Goal: Task Accomplishment & Management: Manage account settings

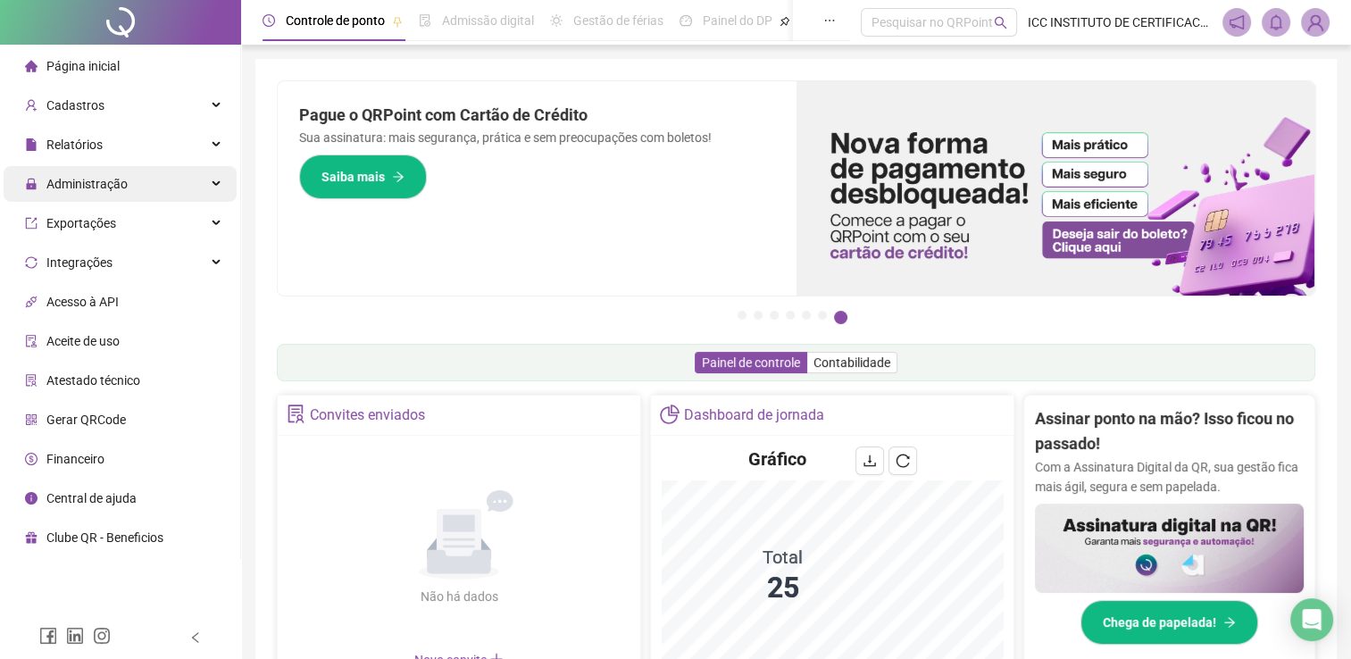
click at [127, 180] on div "Administração" at bounding box center [120, 184] width 233 height 36
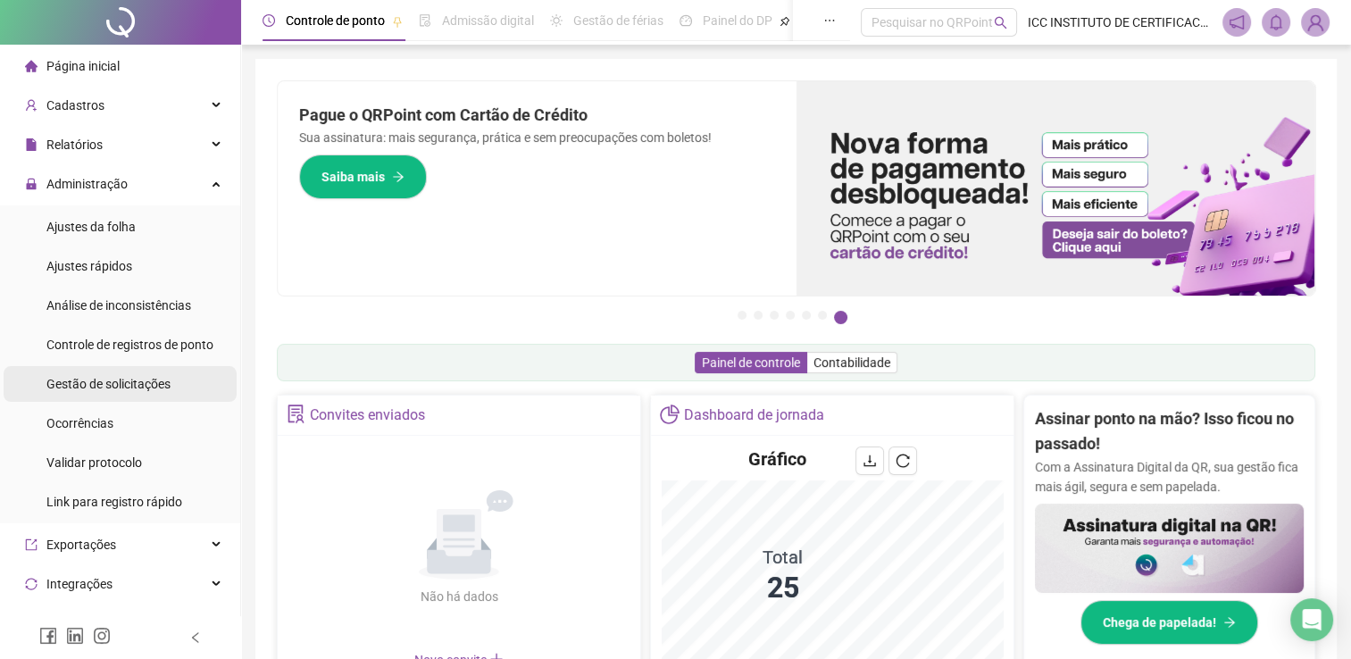
click at [132, 378] on span "Gestão de solicitações" at bounding box center [108, 384] width 124 height 14
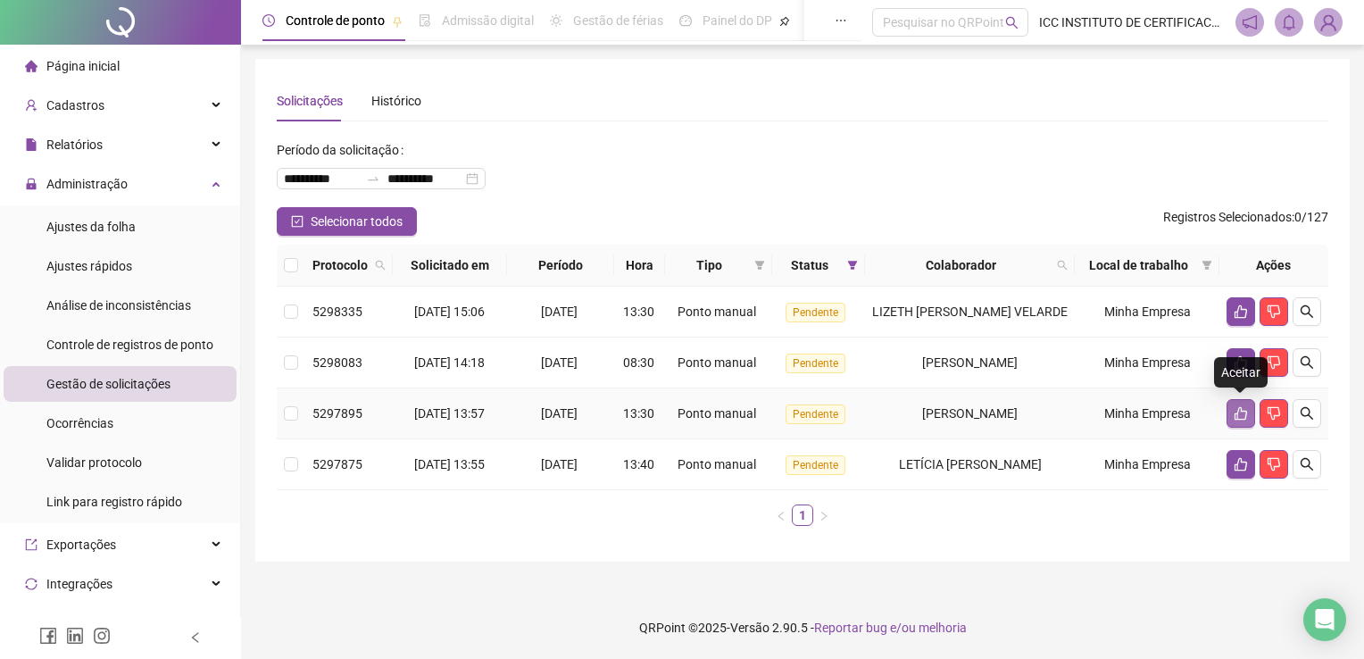
click at [1236, 410] on icon "like" at bounding box center [1241, 413] width 14 height 14
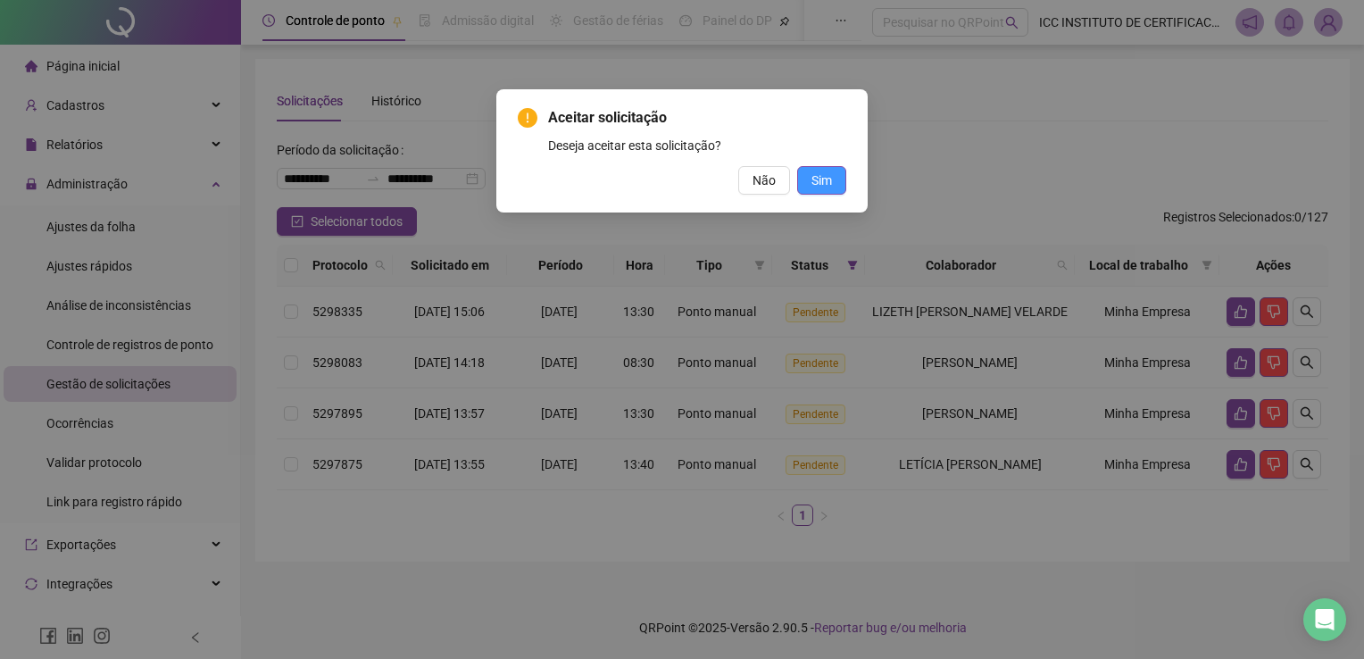
click at [812, 189] on span "Sim" at bounding box center [822, 181] width 21 height 20
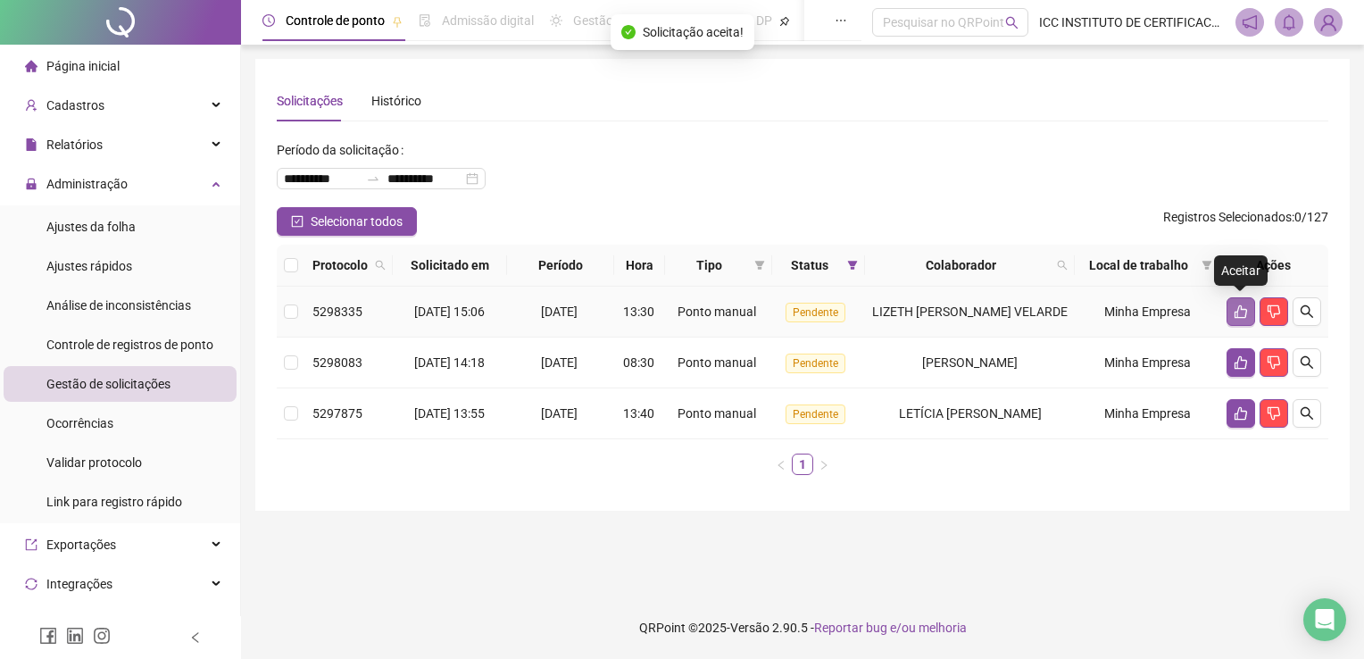
click at [1239, 309] on icon "like" at bounding box center [1241, 311] width 14 height 14
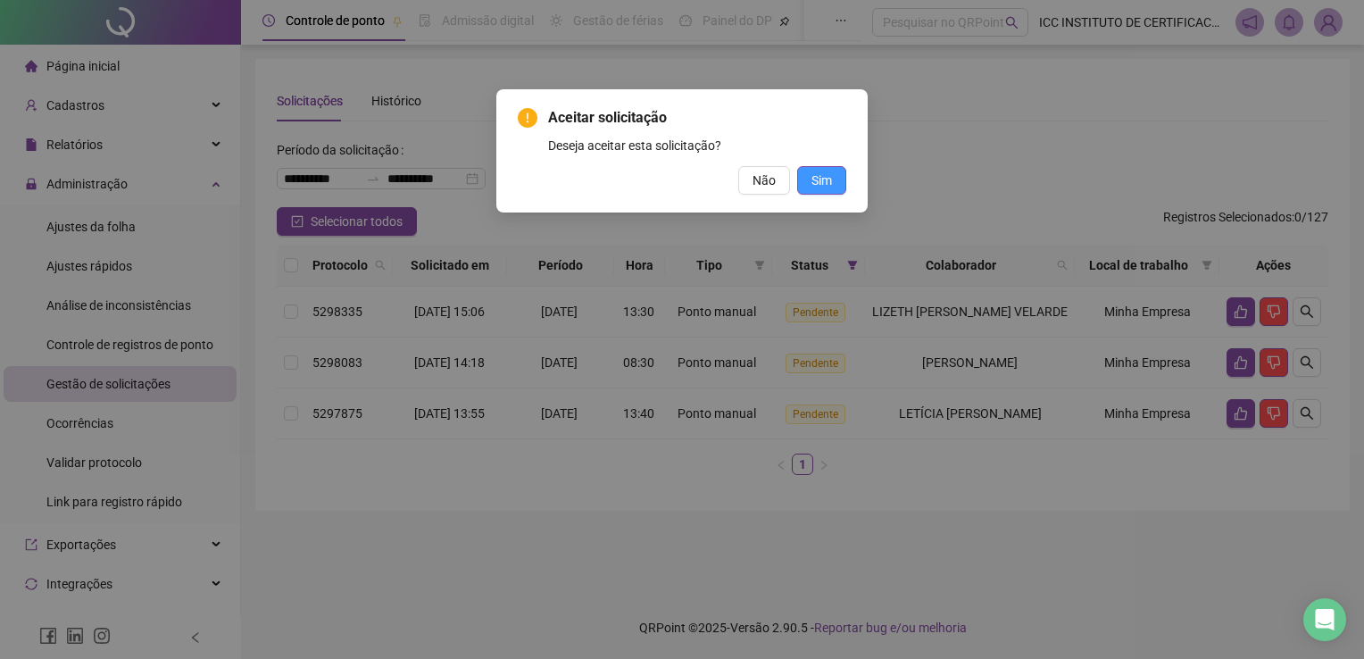
click at [827, 180] on span "Sim" at bounding box center [822, 181] width 21 height 20
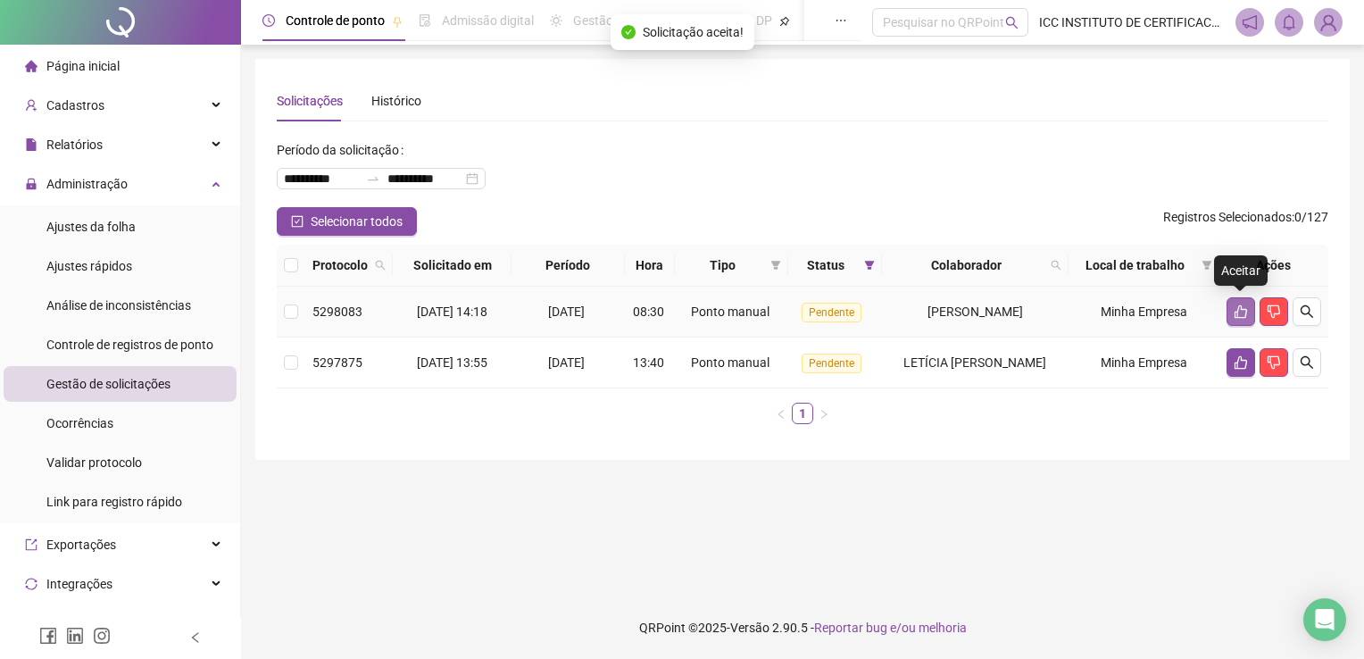
click at [1239, 307] on icon "like" at bounding box center [1241, 311] width 14 height 14
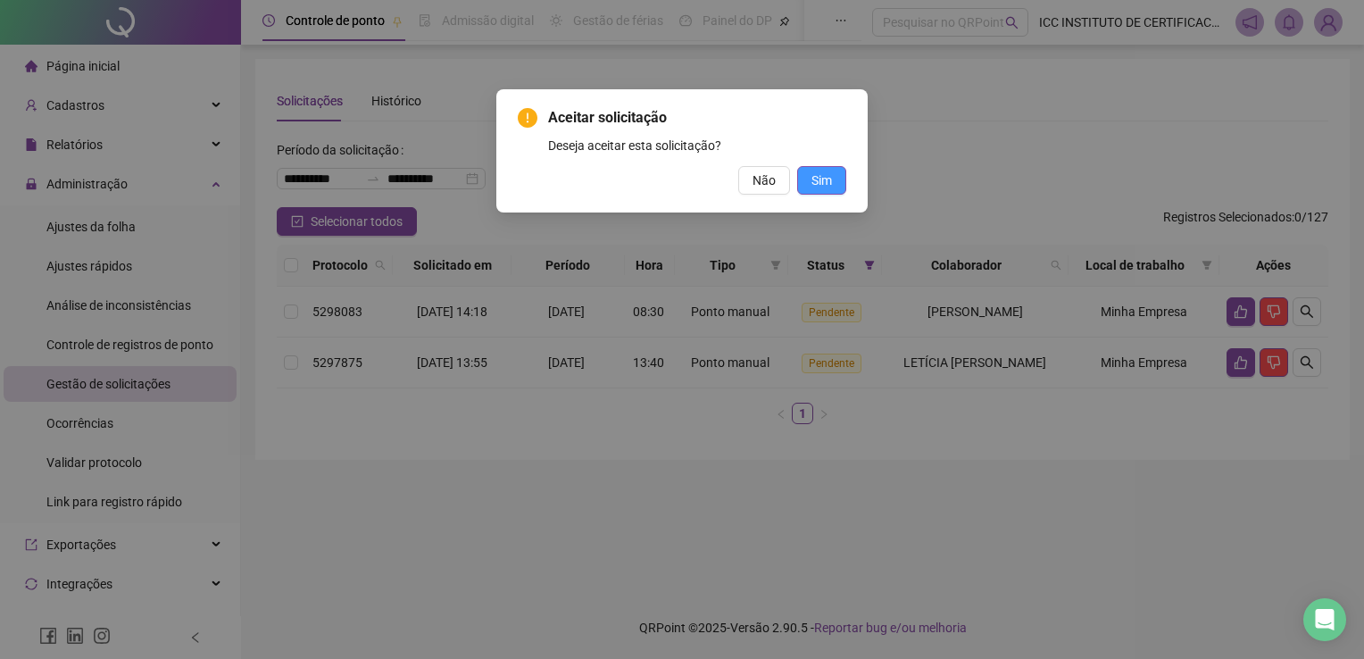
click at [821, 183] on span "Sim" at bounding box center [822, 181] width 21 height 20
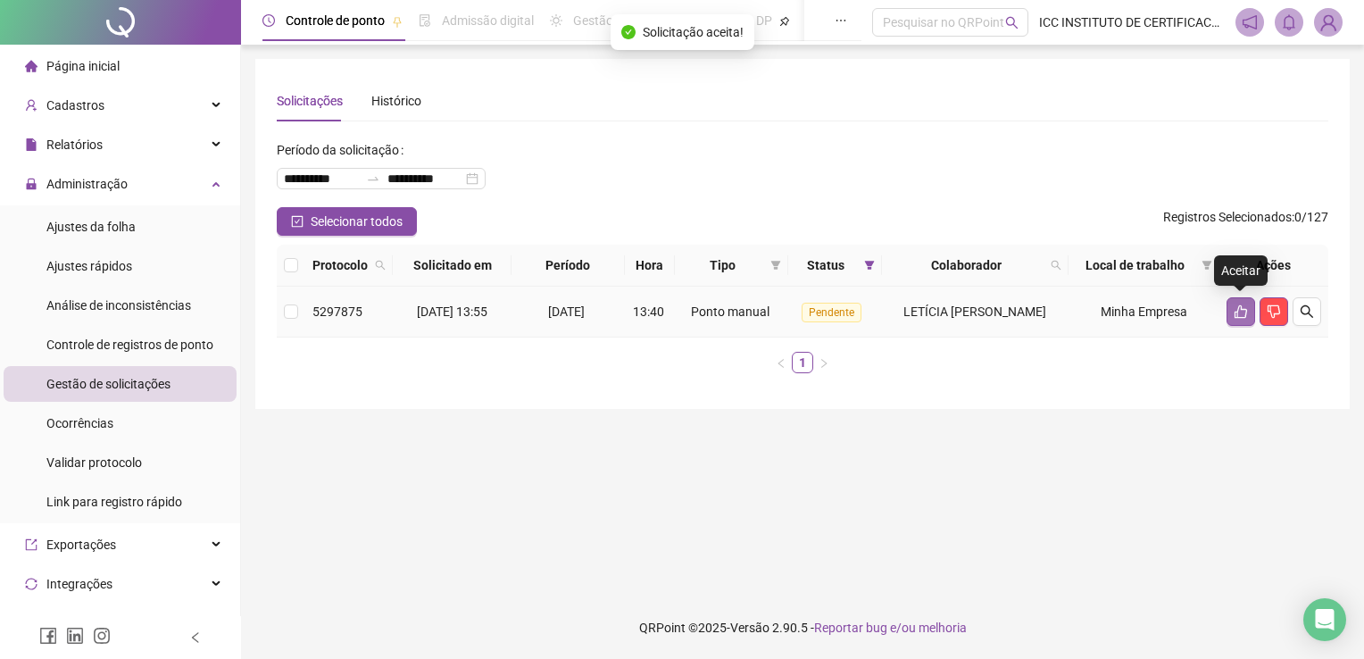
click at [1237, 308] on icon "like" at bounding box center [1241, 311] width 14 height 14
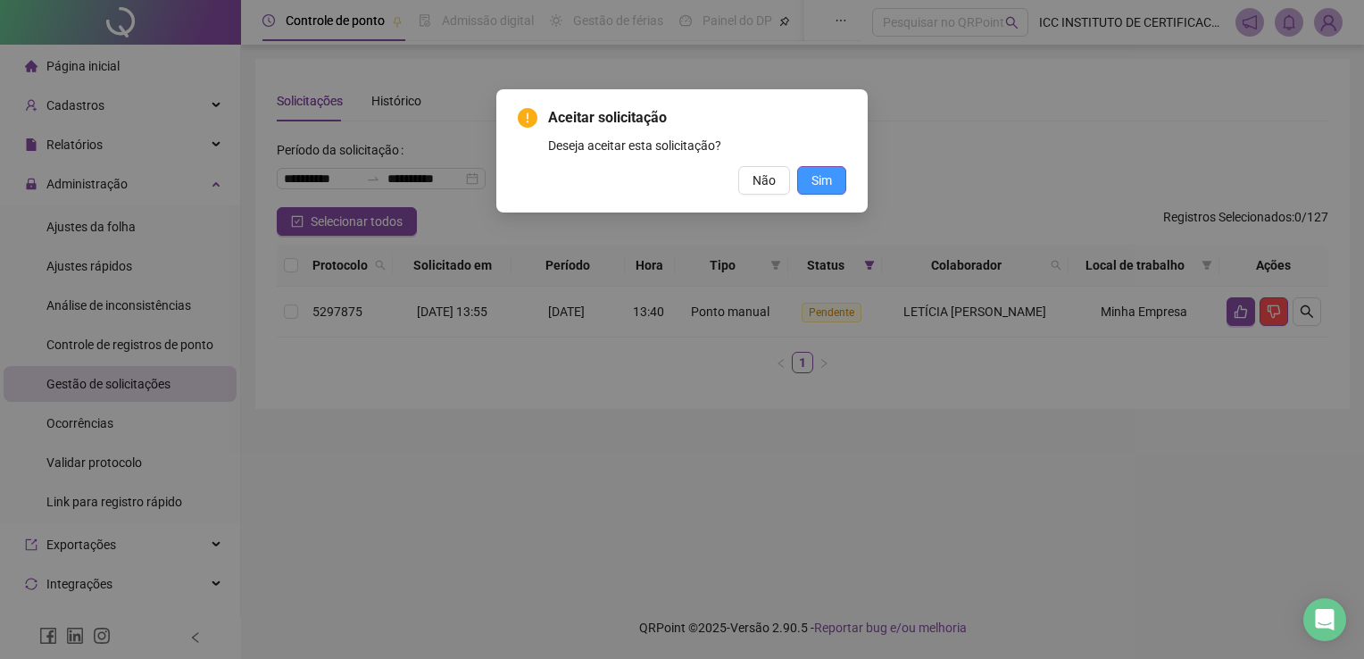
click at [839, 184] on button "Sim" at bounding box center [821, 180] width 49 height 29
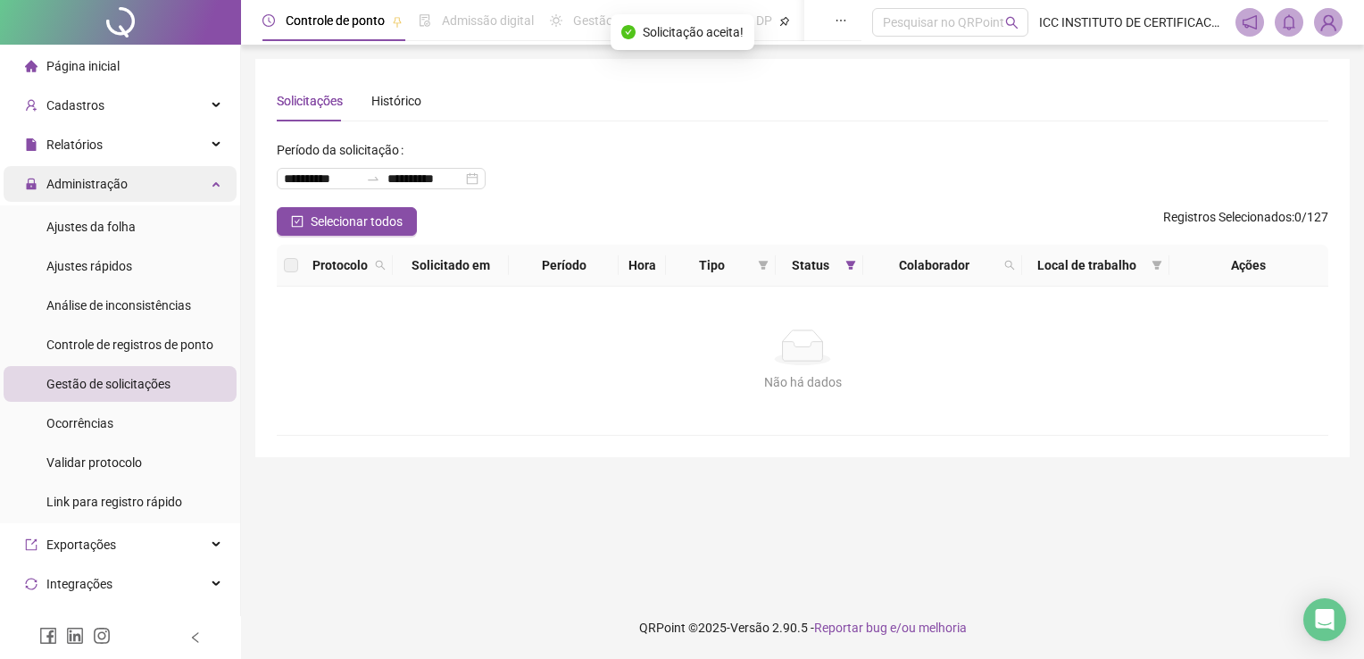
click at [213, 182] on icon at bounding box center [217, 182] width 9 height 0
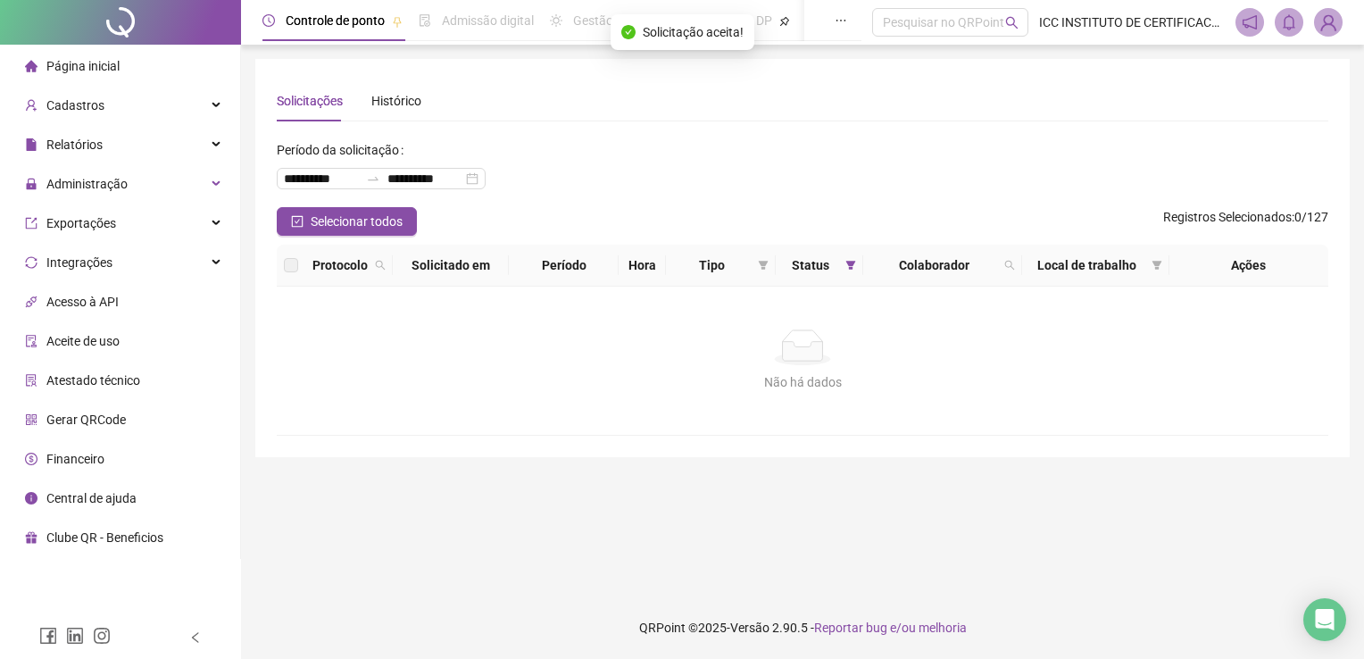
click at [106, 59] on span "Página inicial" at bounding box center [82, 66] width 73 height 14
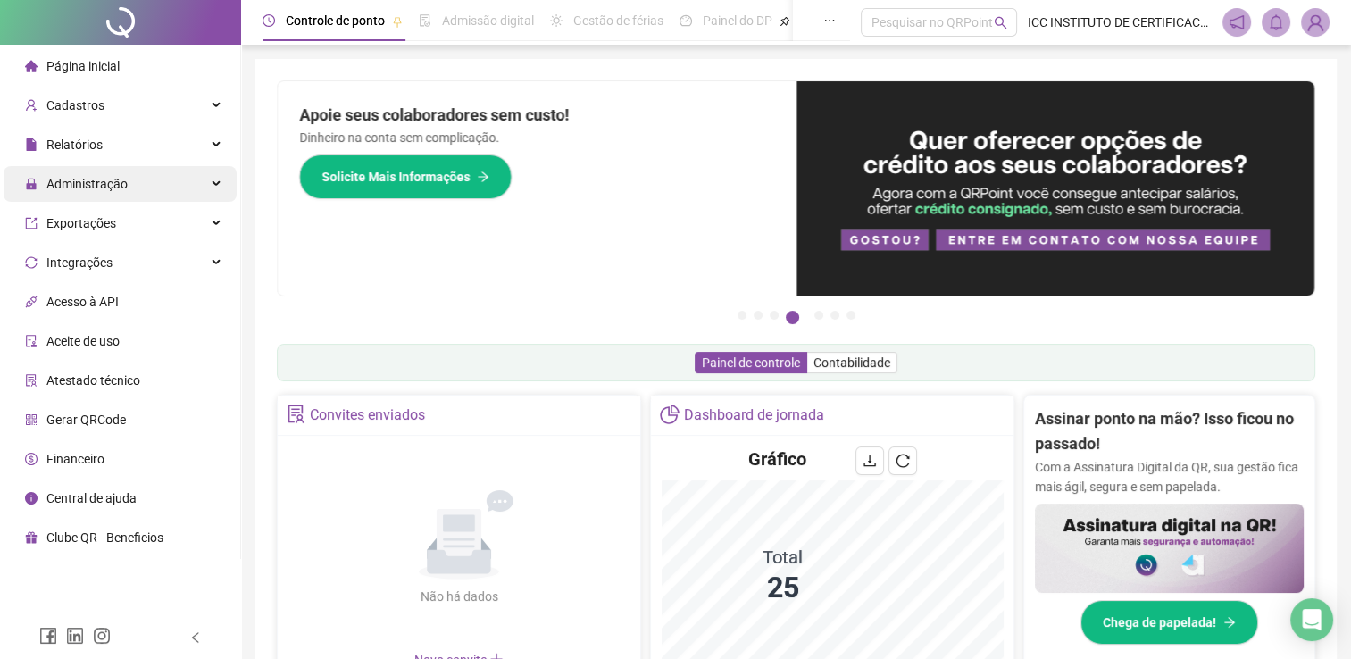
click at [164, 189] on div "Administração" at bounding box center [120, 184] width 233 height 36
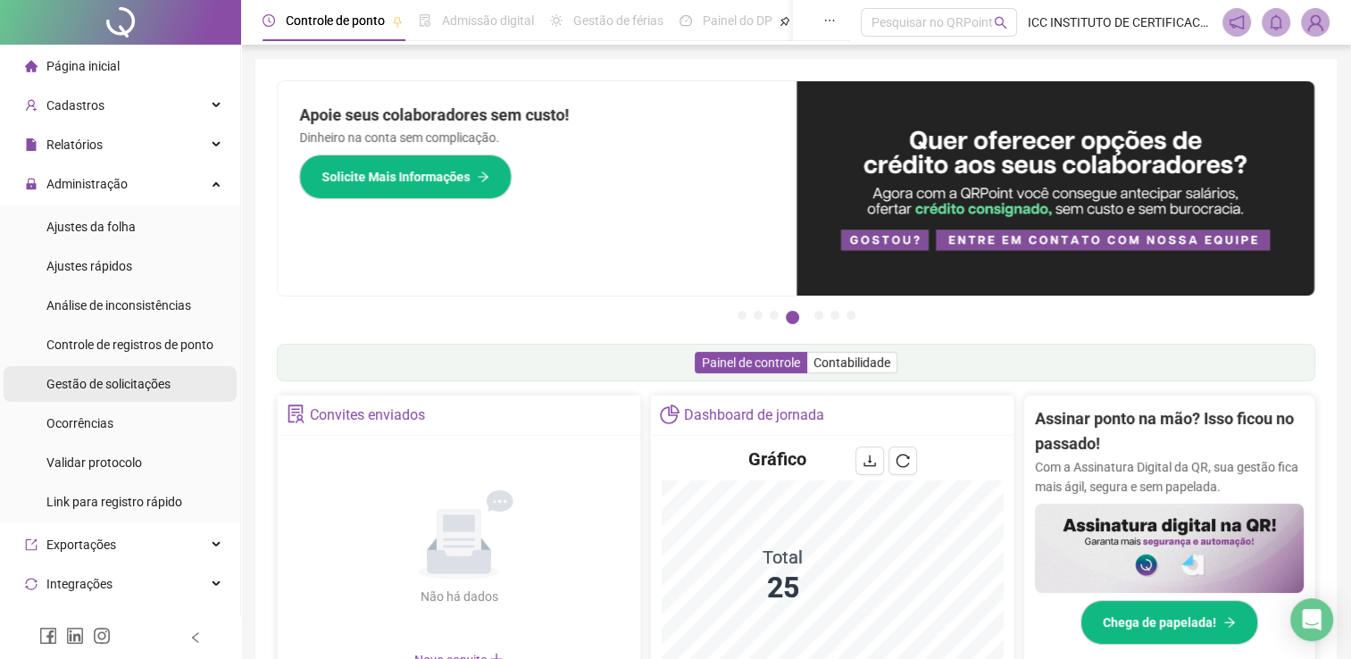
click at [161, 384] on span "Gestão de solicitações" at bounding box center [108, 384] width 124 height 14
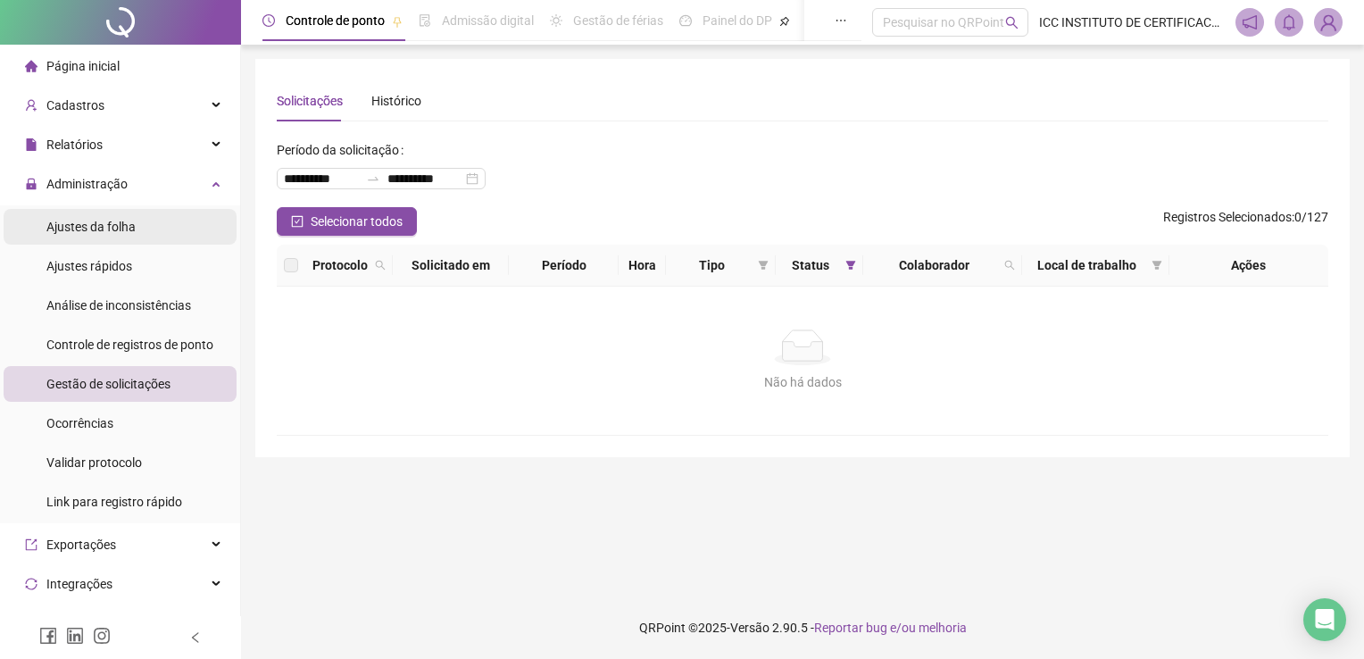
click at [97, 223] on span "Ajustes da folha" at bounding box center [90, 227] width 89 height 14
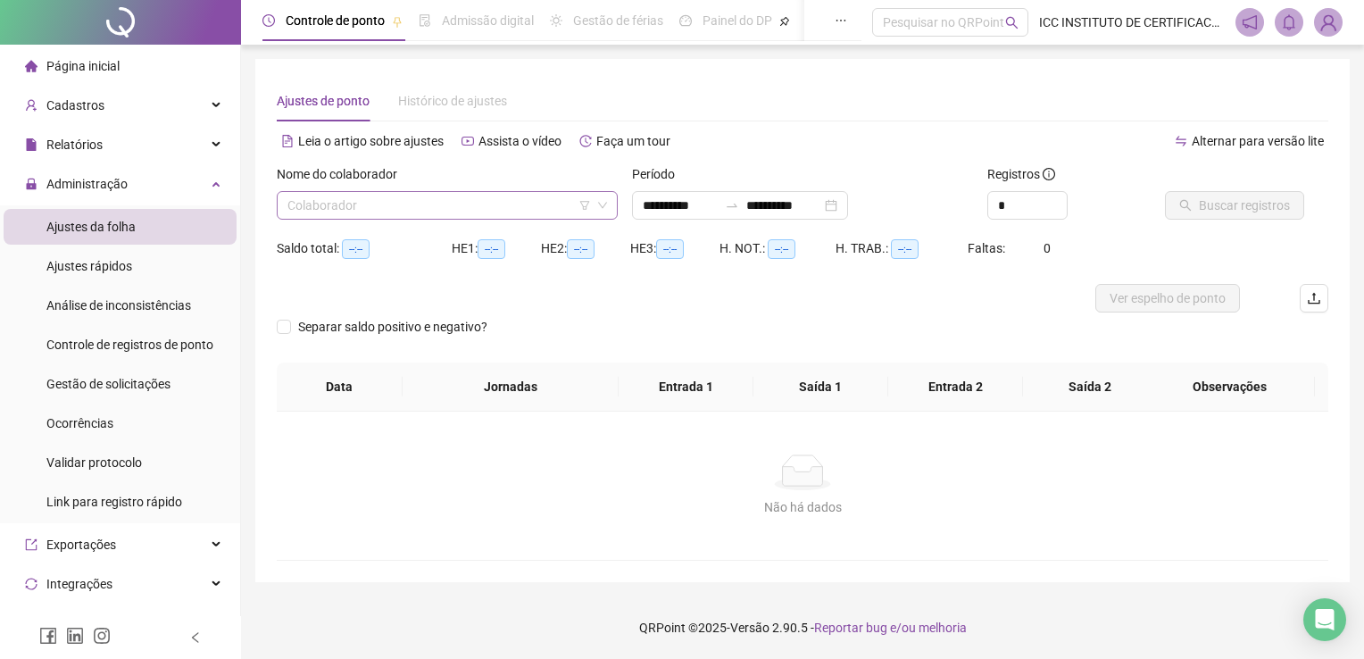
type input "**********"
click at [375, 204] on input "search" at bounding box center [439, 205] width 304 height 27
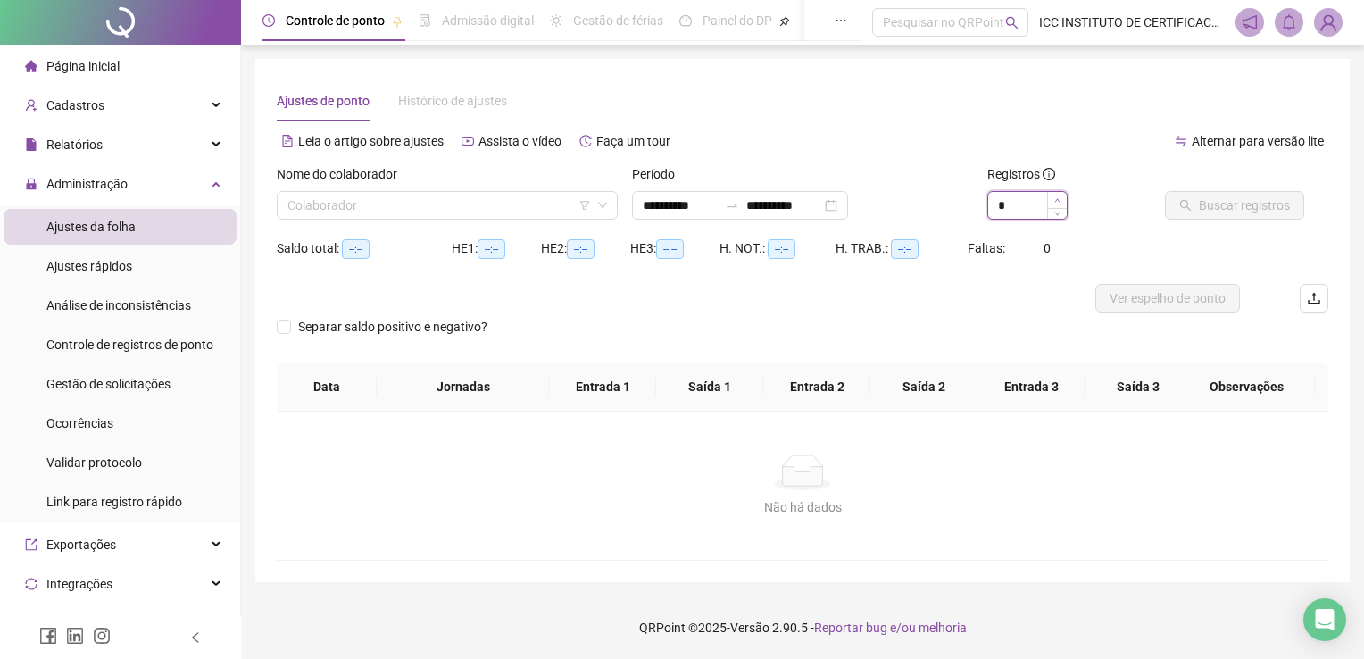
click at [1054, 197] on icon "up" at bounding box center [1057, 200] width 6 height 6
type input "*"
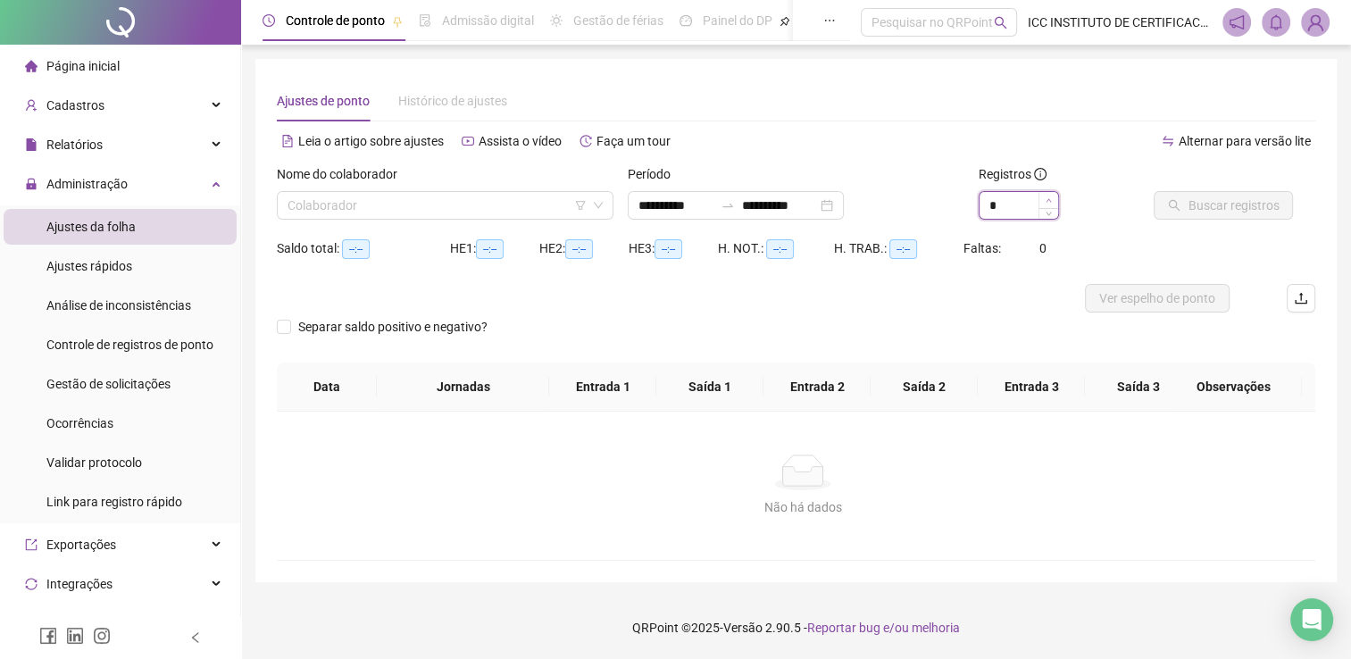
click at [1054, 197] on span "Increase Value" at bounding box center [1048, 200] width 20 height 16
click at [462, 195] on input "search" at bounding box center [436, 205] width 299 height 27
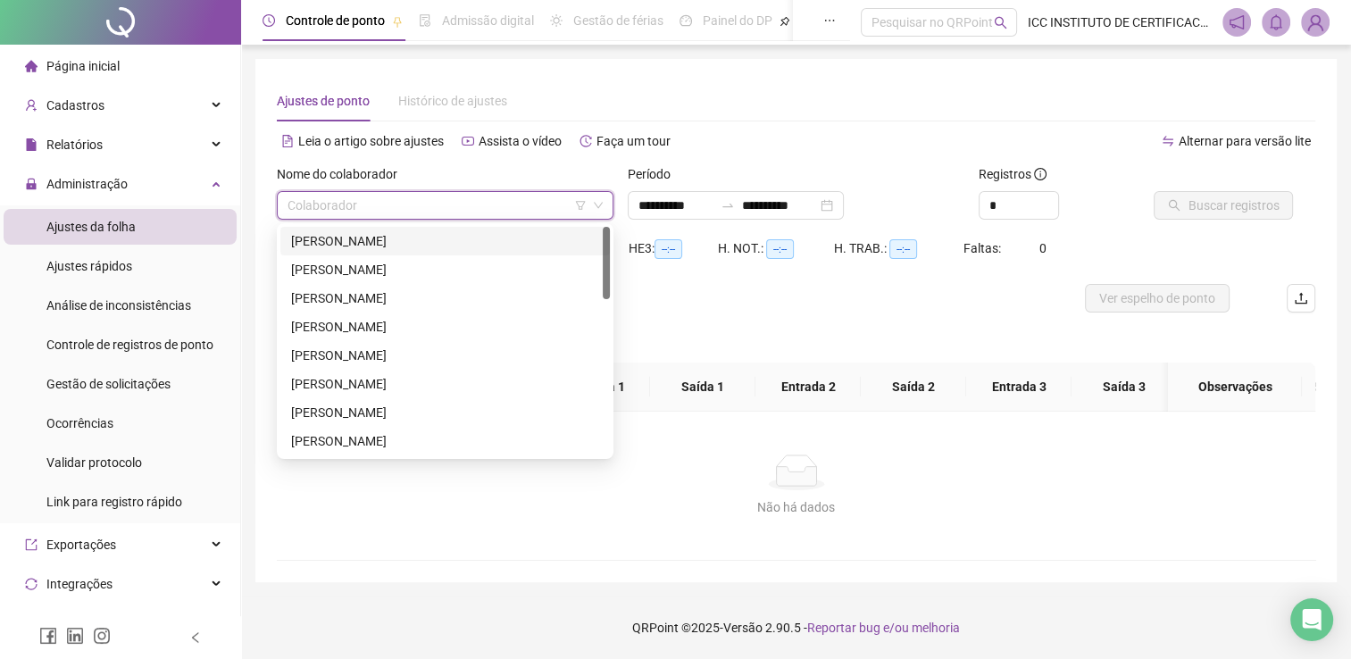
click at [454, 243] on div "[PERSON_NAME]" at bounding box center [445, 241] width 308 height 20
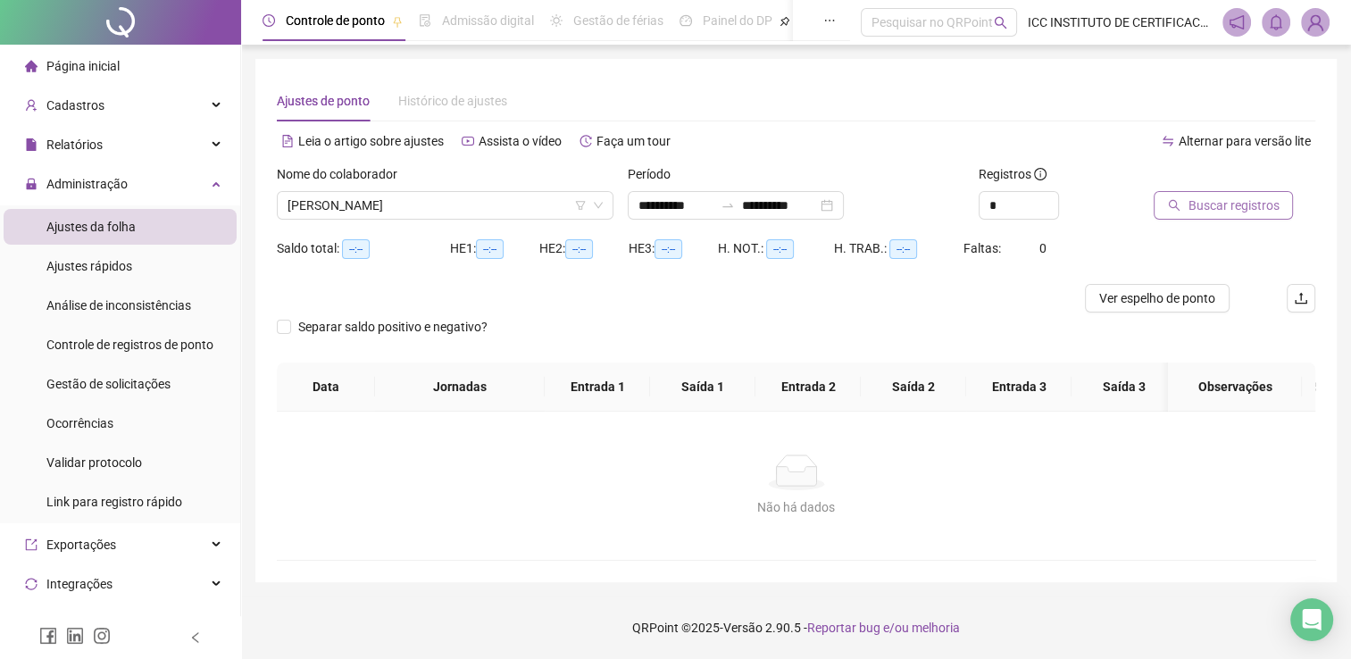
click at [1186, 208] on button "Buscar registros" at bounding box center [1223, 205] width 139 height 29
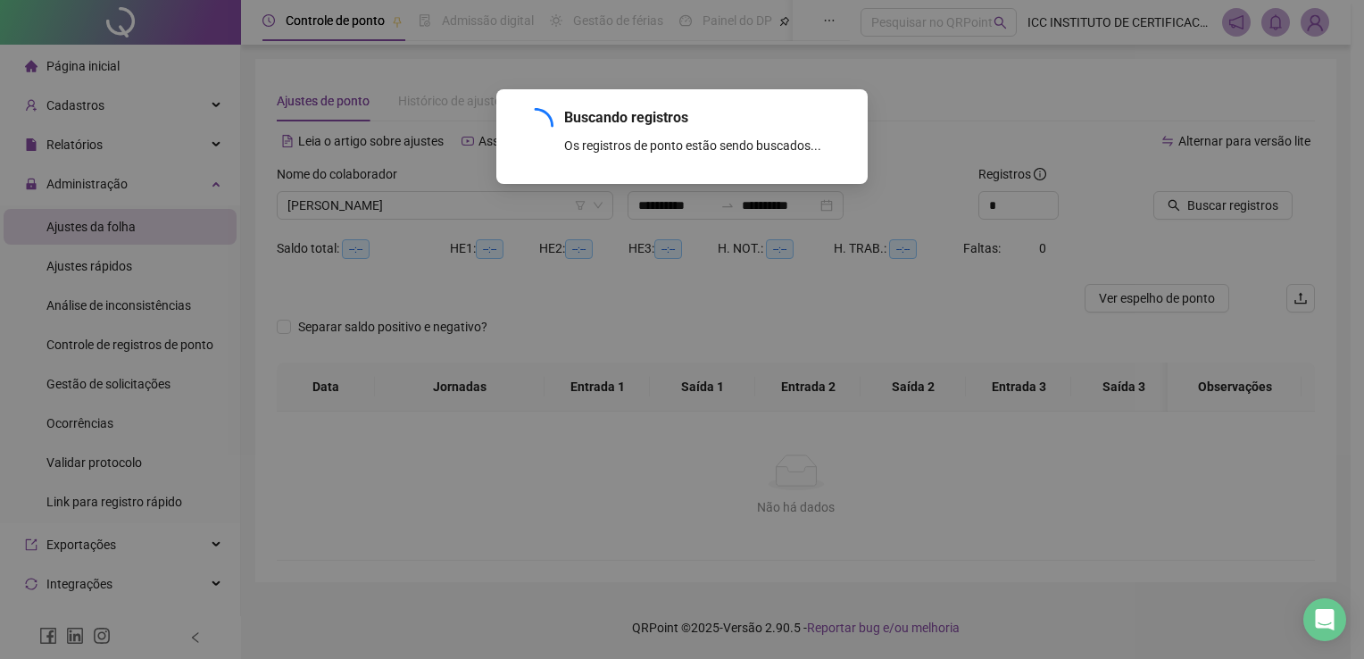
click at [1350, 137] on html "**********" at bounding box center [682, 329] width 1364 height 659
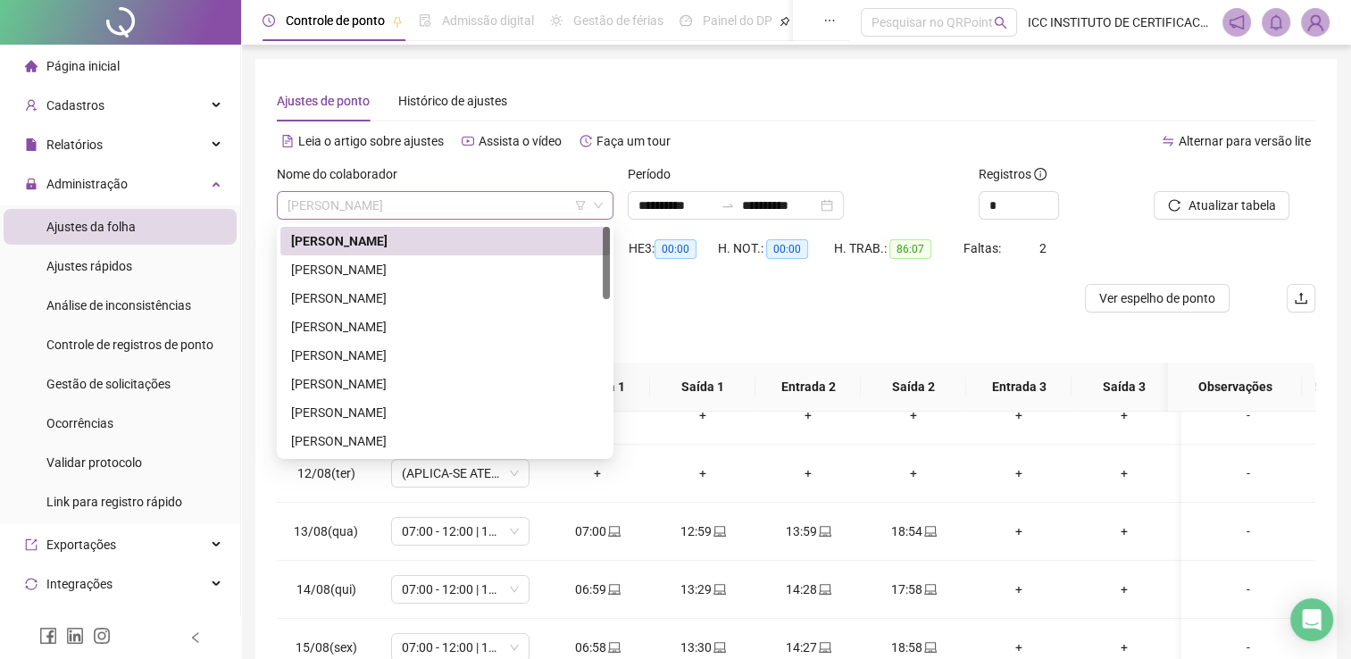
click at [436, 209] on span "[PERSON_NAME]" at bounding box center [444, 205] width 315 height 27
click at [430, 270] on div "[PERSON_NAME]" at bounding box center [445, 270] width 308 height 20
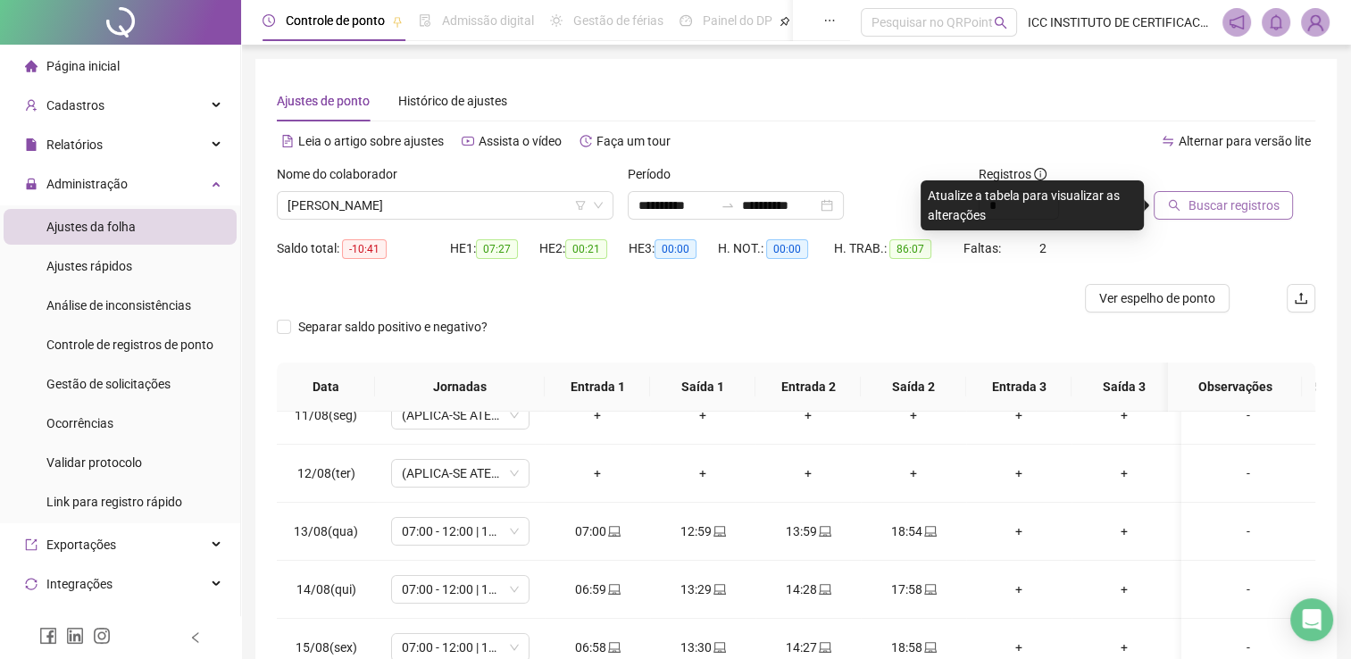
click at [1193, 215] on button "Buscar registros" at bounding box center [1223, 205] width 139 height 29
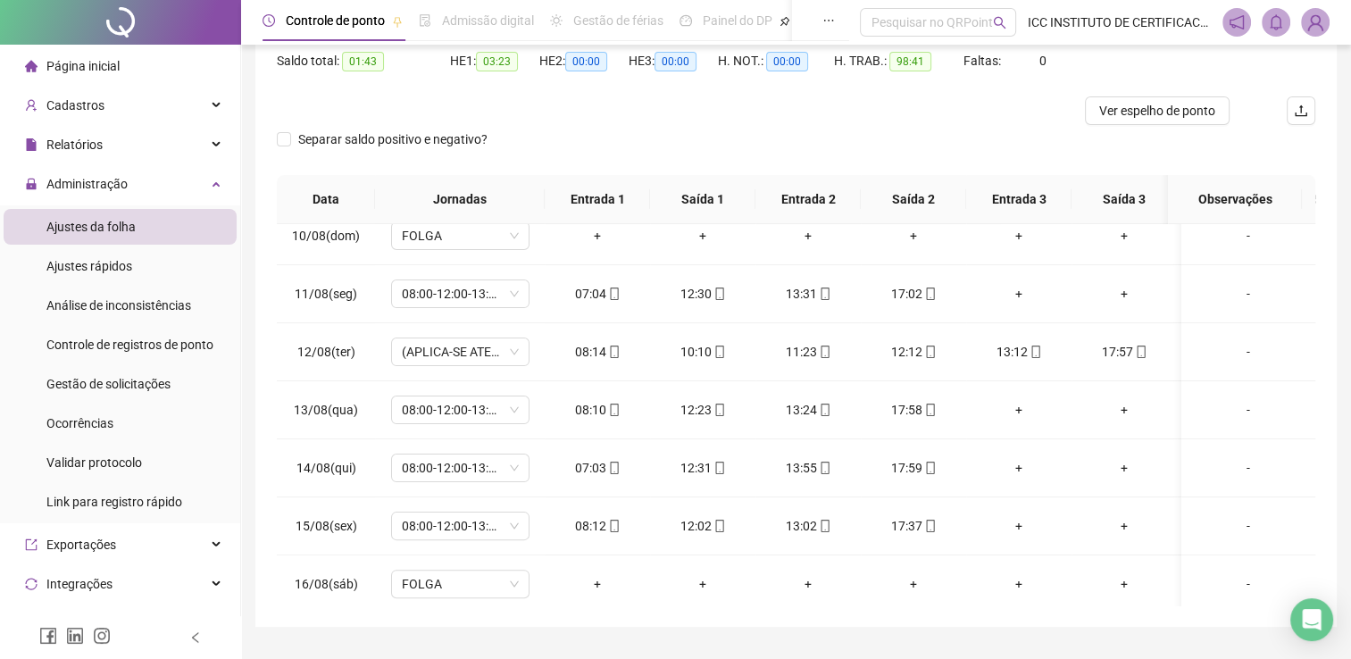
scroll to position [543, 0]
drag, startPoint x: 1057, startPoint y: 590, endPoint x: 1058, endPoint y: 602, distance: 11.6
click at [1058, 602] on div "01/08(sex) 08:00-12:00-13:00-17:48 07:04 12:17 13:16 17:31 + + + + - 02/08(sáb)…" at bounding box center [796, 414] width 1038 height 381
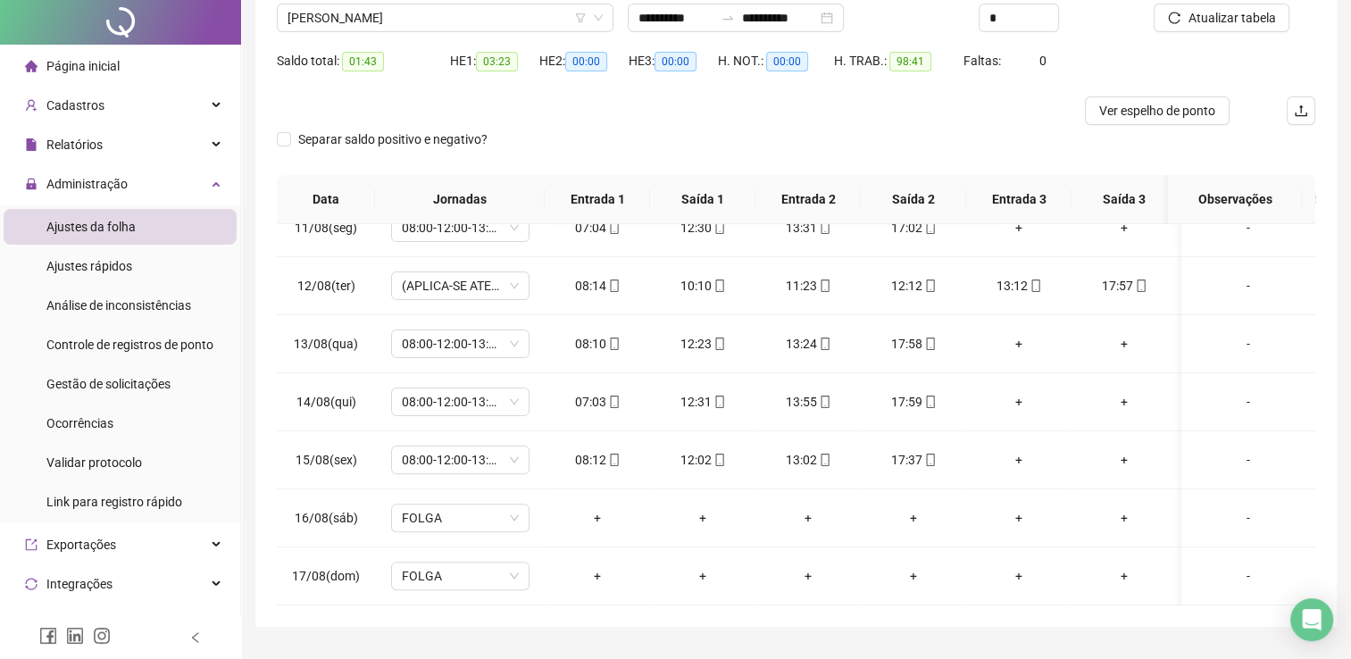
scroll to position [0, 0]
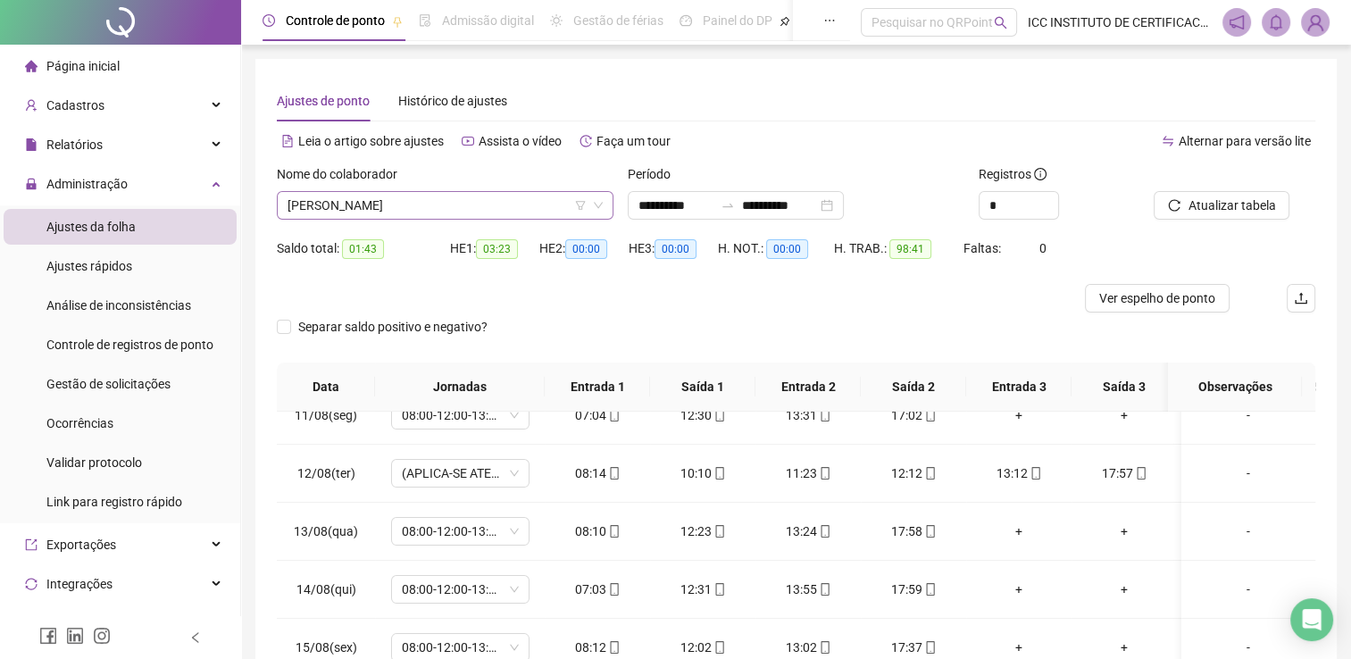
click at [454, 196] on span "[PERSON_NAME]" at bounding box center [444, 205] width 315 height 27
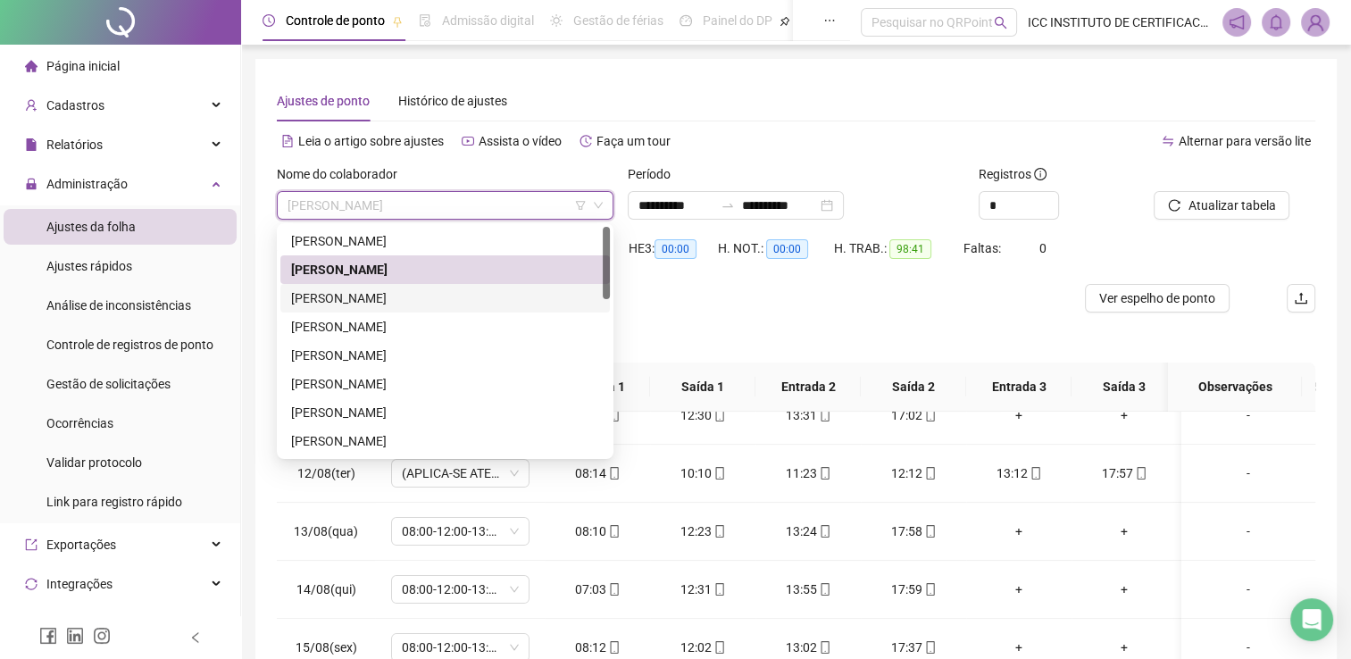
click at [427, 309] on div "[PERSON_NAME]" at bounding box center [444, 298] width 329 height 29
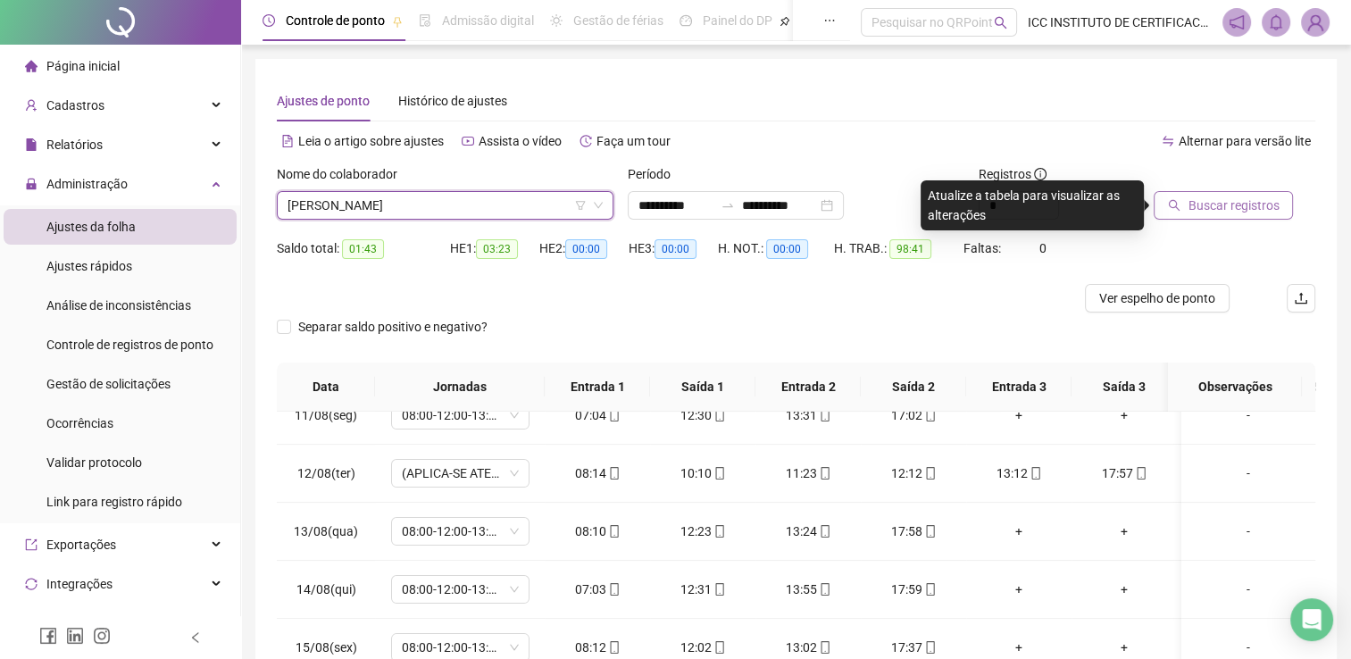
click at [1226, 204] on span "Buscar registros" at bounding box center [1232, 206] width 91 height 20
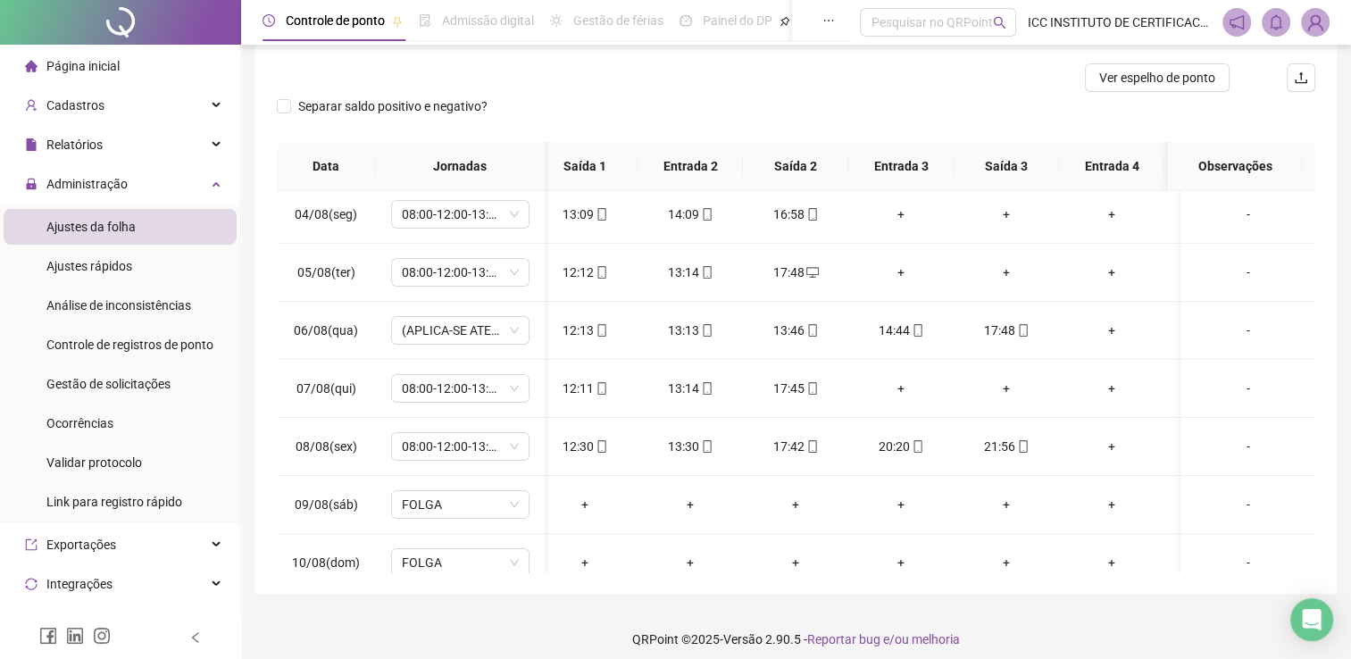
scroll to position [0, 136]
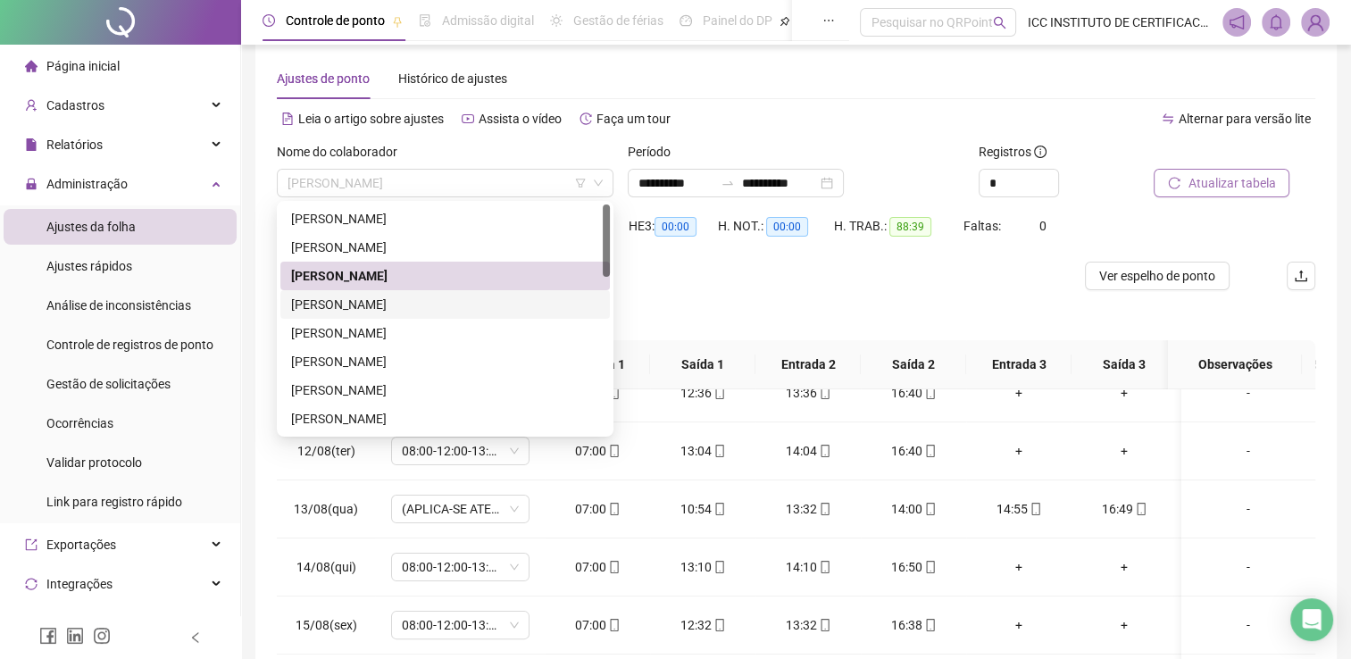
drag, startPoint x: 354, startPoint y: 193, endPoint x: 389, endPoint y: 308, distance: 120.6
click at [389, 308] on body "**********" at bounding box center [675, 307] width 1351 height 659
click at [389, 308] on div "[PERSON_NAME]" at bounding box center [445, 305] width 308 height 20
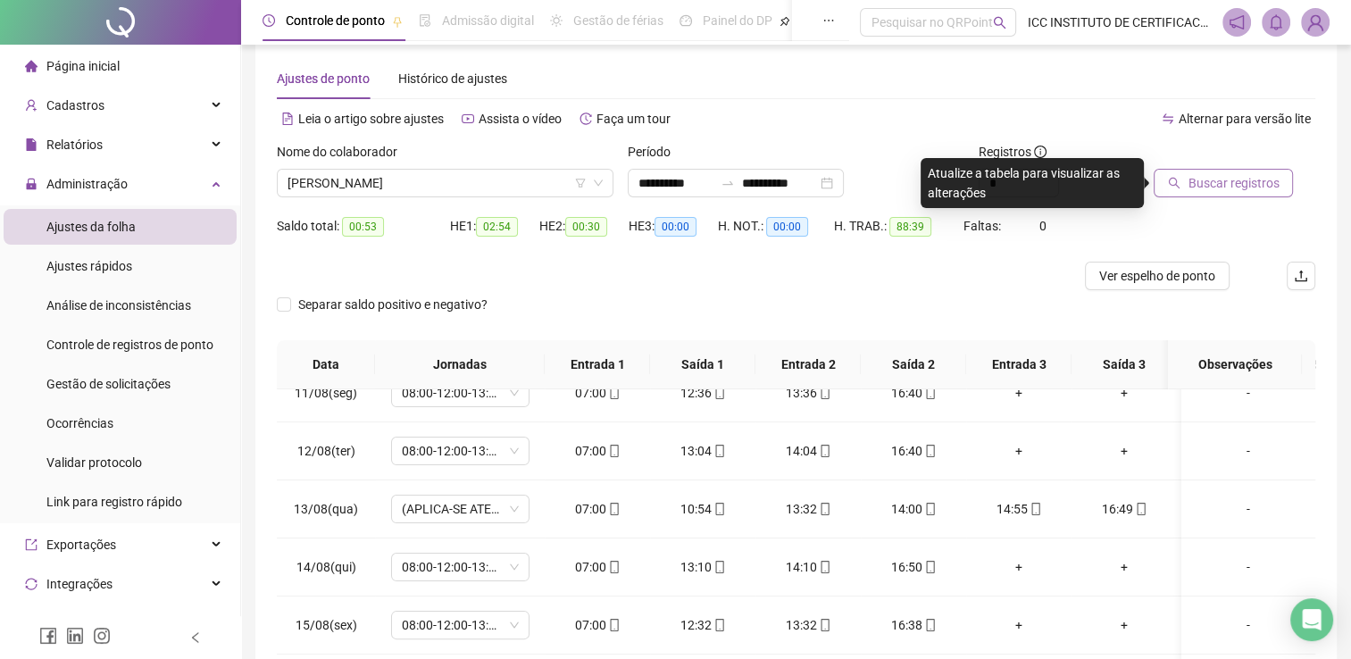
click at [1218, 182] on span "Buscar registros" at bounding box center [1232, 183] width 91 height 20
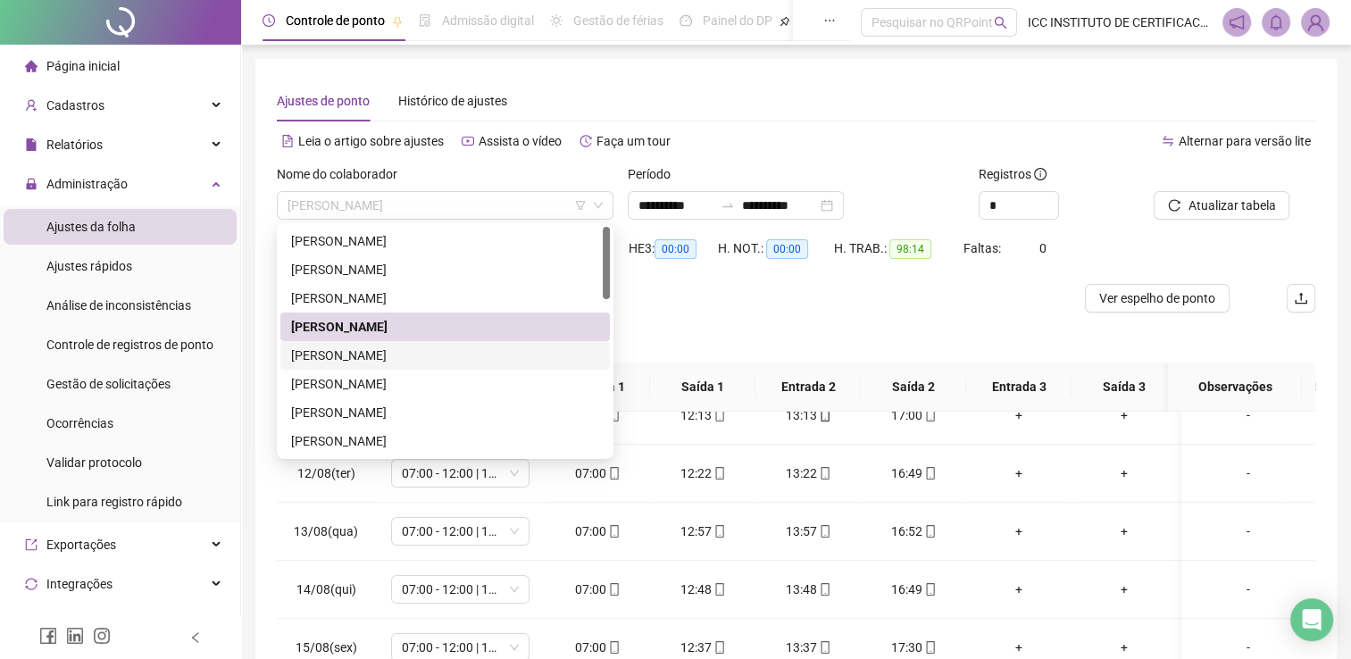
drag, startPoint x: 453, startPoint y: 217, endPoint x: 463, endPoint y: 359, distance: 142.4
click at [463, 359] on body "**********" at bounding box center [675, 329] width 1351 height 659
click at [463, 359] on div "[PERSON_NAME]" at bounding box center [445, 356] width 308 height 20
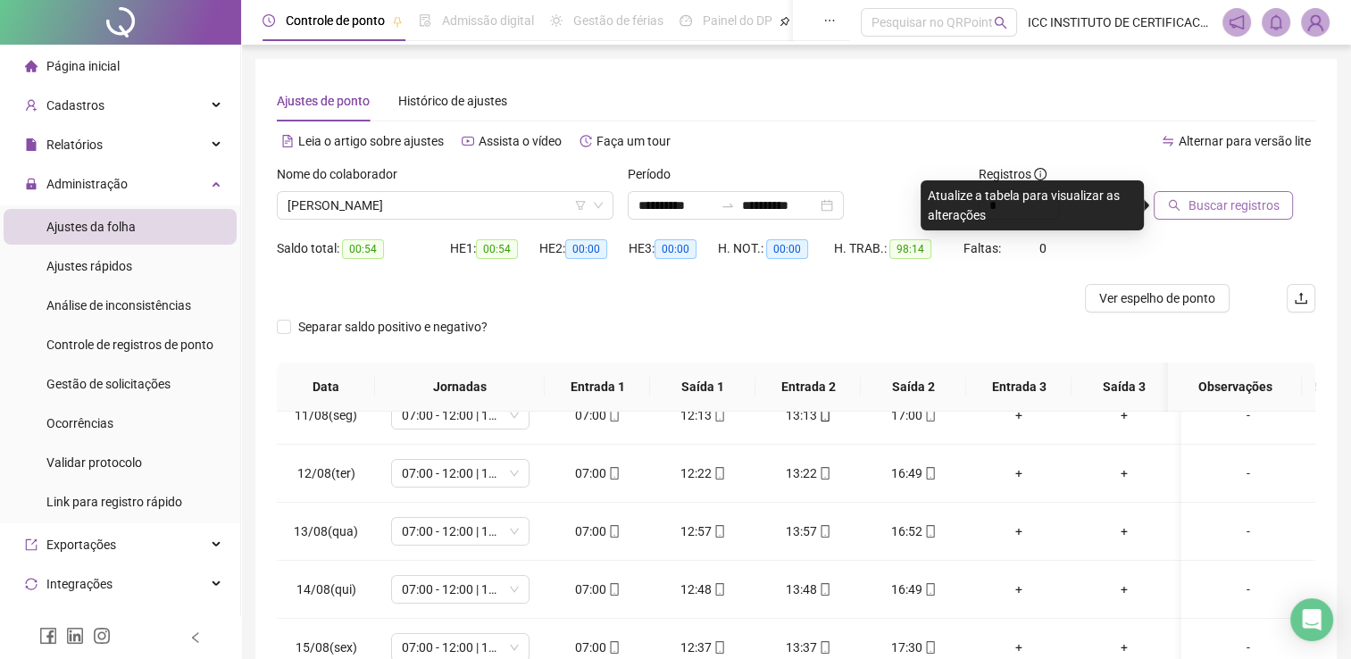
click at [1261, 205] on span "Buscar registros" at bounding box center [1232, 206] width 91 height 20
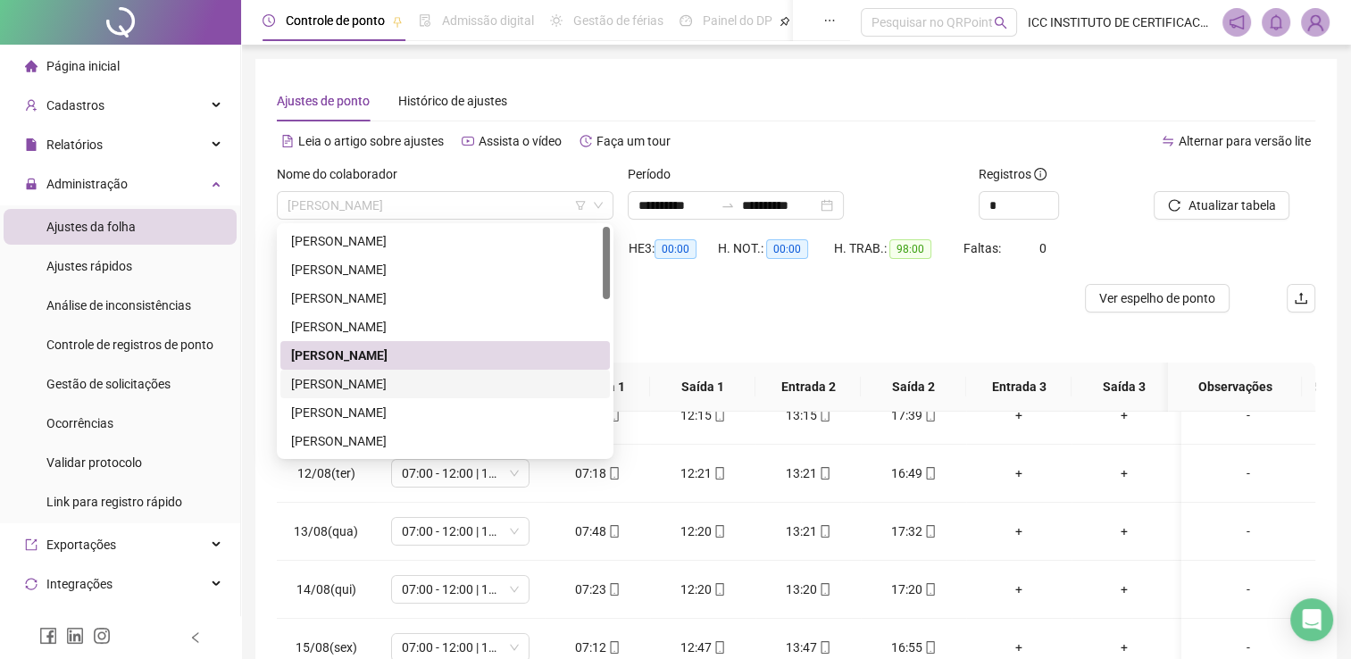
drag, startPoint x: 437, startPoint y: 212, endPoint x: 443, endPoint y: 373, distance: 160.8
click at [443, 373] on body "**********" at bounding box center [675, 329] width 1351 height 659
click at [443, 374] on div "[PERSON_NAME]" at bounding box center [445, 384] width 308 height 20
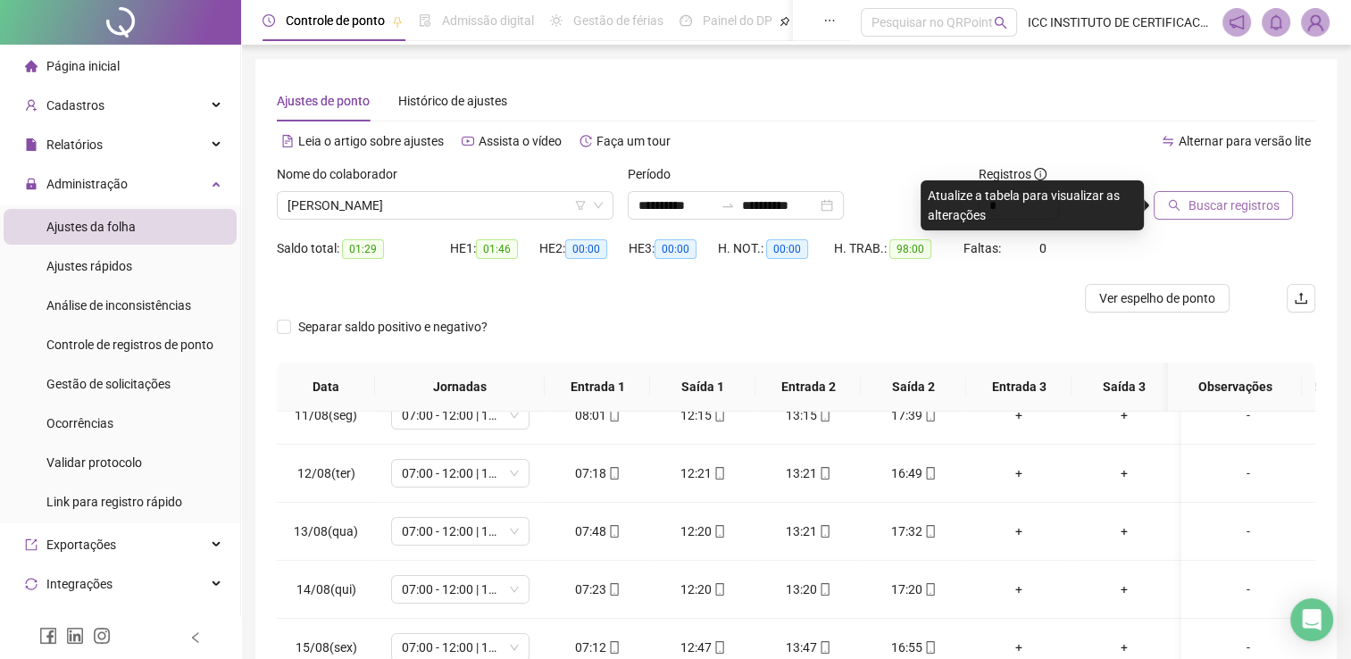
click at [1231, 205] on span "Buscar registros" at bounding box center [1232, 206] width 91 height 20
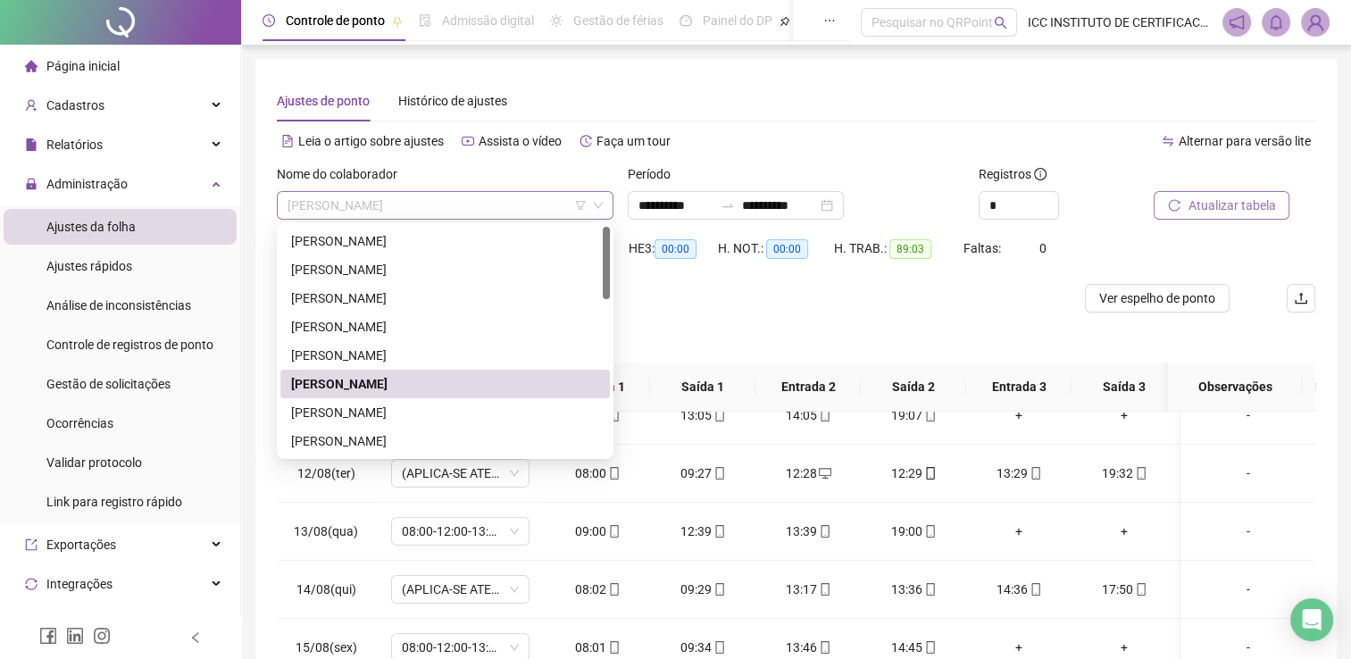
click at [454, 212] on span "[PERSON_NAME]" at bounding box center [444, 205] width 315 height 27
click at [437, 406] on div "[PERSON_NAME]" at bounding box center [445, 413] width 308 height 20
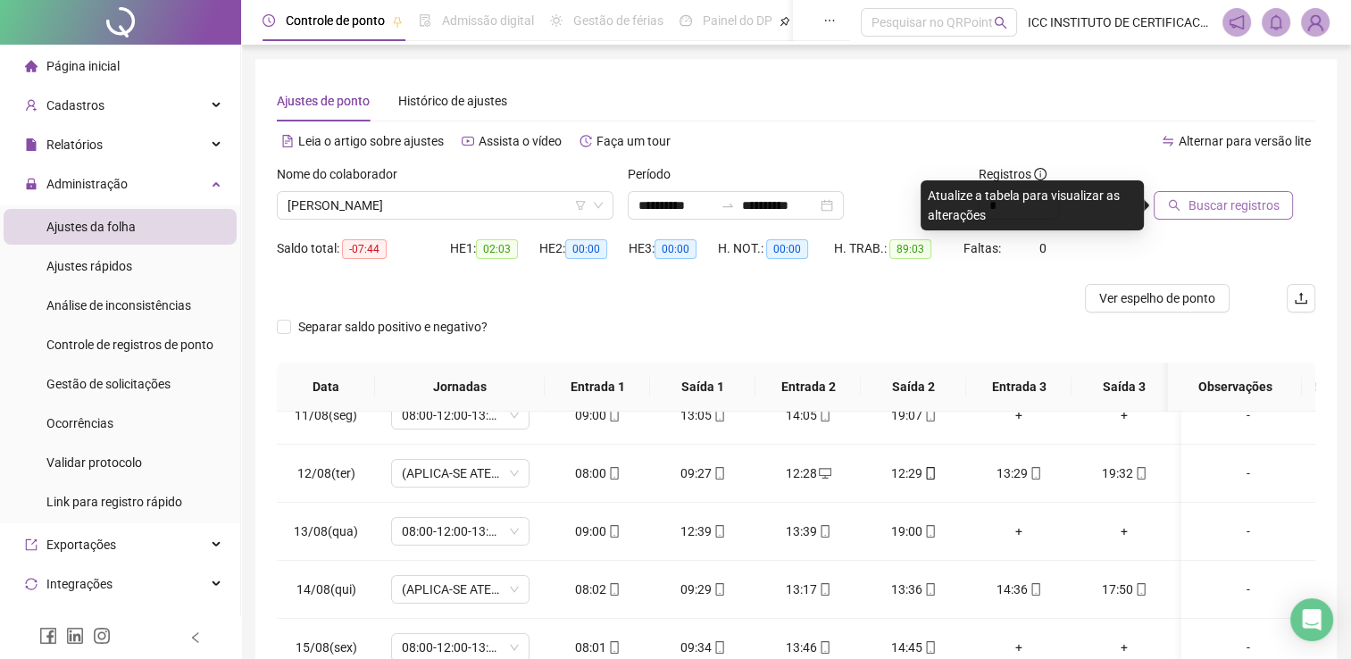
click at [1206, 204] on span "Buscar registros" at bounding box center [1232, 206] width 91 height 20
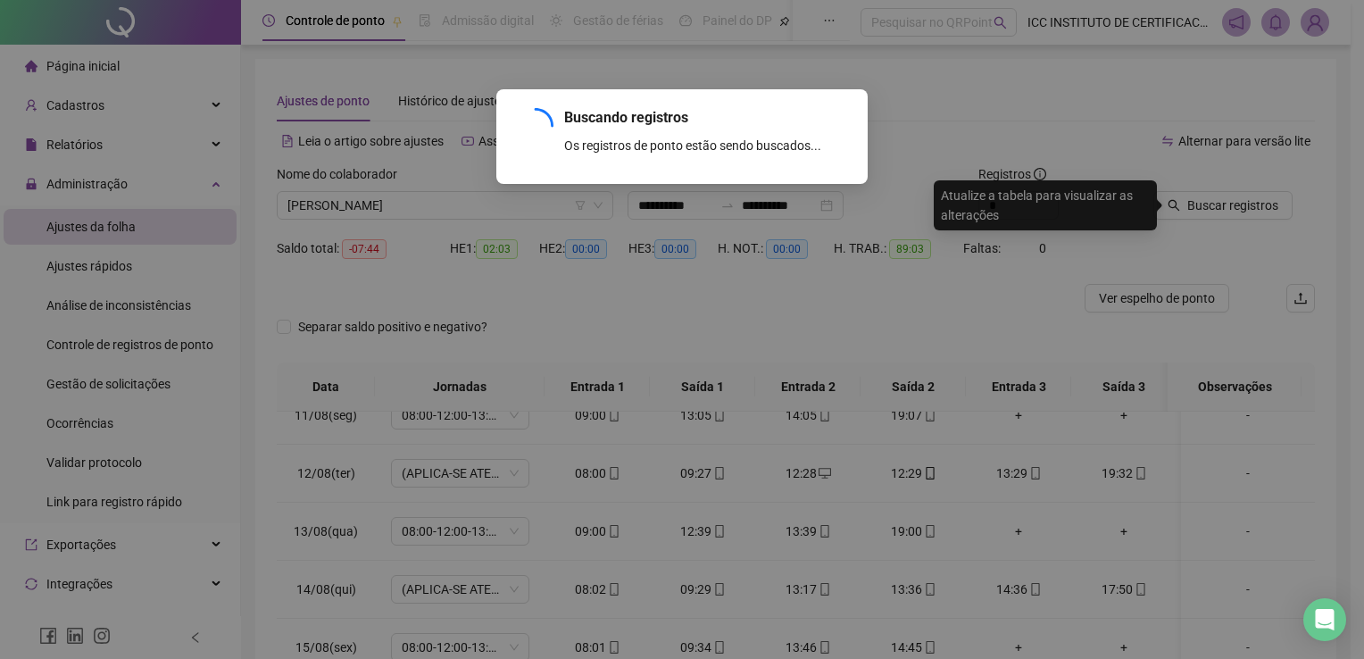
click at [1298, 202] on div "Buscando registros Os registros de ponto estão sendo buscados... OK" at bounding box center [682, 329] width 1364 height 659
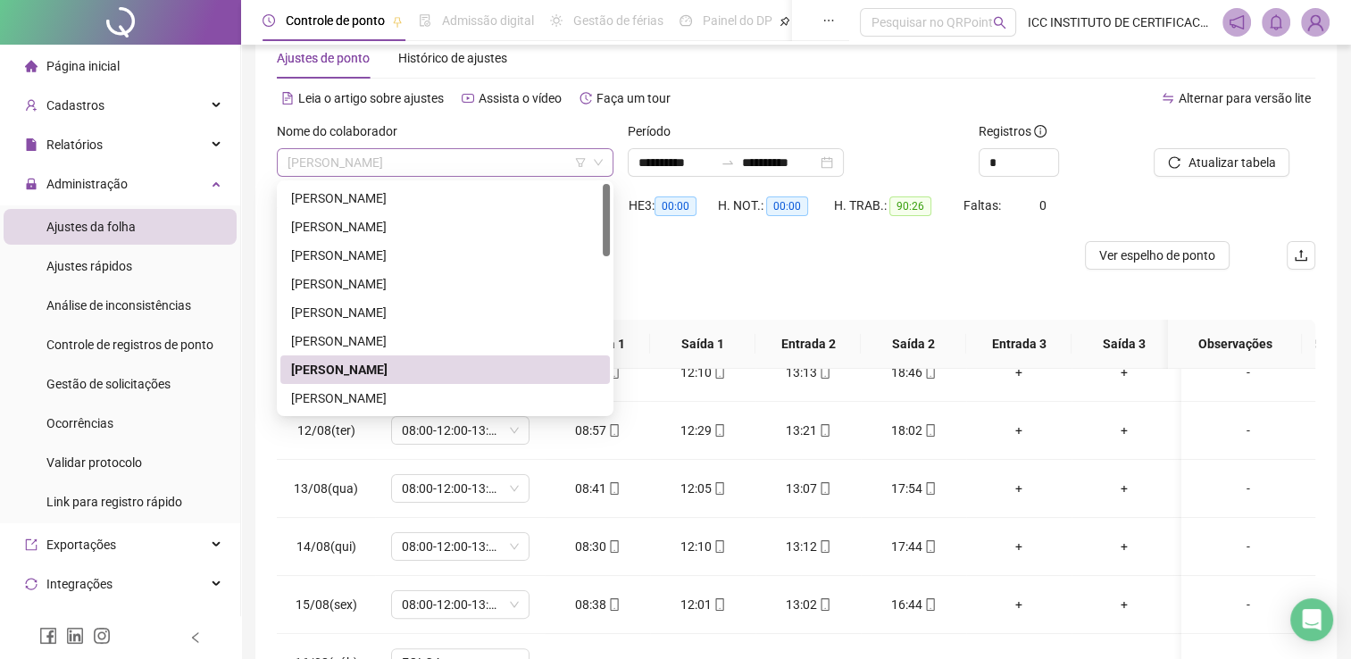
click at [444, 170] on span "[PERSON_NAME]" at bounding box center [444, 162] width 315 height 27
click at [449, 400] on div "[PERSON_NAME]" at bounding box center [445, 398] width 308 height 20
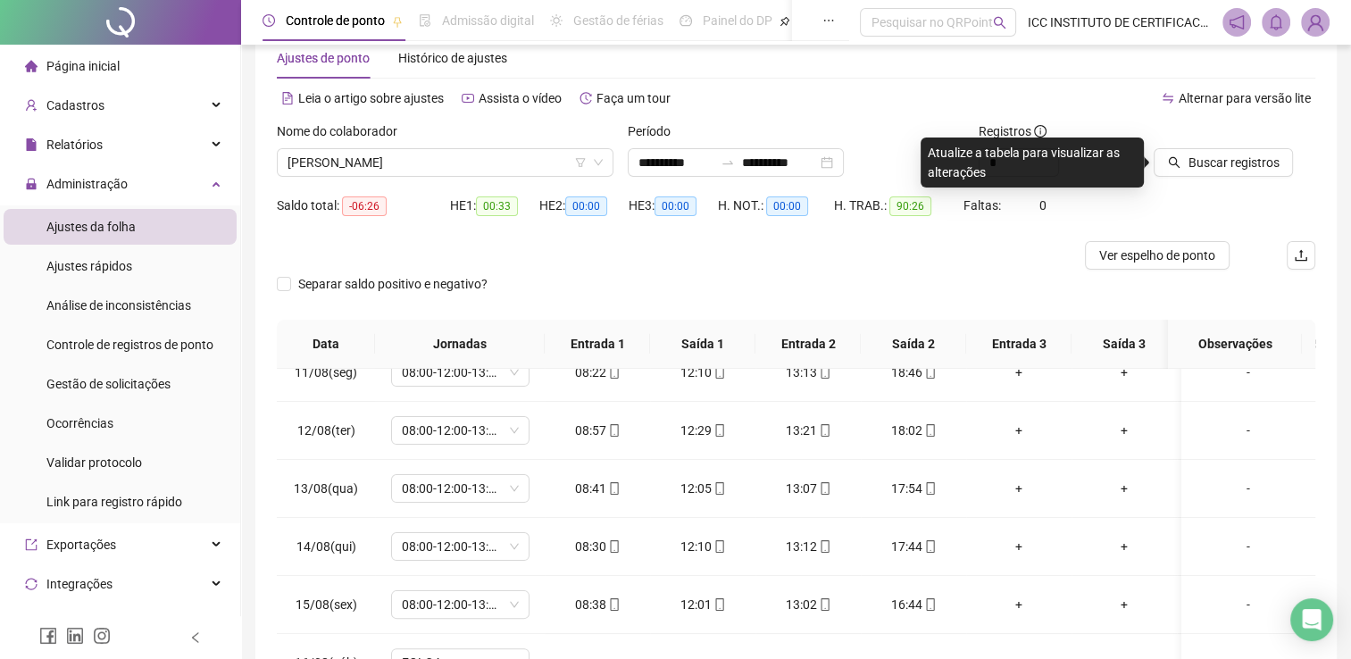
drag, startPoint x: 1241, startPoint y: 152, endPoint x: 1211, endPoint y: 139, distance: 32.8
click at [1211, 139] on div at bounding box center [1212, 134] width 117 height 27
click at [1211, 154] on span "Buscar registros" at bounding box center [1232, 163] width 91 height 20
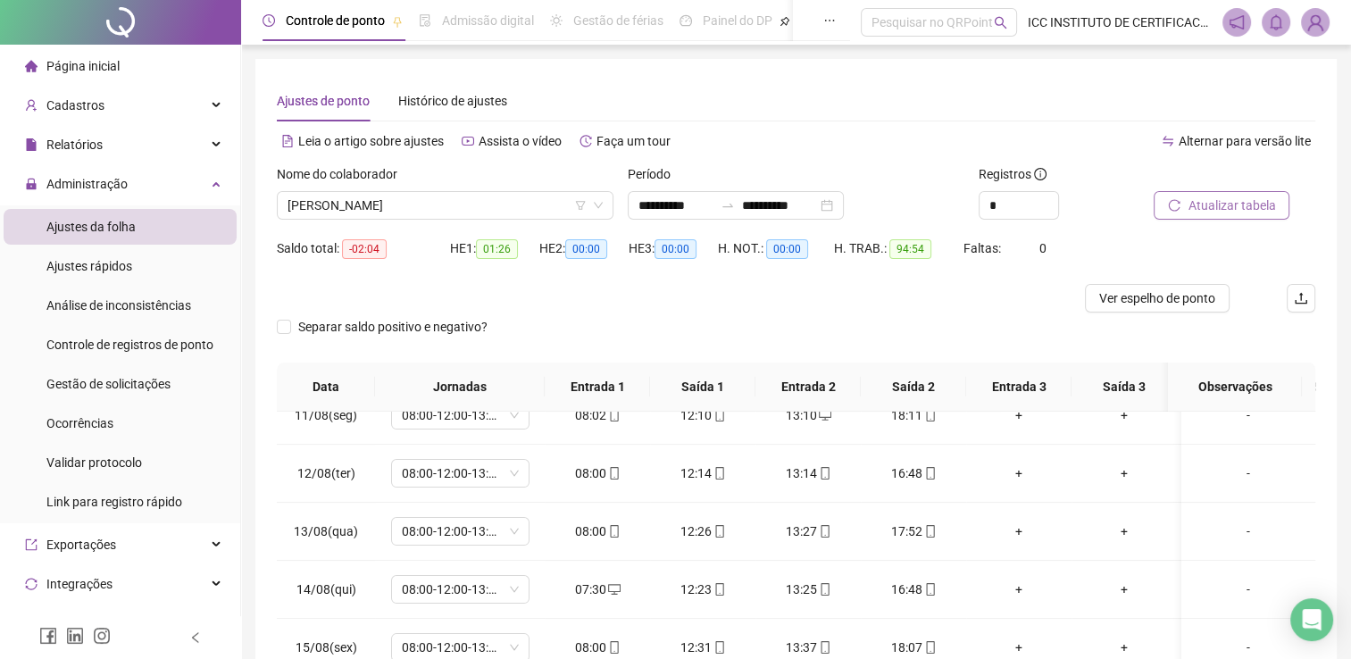
click at [1202, 220] on div "Atualizar tabela" at bounding box center [1234, 199] width 176 height 70
click at [1194, 212] on span "Atualizar tabela" at bounding box center [1230, 206] width 87 height 20
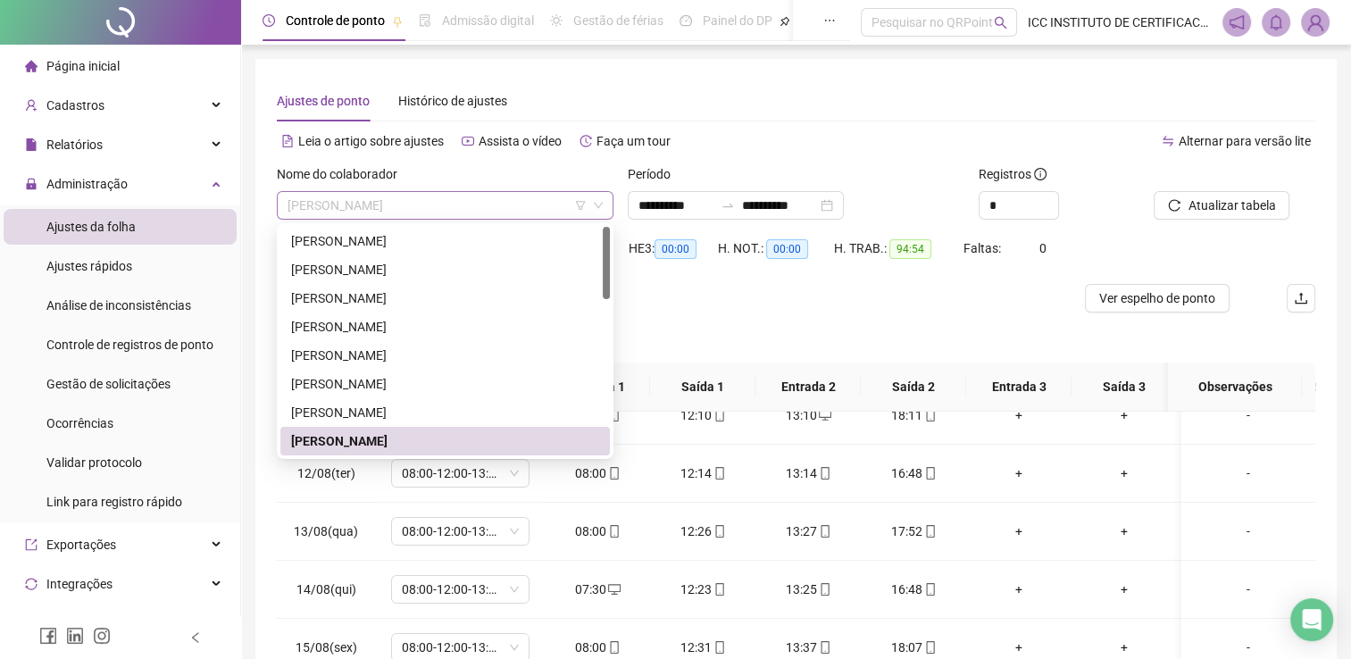
click at [446, 212] on span "[PERSON_NAME]" at bounding box center [444, 205] width 315 height 27
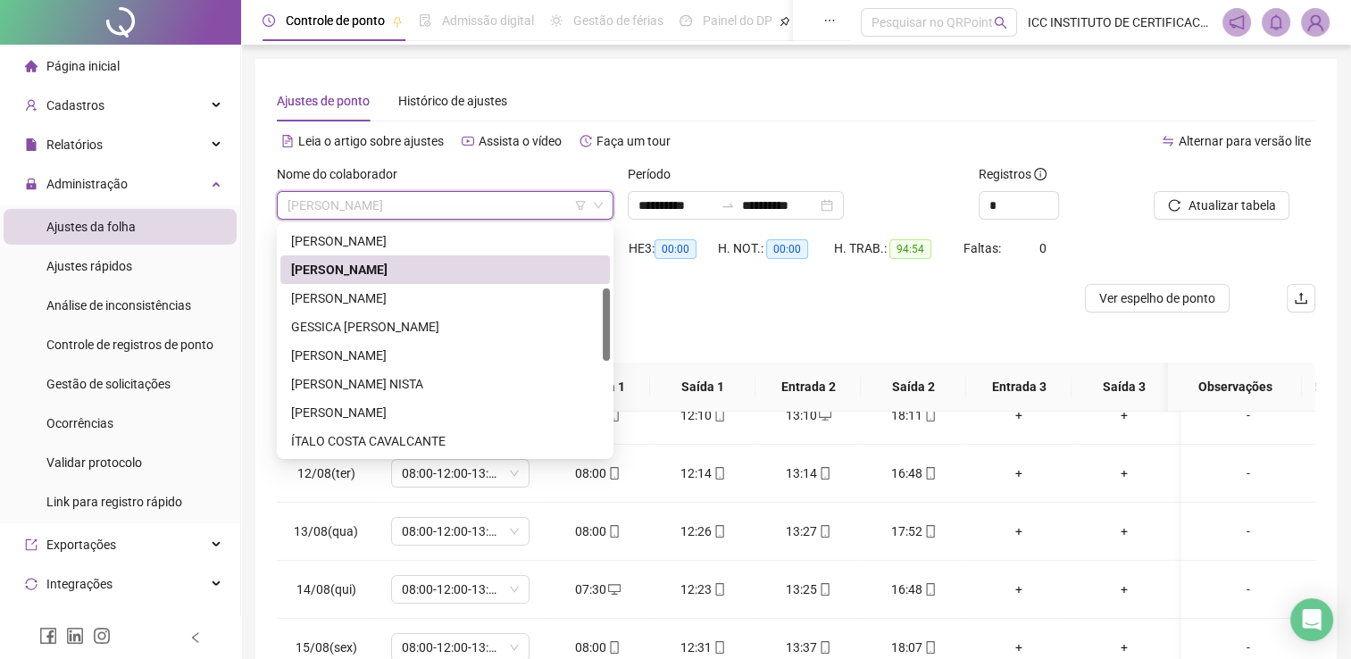
drag, startPoint x: 604, startPoint y: 265, endPoint x: 596, endPoint y: 327, distance: 62.0
click at [596, 327] on div "[PERSON_NAME] [PERSON_NAME] [PERSON_NAME] [PERSON_NAME] [PERSON_NAME] NISTA [PE…" at bounding box center [444, 341] width 329 height 229
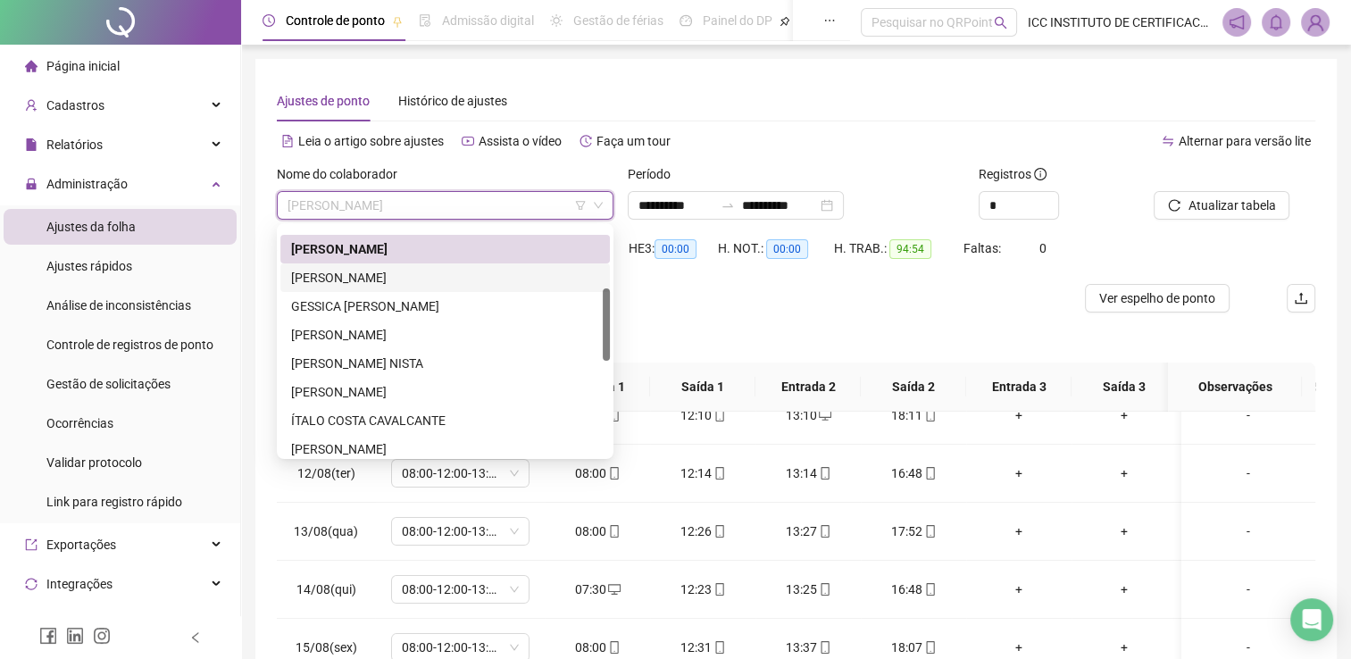
click at [436, 273] on div "[PERSON_NAME]" at bounding box center [445, 278] width 308 height 20
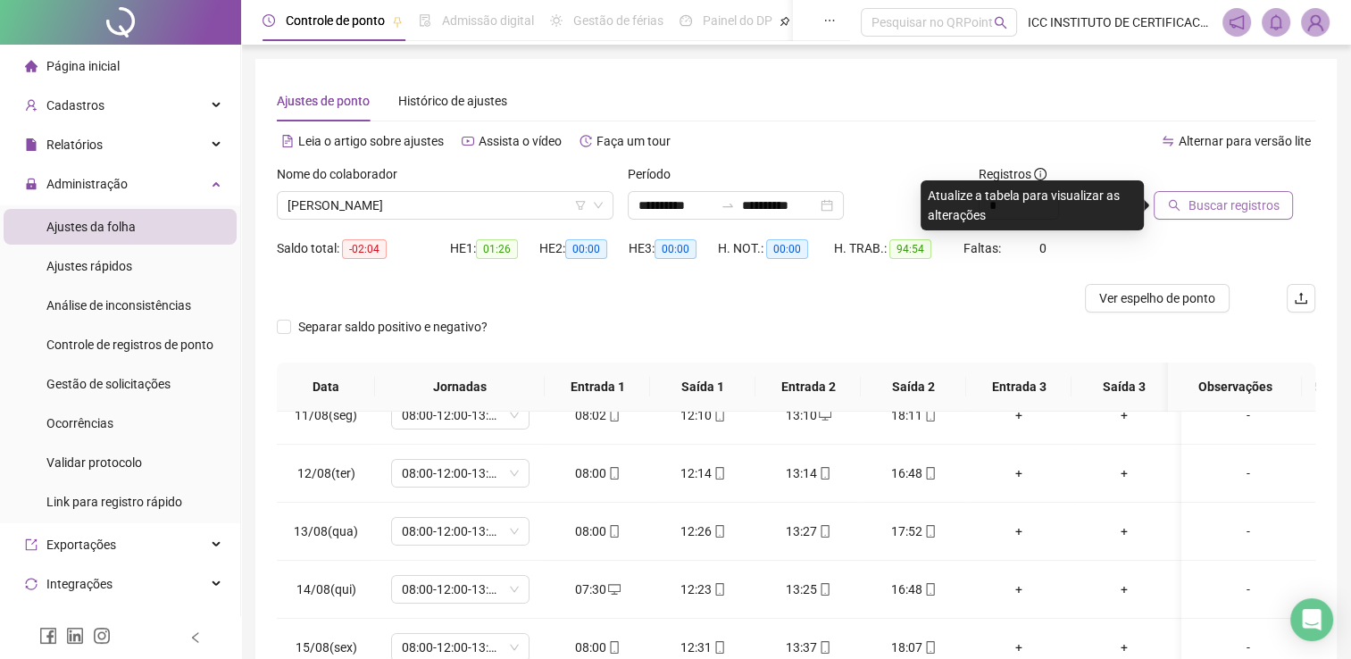
click at [1252, 206] on span "Buscar registros" at bounding box center [1232, 206] width 91 height 20
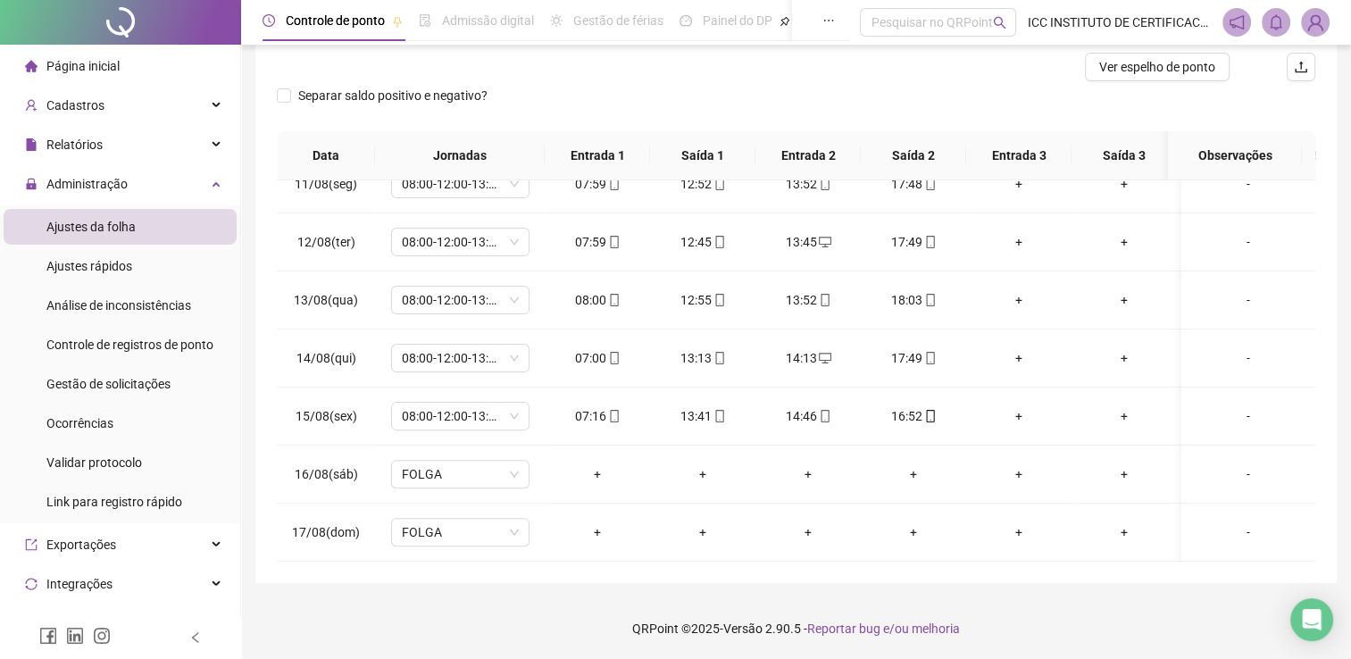
scroll to position [0, 0]
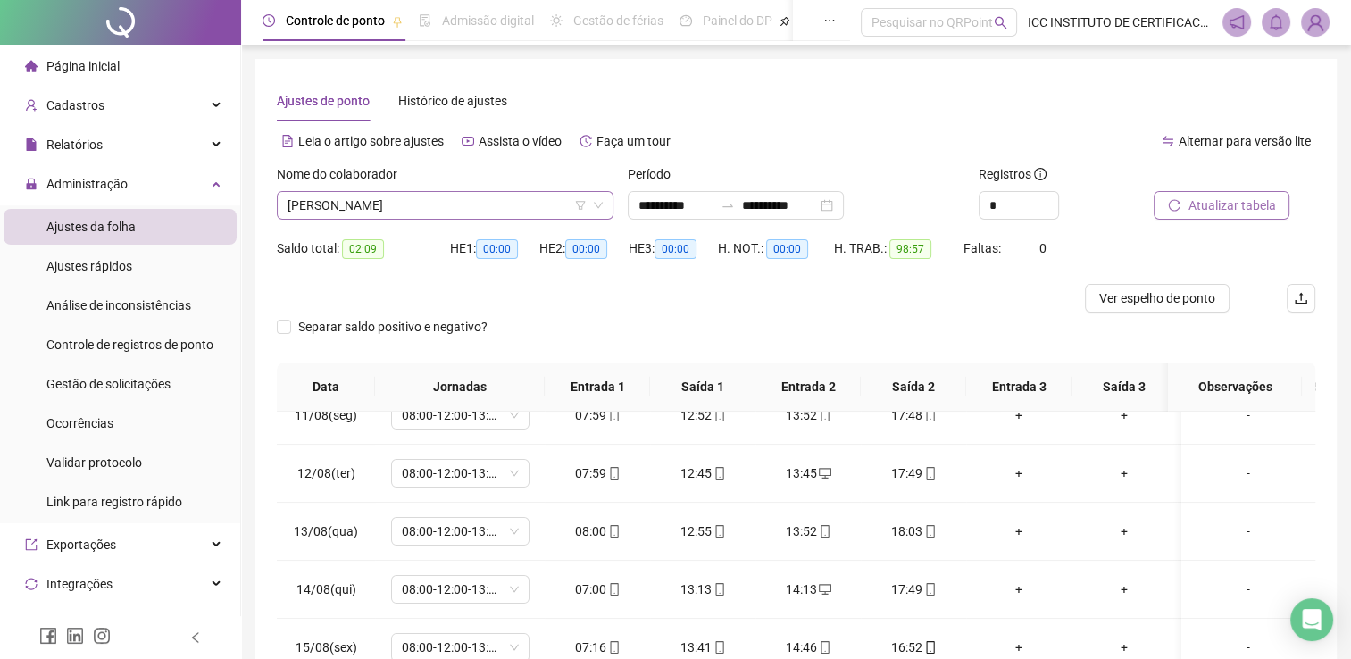
click at [491, 196] on span "[PERSON_NAME]" at bounding box center [444, 205] width 315 height 27
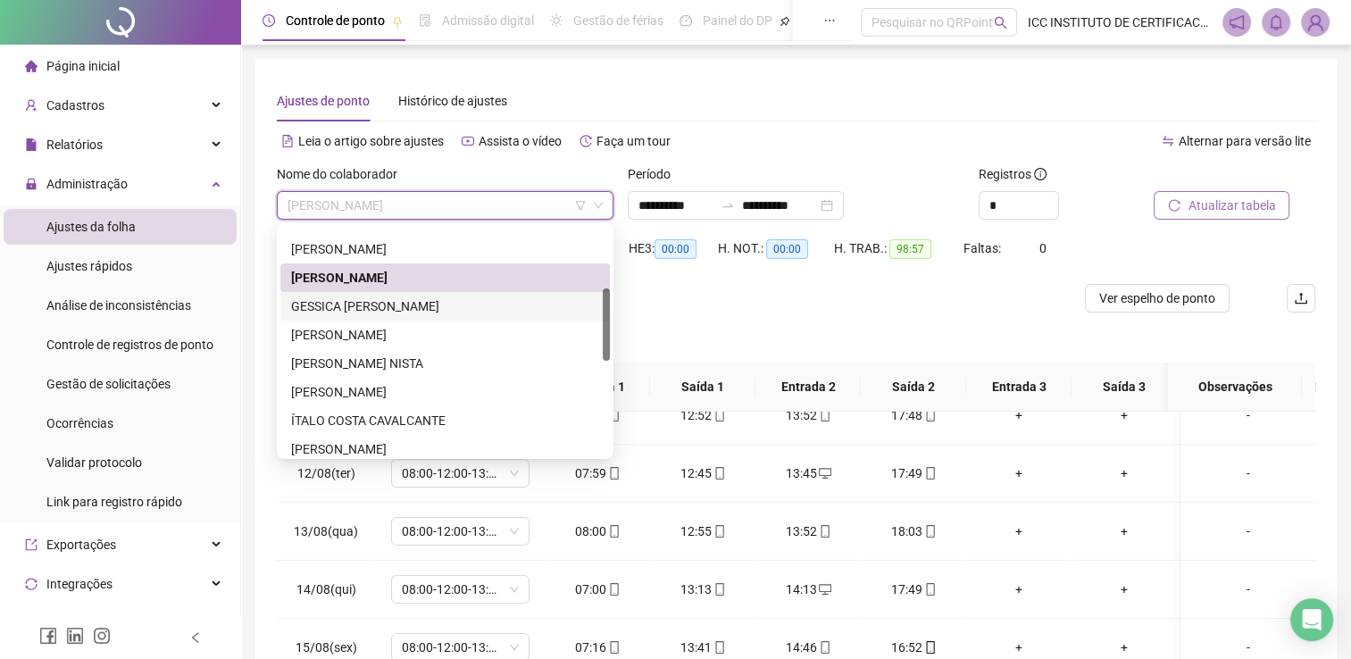
click at [483, 310] on div "GESSICA [PERSON_NAME]" at bounding box center [445, 306] width 308 height 20
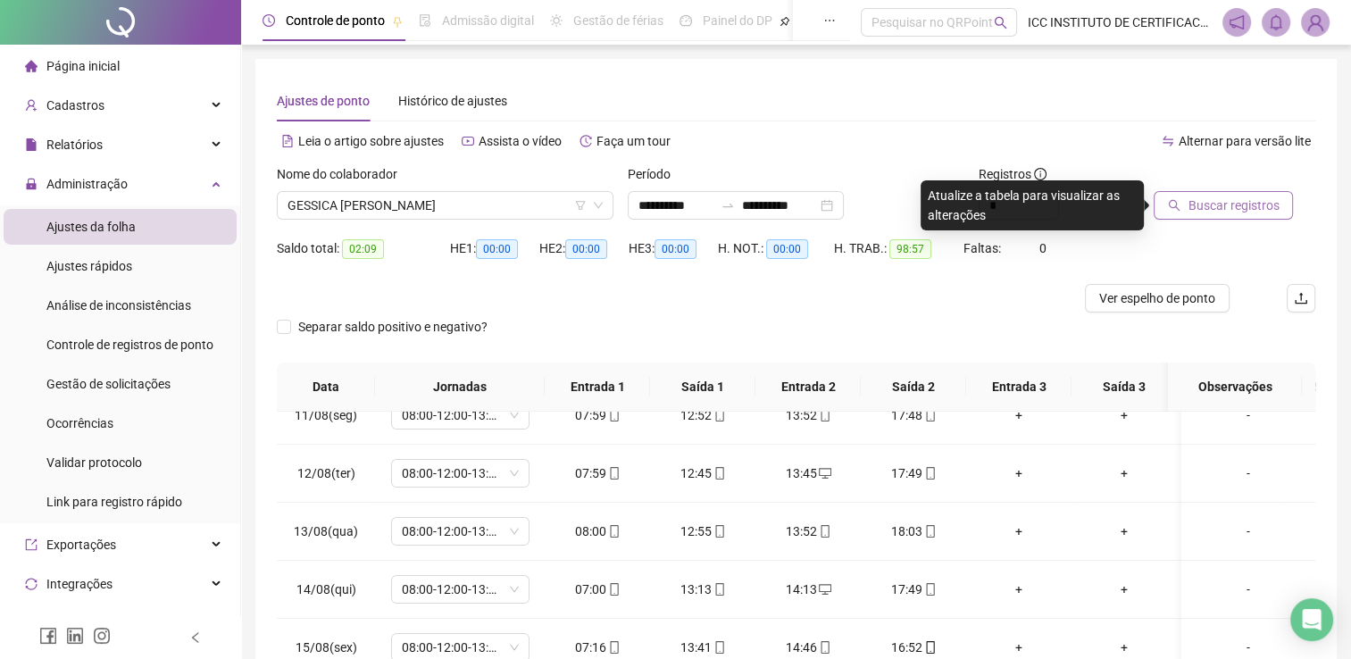
click at [1241, 212] on span "Buscar registros" at bounding box center [1232, 206] width 91 height 20
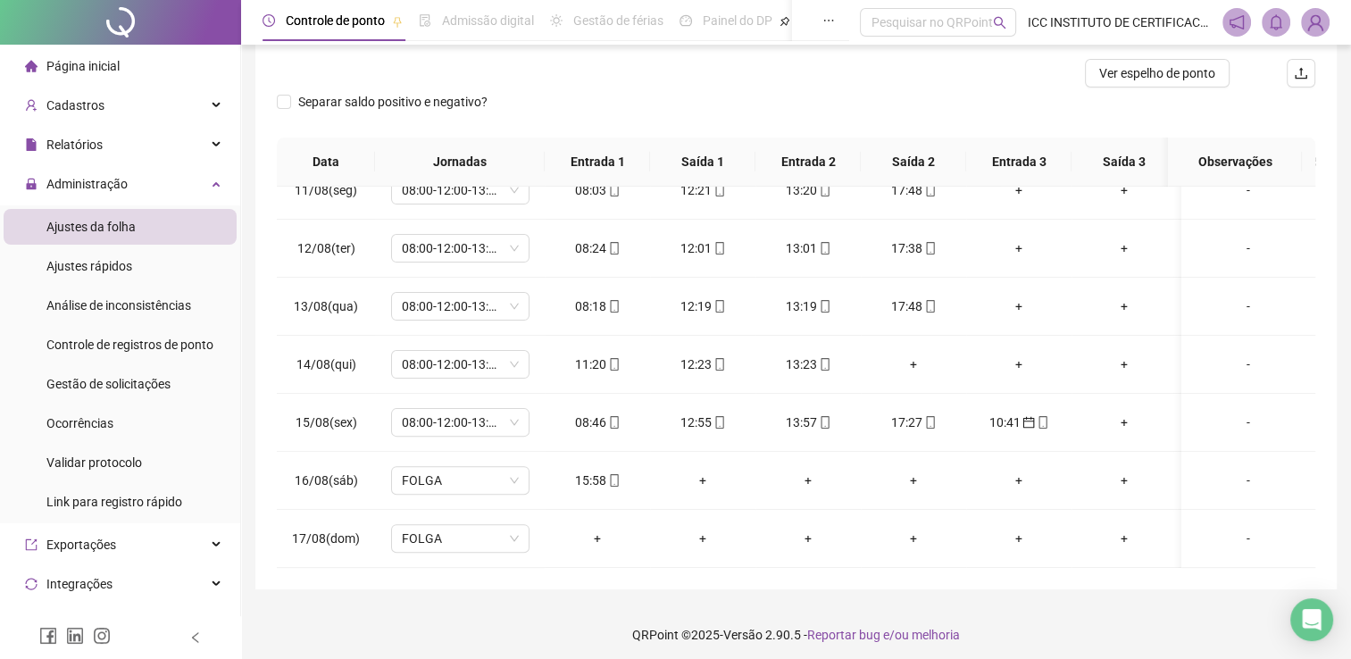
scroll to position [615, 0]
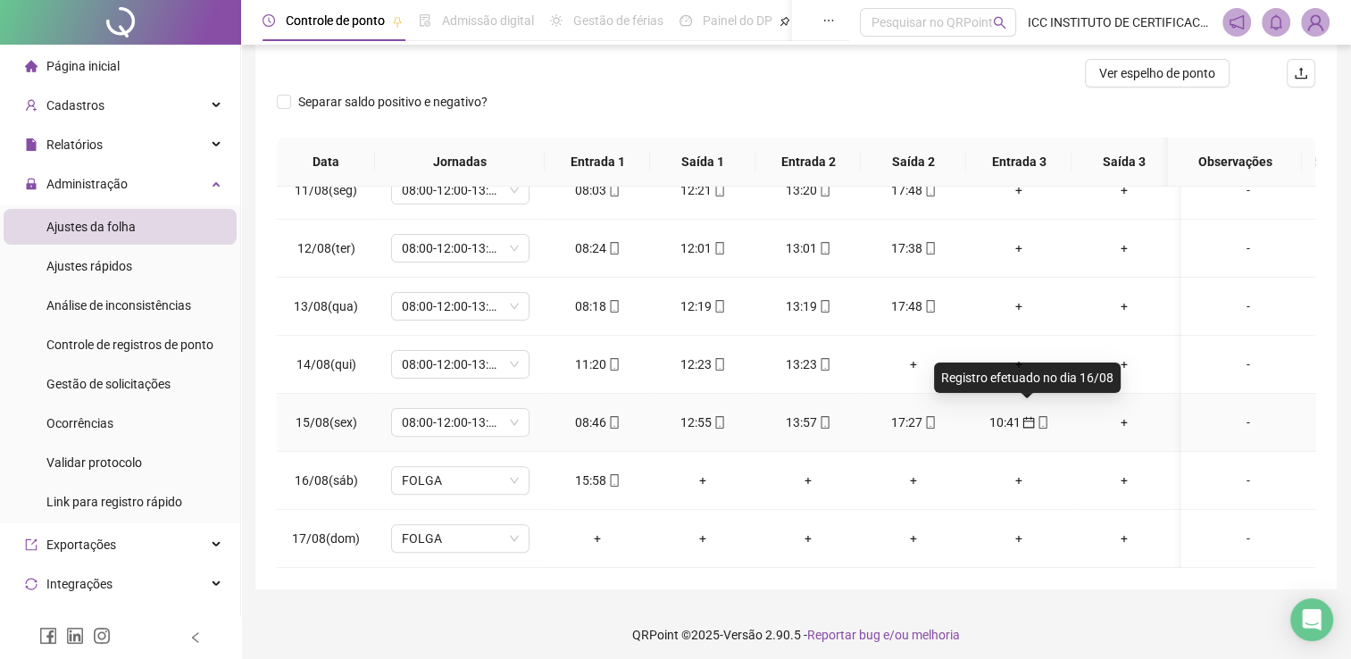
click at [1022, 416] on icon "calendar" at bounding box center [1028, 422] width 12 height 12
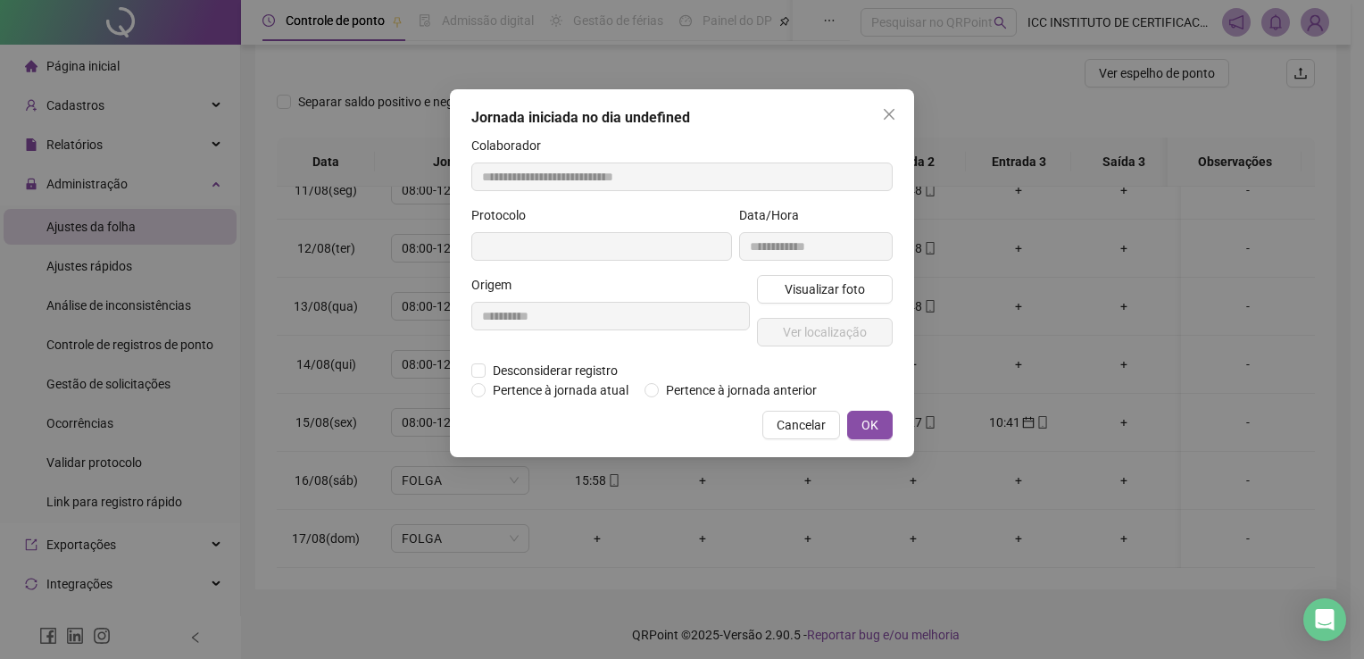
type input "**********"
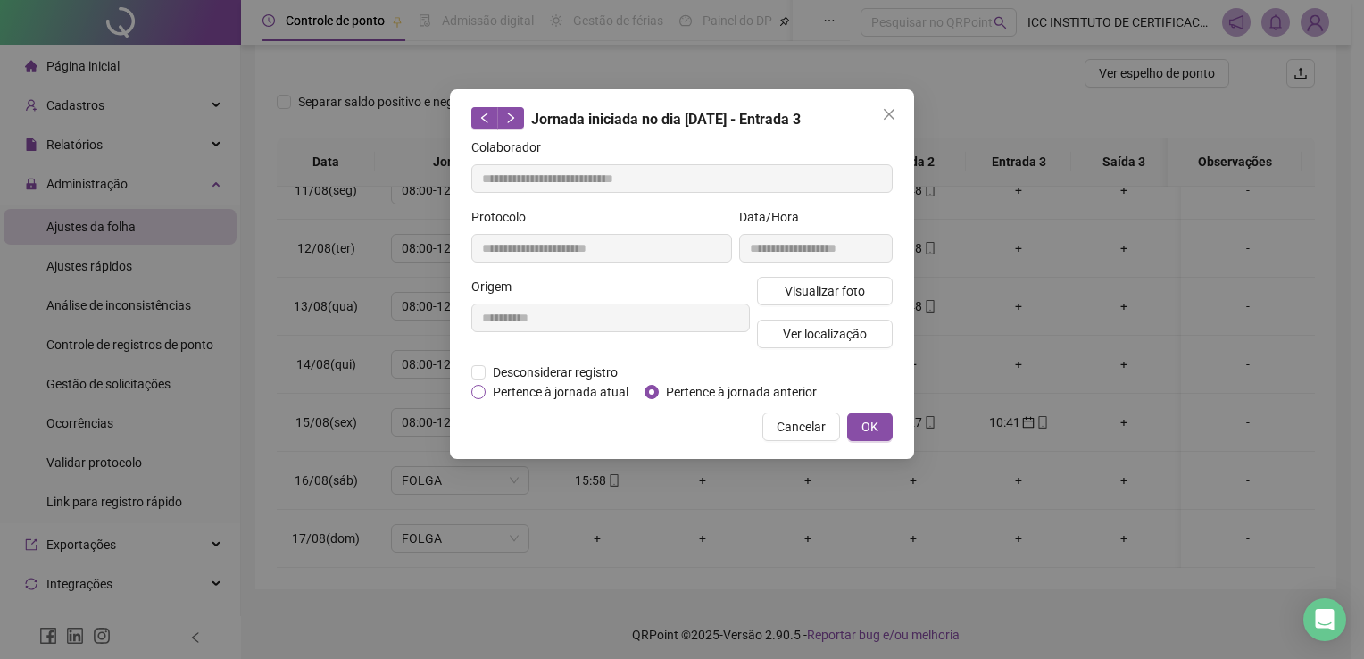
click at [486, 387] on span "Pertence à jornada atual" at bounding box center [561, 392] width 150 height 20
click at [867, 423] on span "OK" at bounding box center [870, 427] width 17 height 20
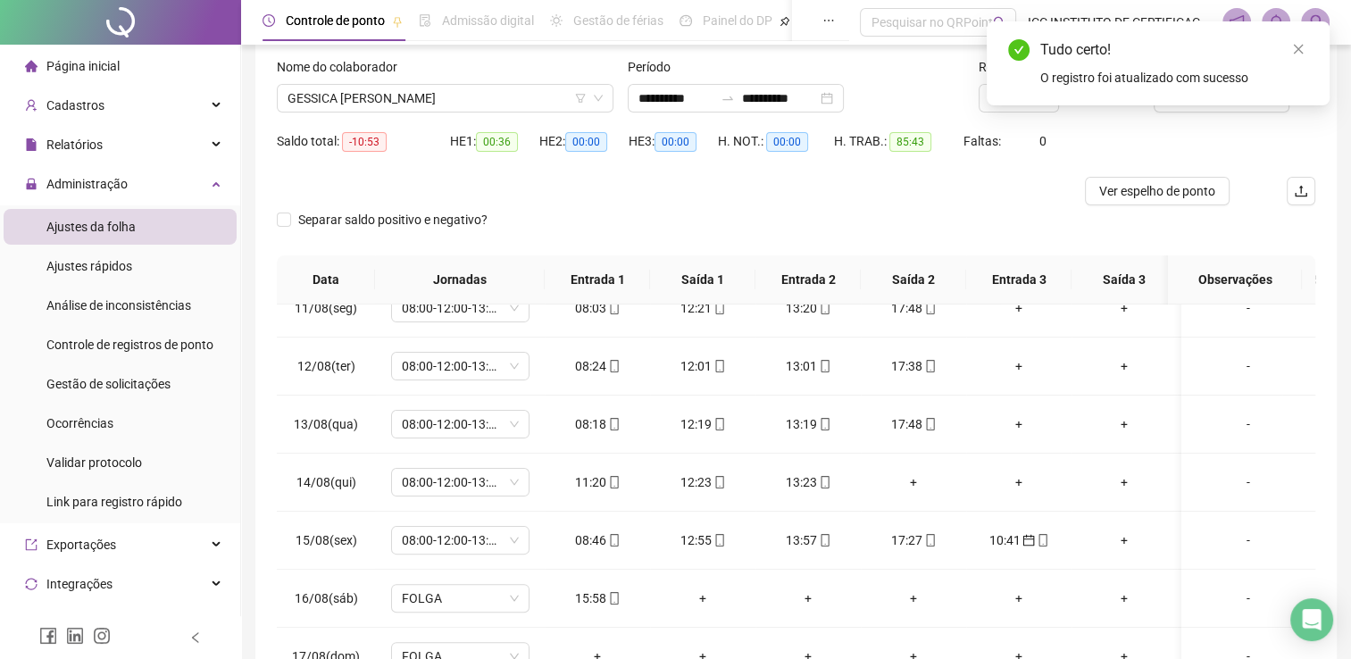
scroll to position [100, 0]
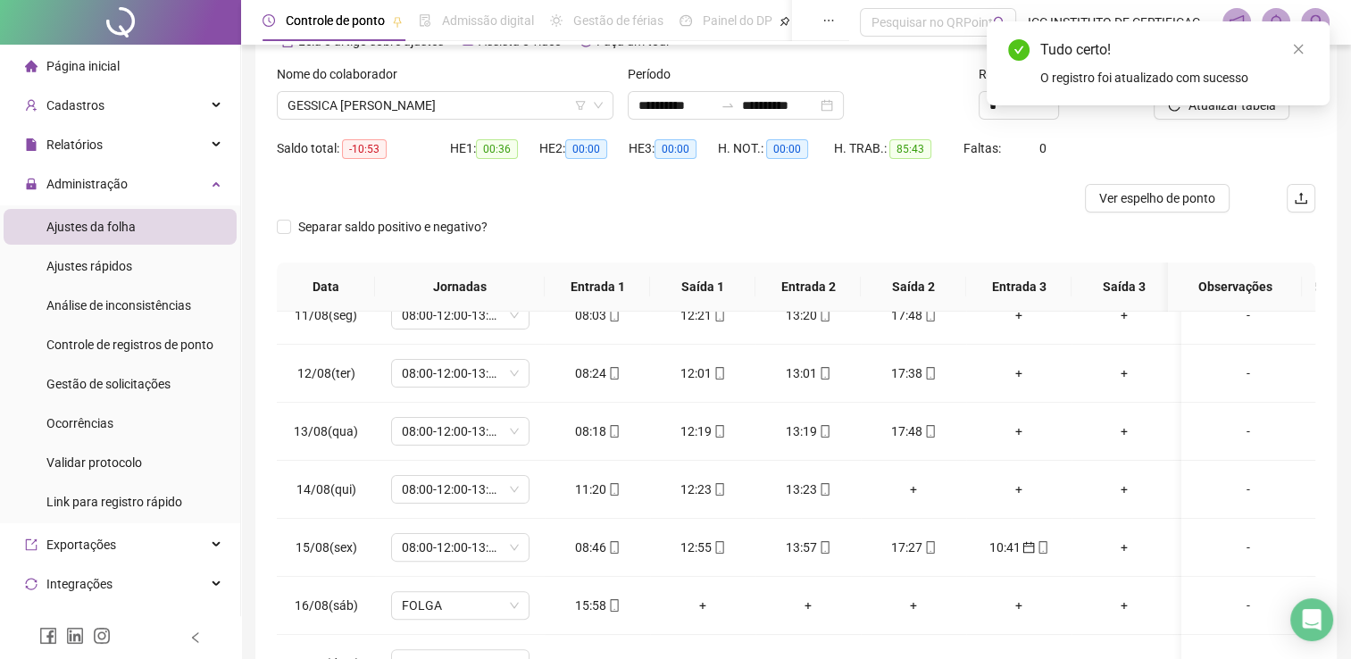
click at [1182, 105] on div "Tudo certo! O registro foi atualizado com sucesso" at bounding box center [1158, 63] width 343 height 84
click at [1179, 105] on div "Tudo certo! O registro foi atualizado com sucesso" at bounding box center [1158, 63] width 343 height 84
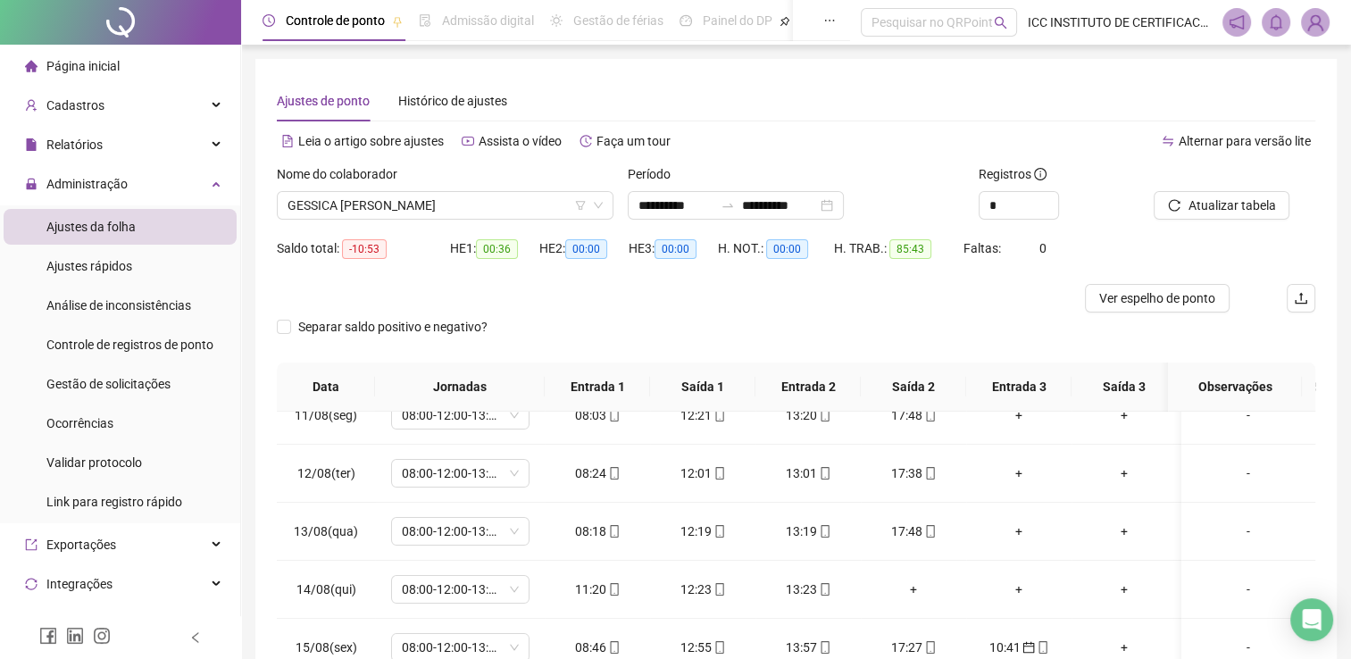
scroll to position [22, 0]
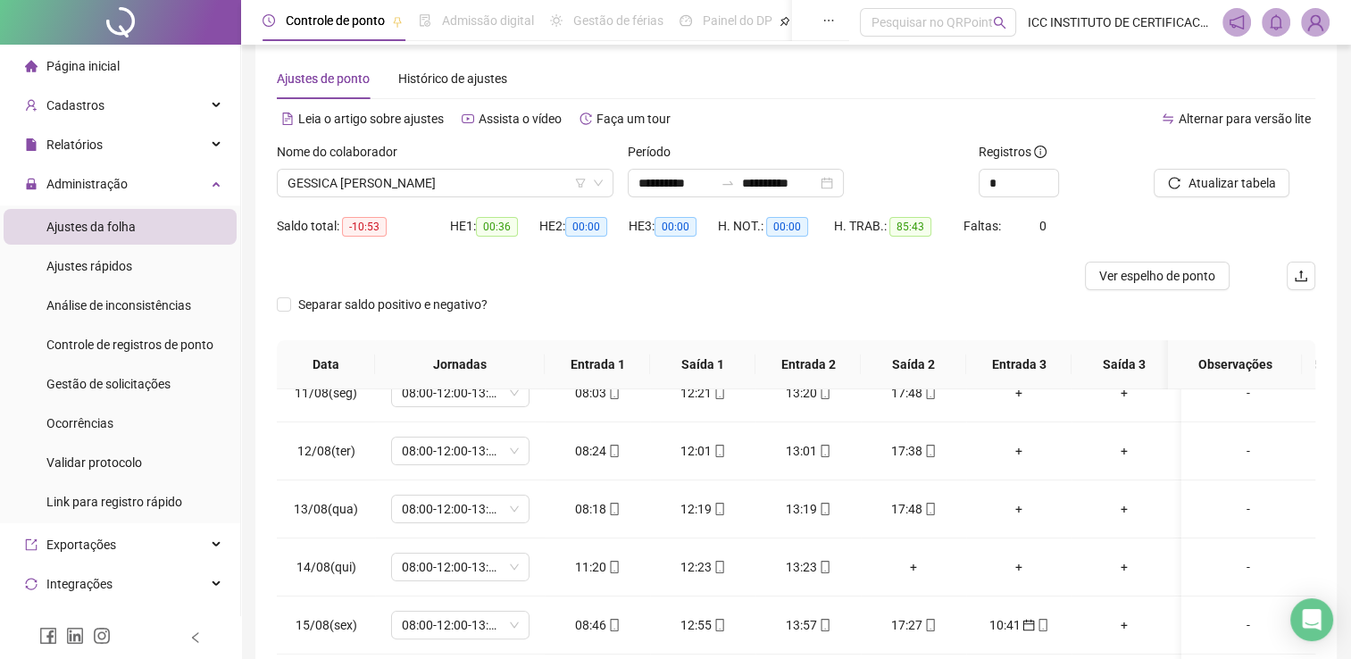
click at [1253, 148] on div at bounding box center [1212, 155] width 117 height 27
click at [1236, 177] on span "Atualizar tabela" at bounding box center [1230, 183] width 87 height 20
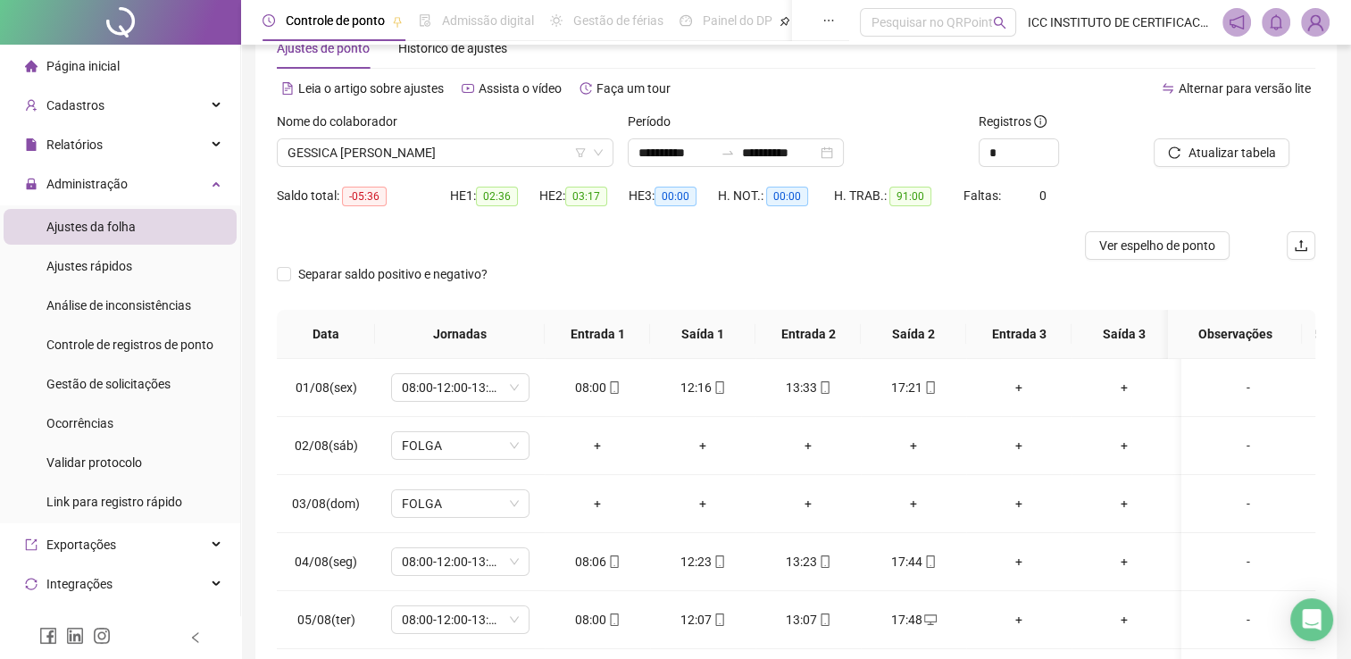
scroll to position [52, 0]
click at [448, 155] on span "GESSICA [PERSON_NAME]" at bounding box center [444, 153] width 315 height 27
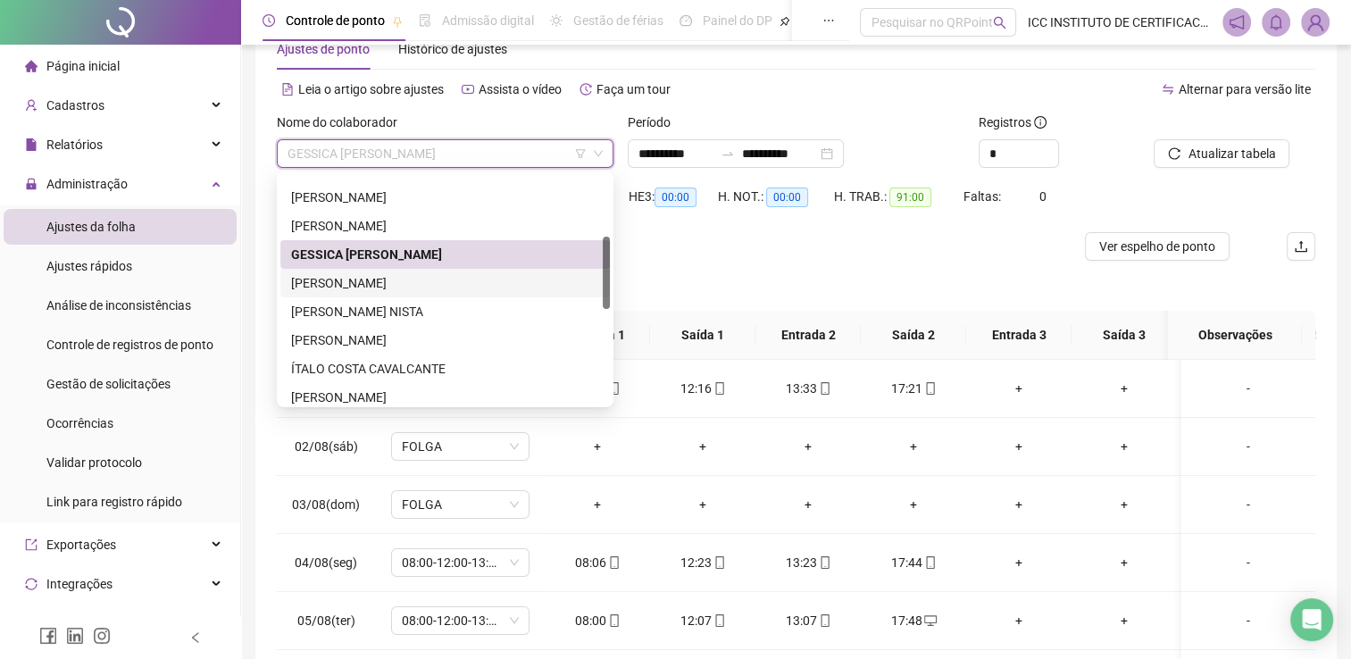
click at [421, 281] on div "[PERSON_NAME]" at bounding box center [445, 283] width 308 height 20
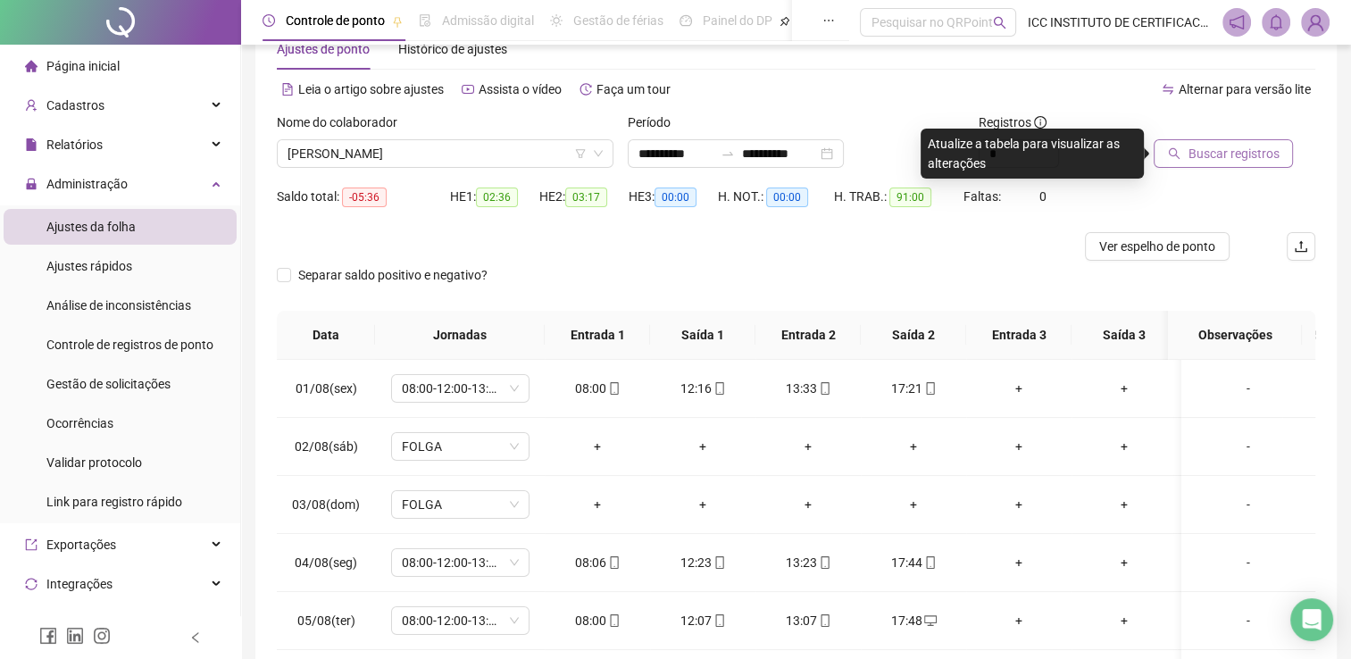
click at [1209, 151] on span "Buscar registros" at bounding box center [1232, 154] width 91 height 20
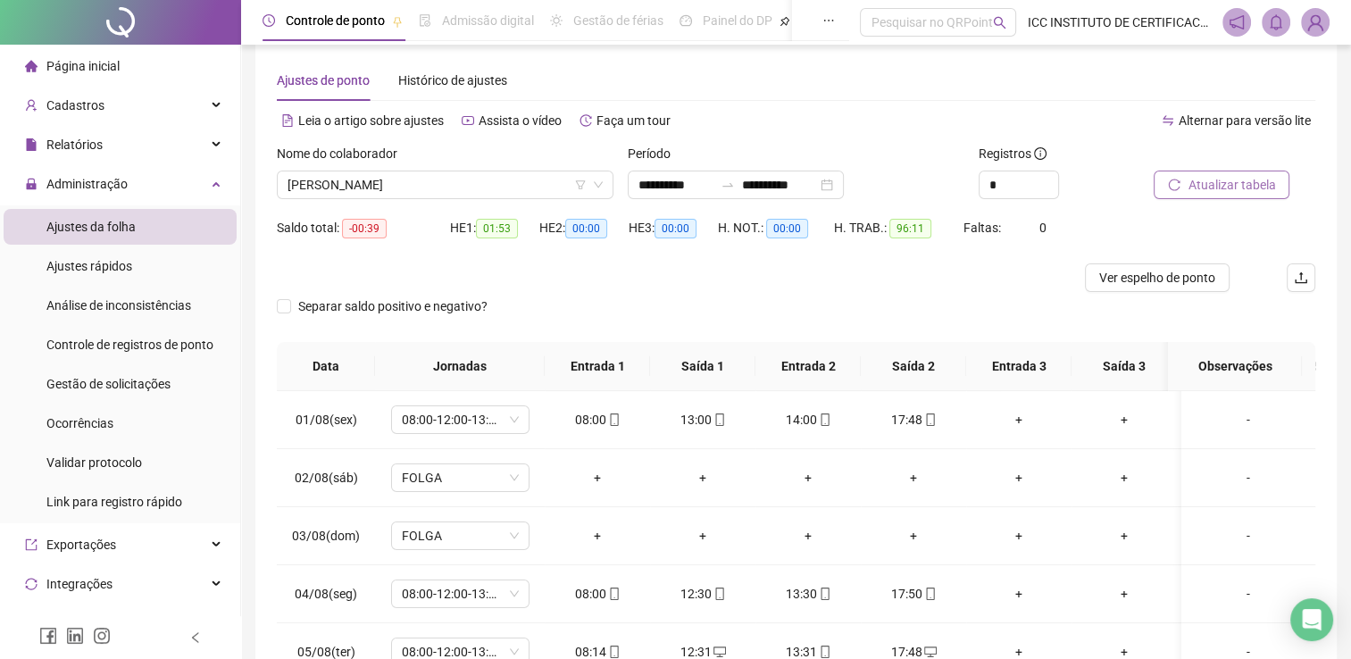
scroll to position [0, 0]
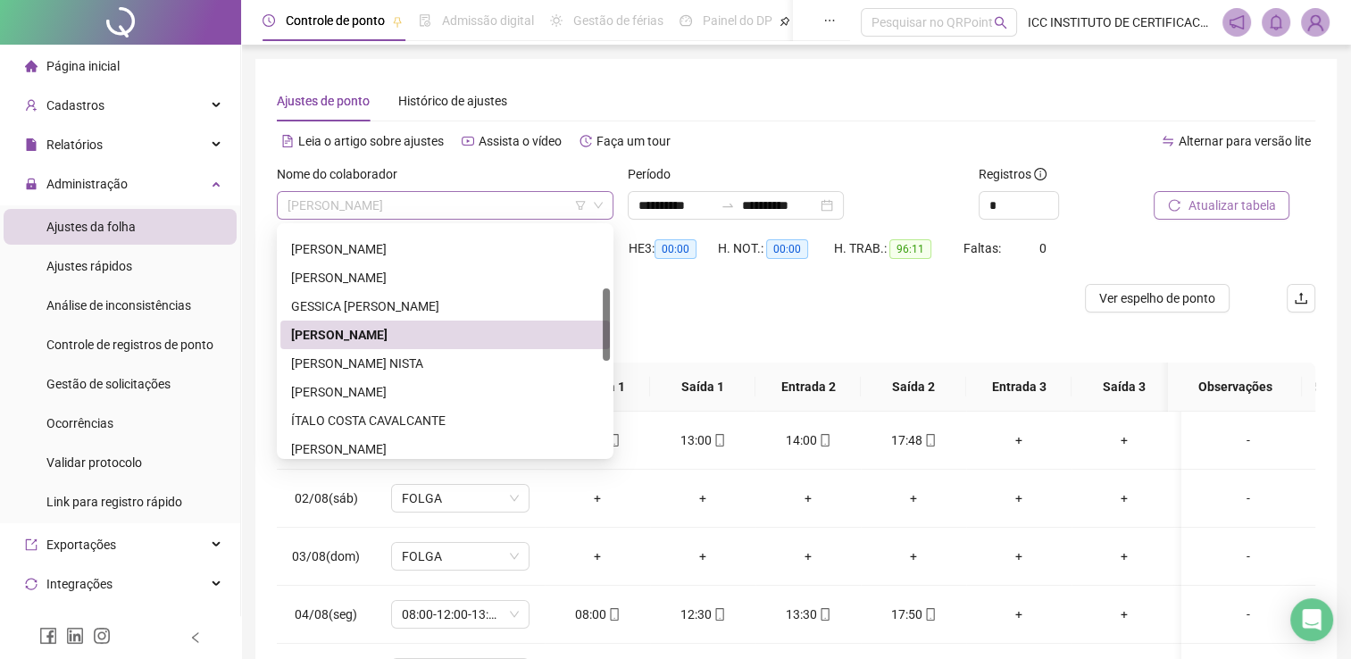
click at [455, 203] on span "[PERSON_NAME]" at bounding box center [444, 205] width 315 height 27
click at [447, 369] on div "[PERSON_NAME] NISTA" at bounding box center [445, 364] width 308 height 20
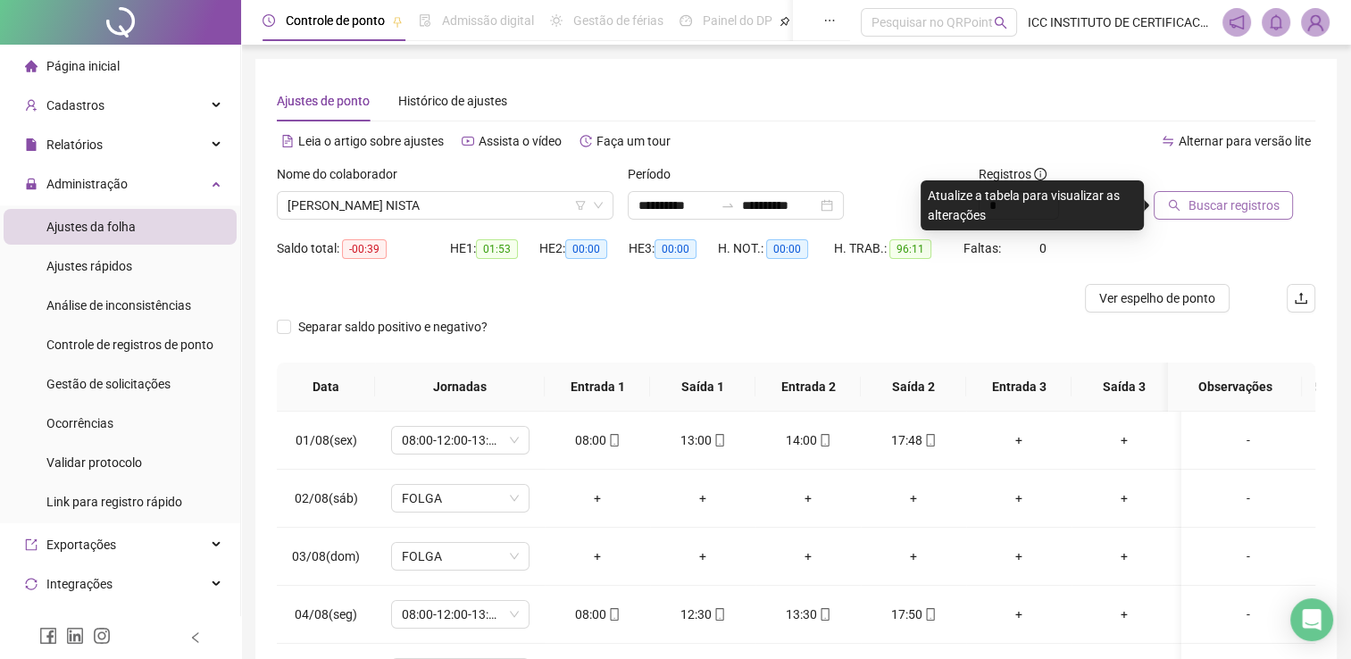
click at [1230, 199] on span "Buscar registros" at bounding box center [1232, 206] width 91 height 20
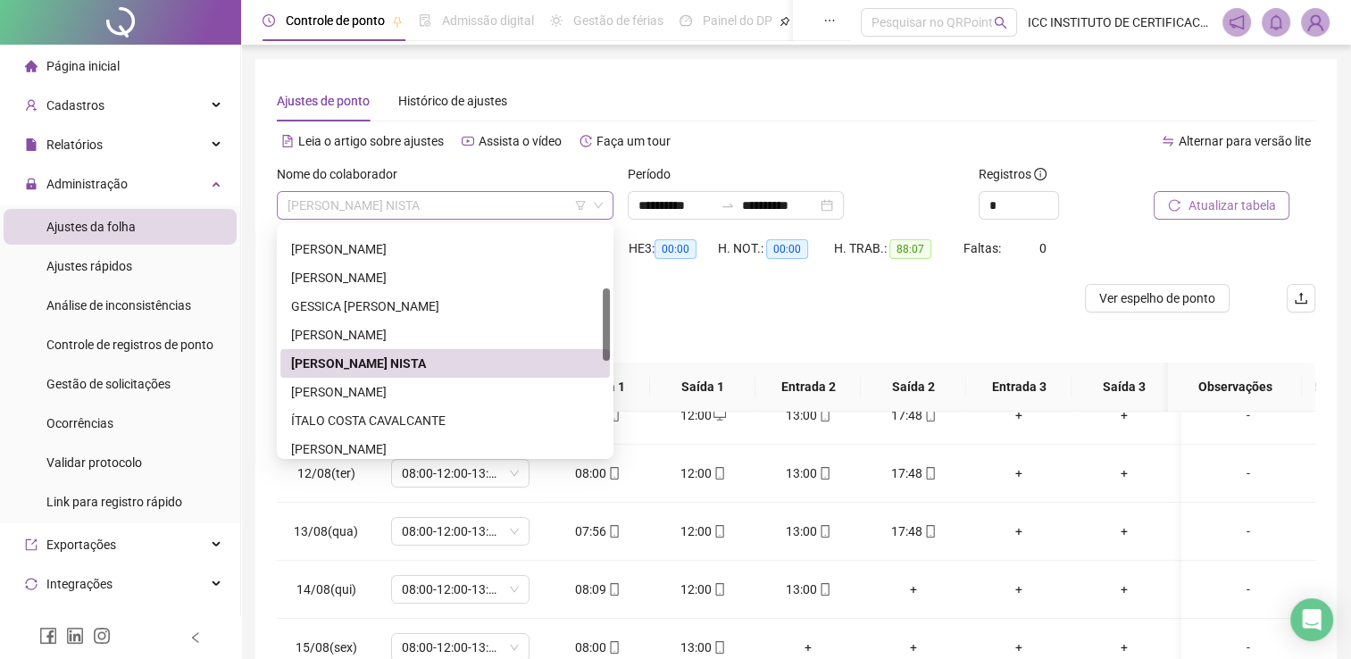
click at [465, 216] on span "[PERSON_NAME] NISTA" at bounding box center [444, 205] width 315 height 27
click at [426, 387] on div "[PERSON_NAME]" at bounding box center [445, 392] width 308 height 20
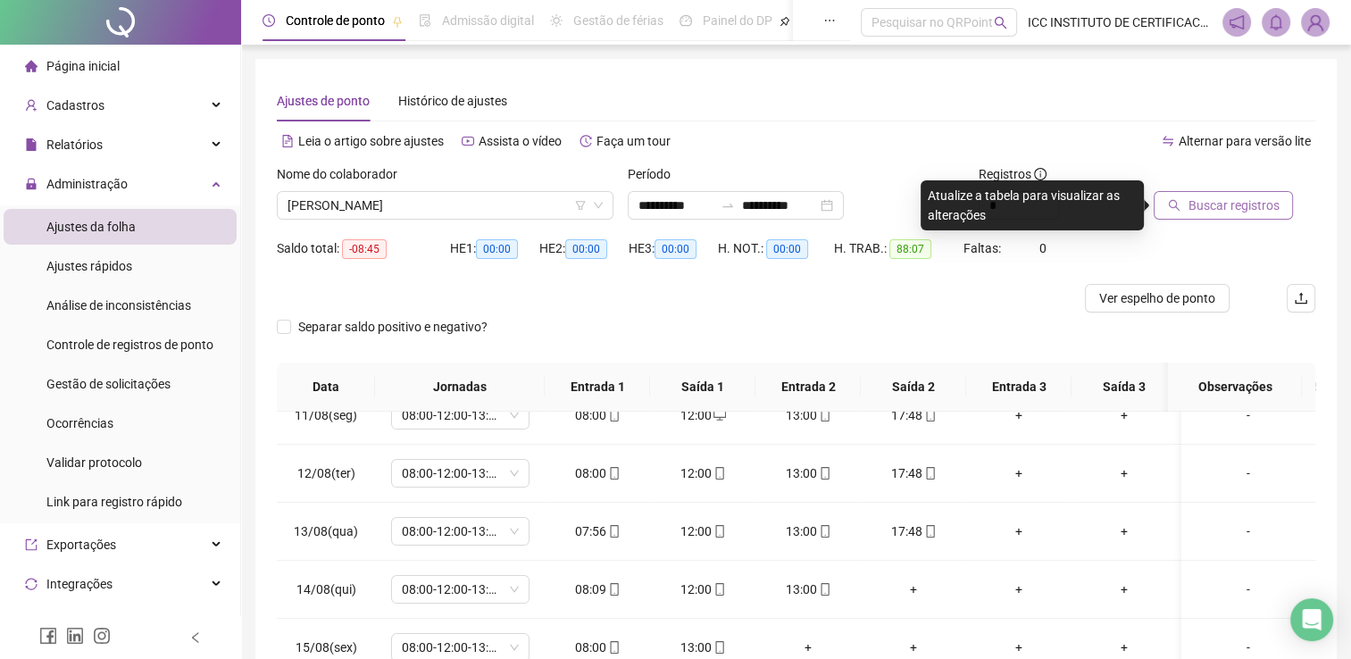
click at [1204, 218] on button "Buscar registros" at bounding box center [1223, 205] width 139 height 29
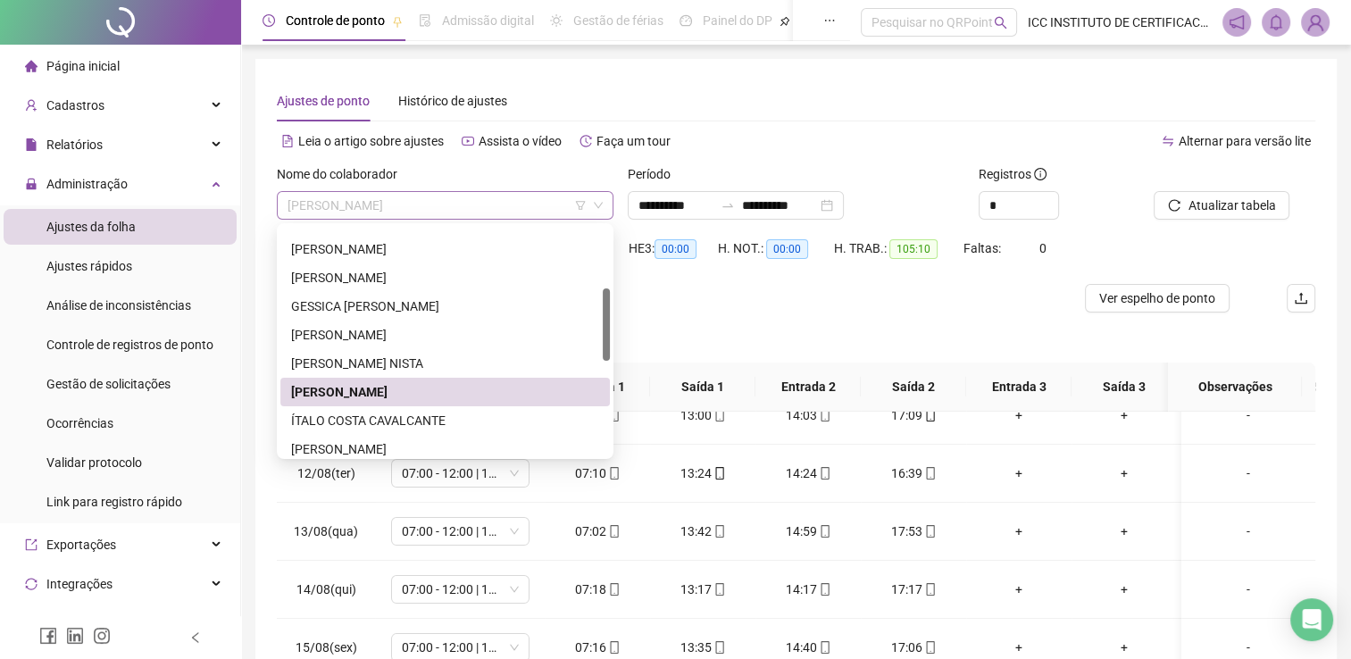
click at [481, 198] on span "[PERSON_NAME]" at bounding box center [444, 205] width 315 height 27
click at [441, 409] on div "ÍTALO COSTA CAVALCANTE" at bounding box center [444, 420] width 329 height 29
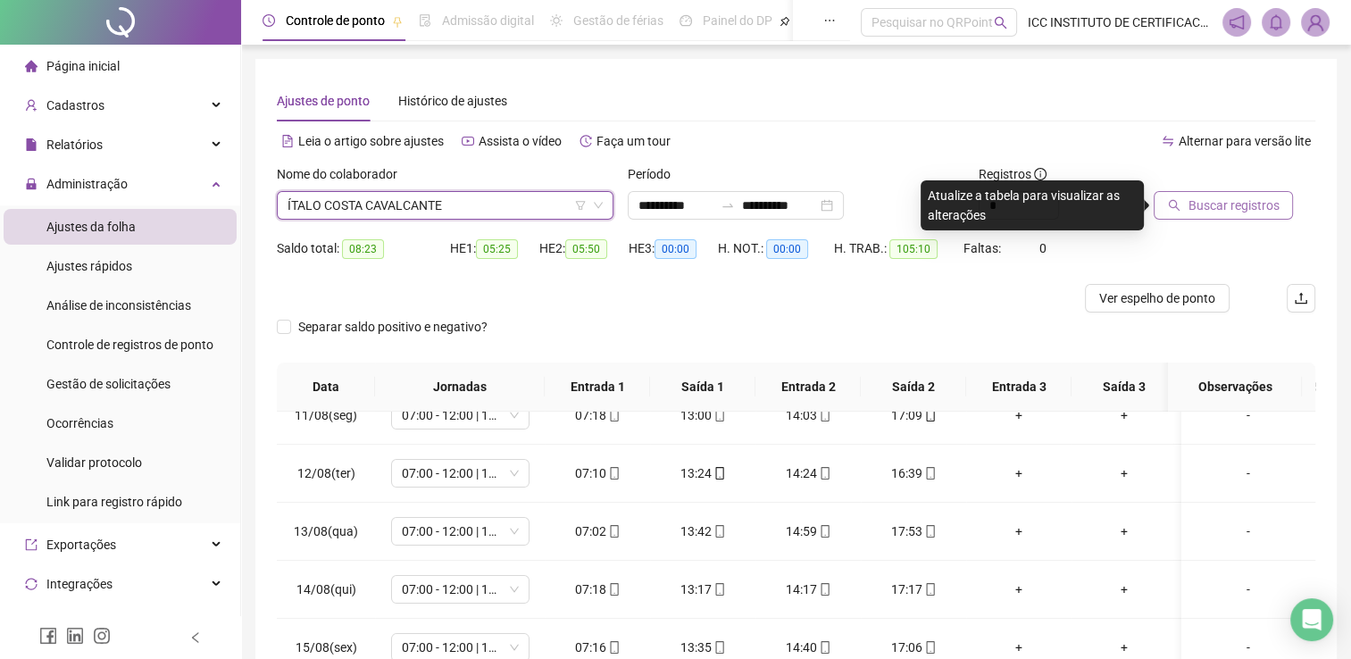
click at [1218, 213] on span "Buscar registros" at bounding box center [1232, 206] width 91 height 20
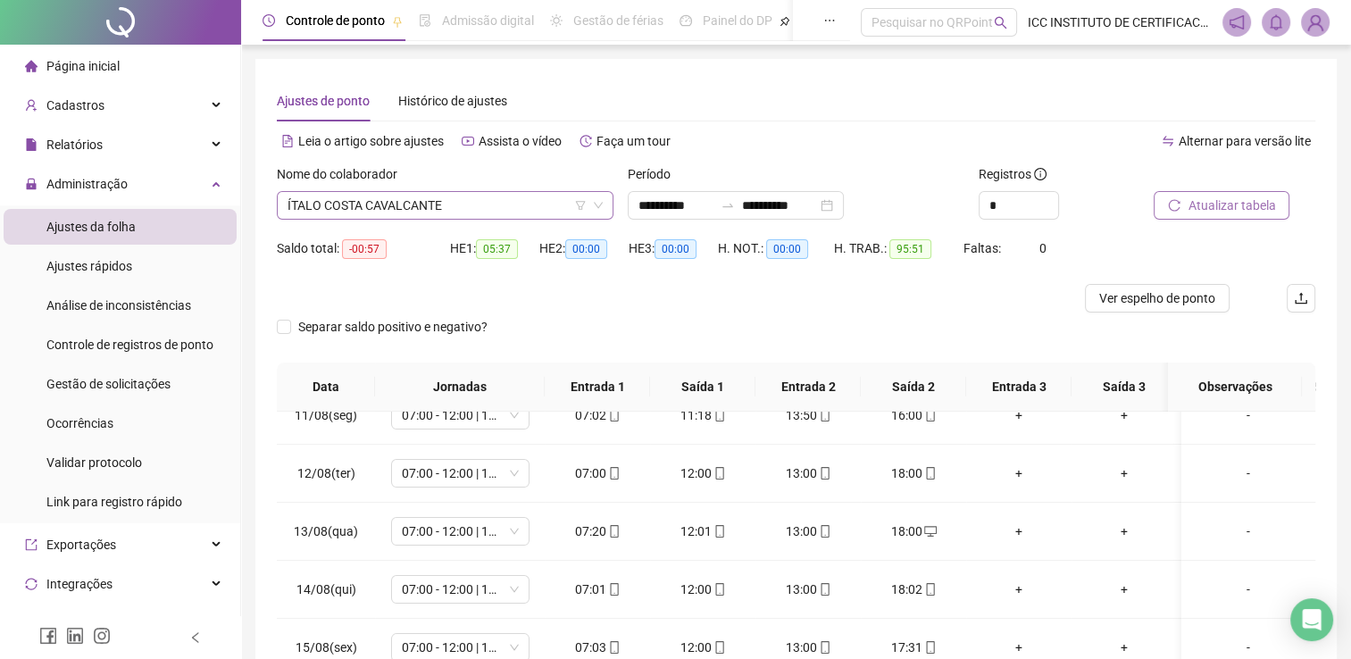
click at [402, 202] on span "ÍTALO COSTA CAVALCANTE" at bounding box center [444, 205] width 315 height 27
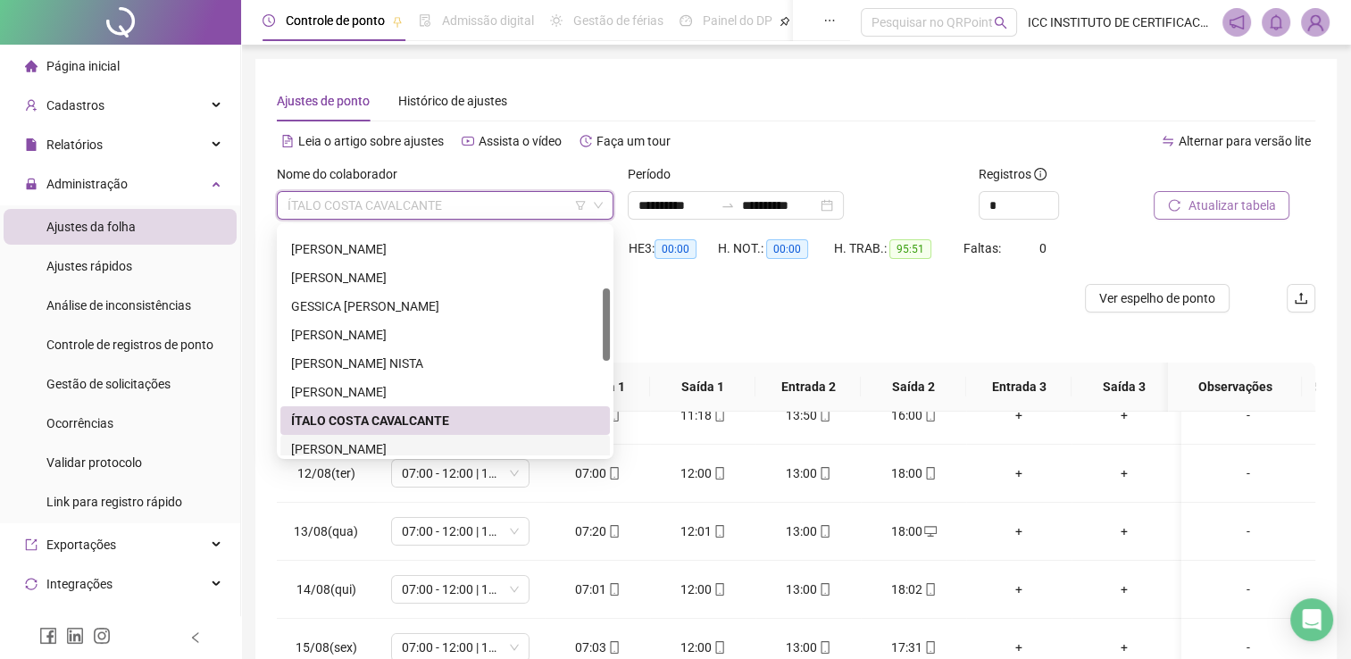
click at [378, 446] on div "[PERSON_NAME]" at bounding box center [445, 449] width 308 height 20
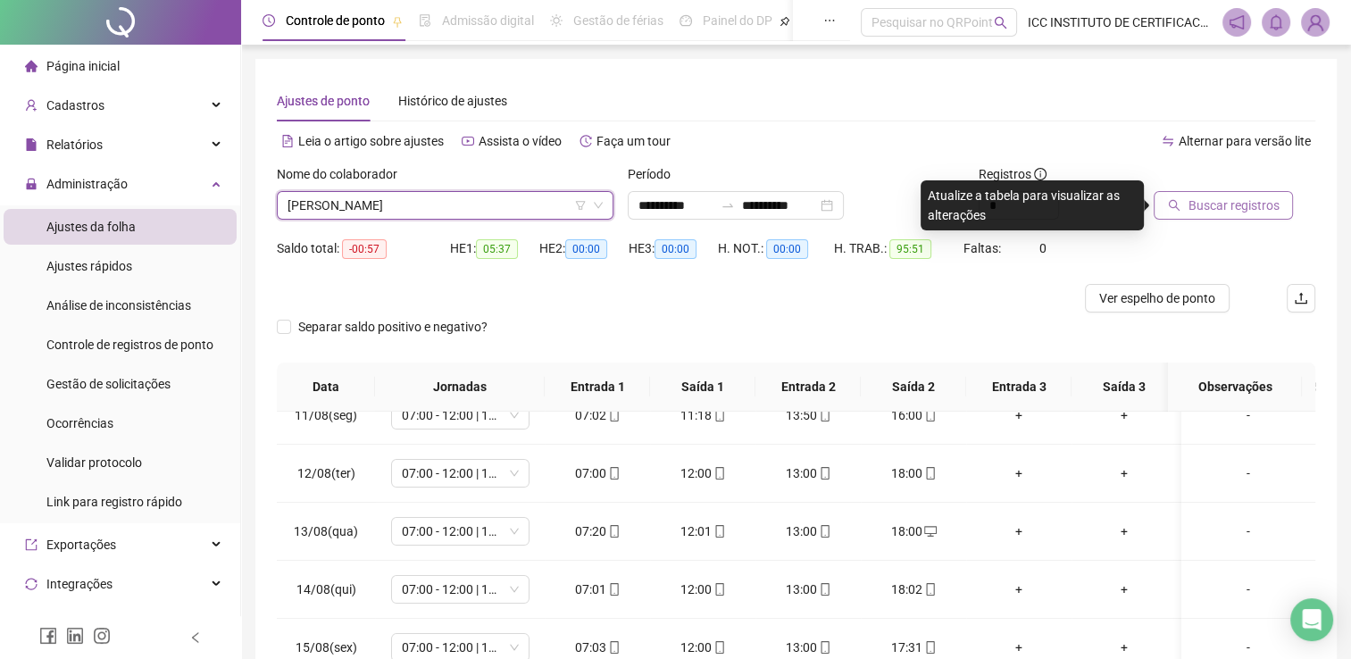
click at [1216, 205] on span "Buscar registros" at bounding box center [1232, 206] width 91 height 20
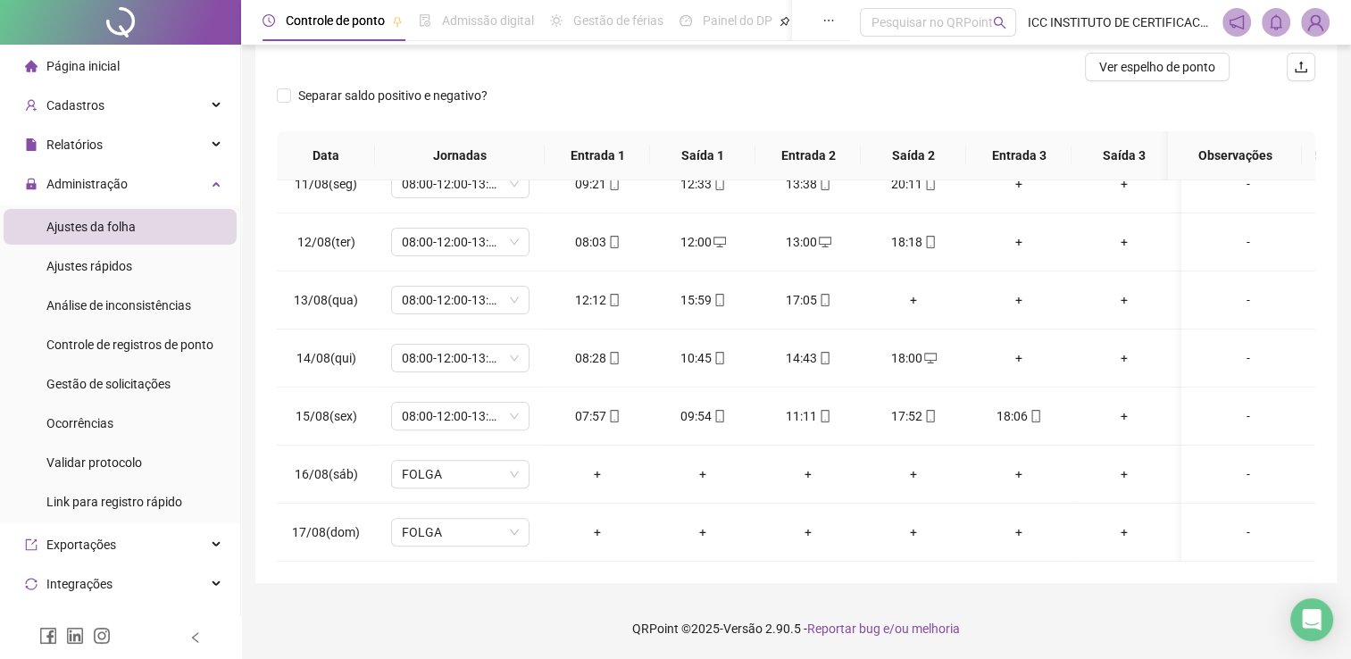
scroll to position [615, 0]
click at [1121, 410] on div "+" at bounding box center [1124, 416] width 77 height 20
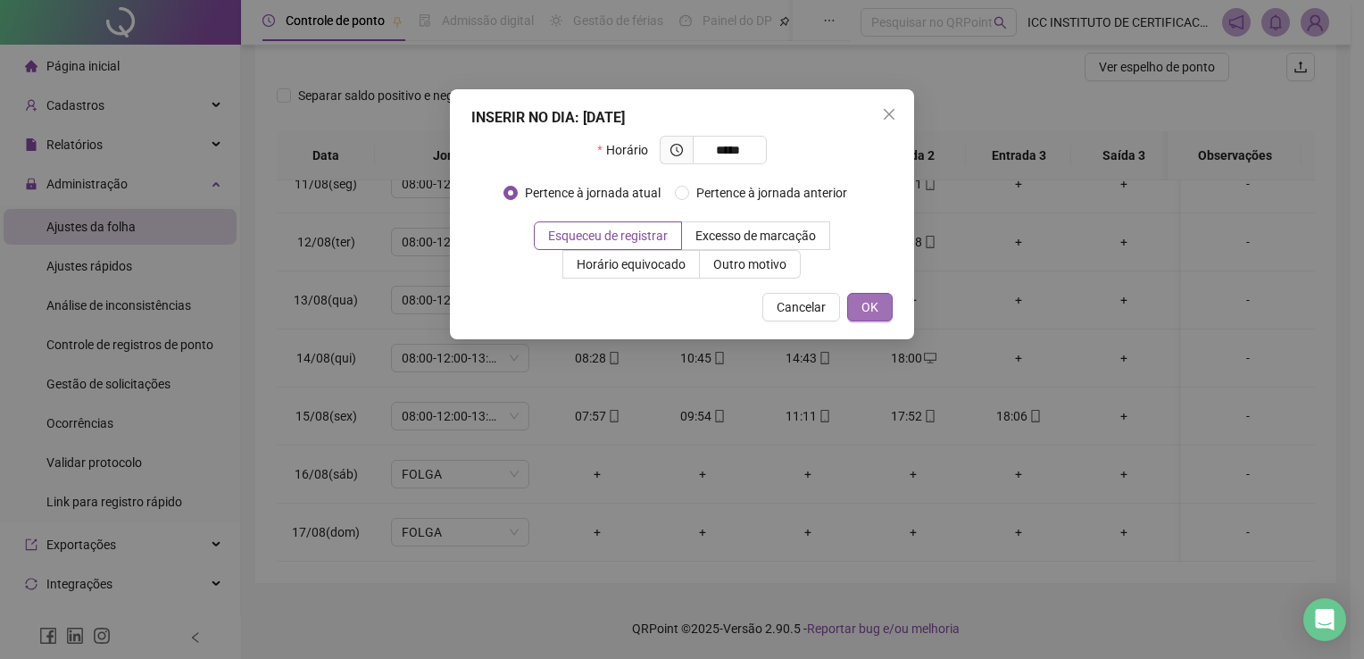
type input "*****"
click at [879, 302] on button "OK" at bounding box center [870, 307] width 46 height 29
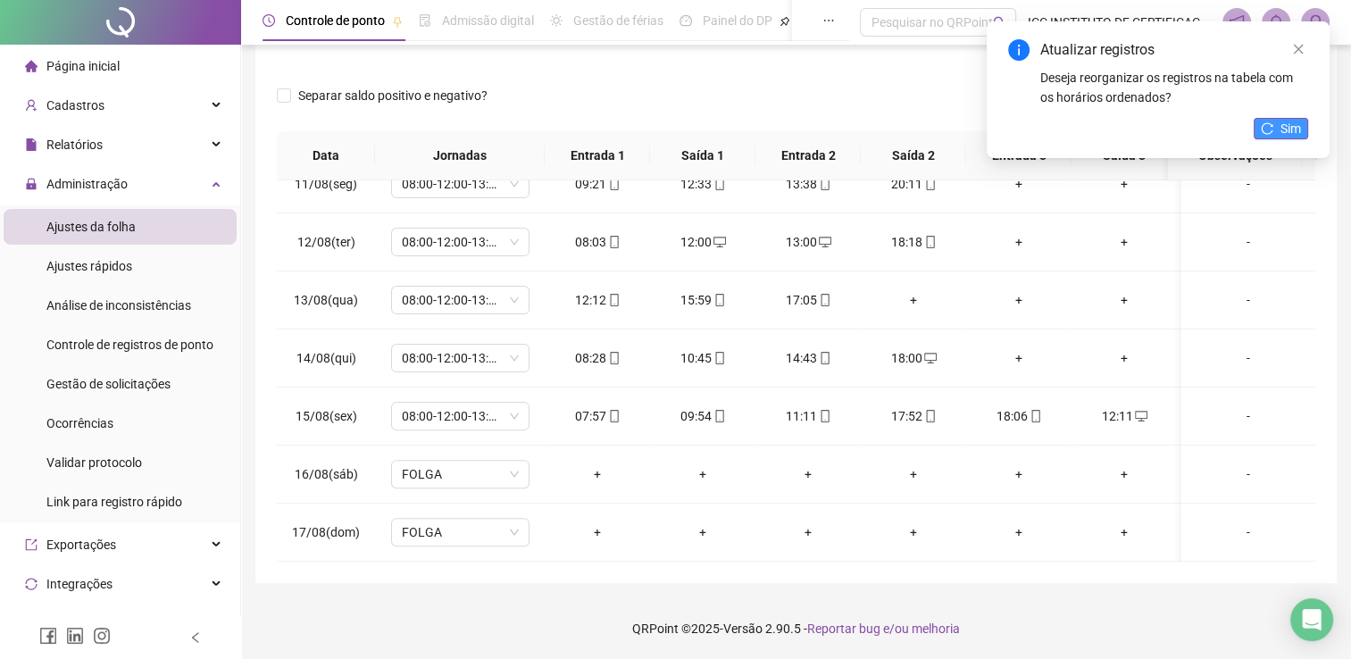
click at [1268, 126] on icon "reload" at bounding box center [1267, 128] width 12 height 12
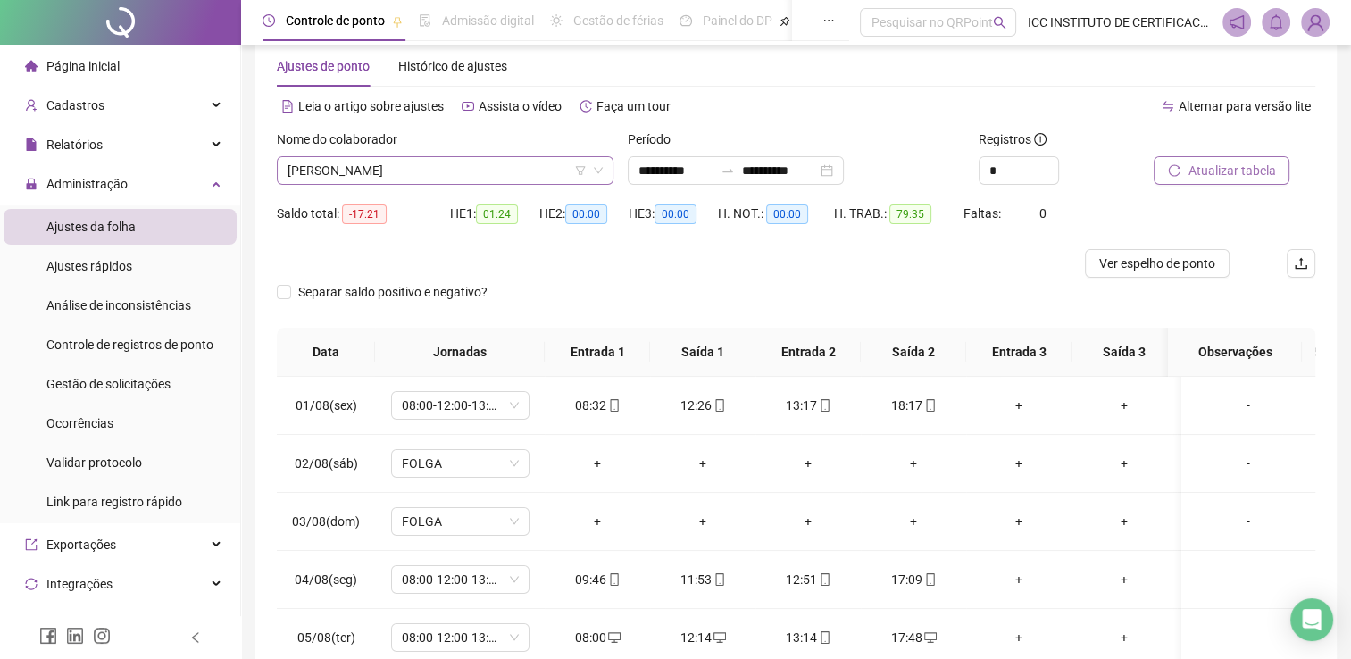
scroll to position [200, 0]
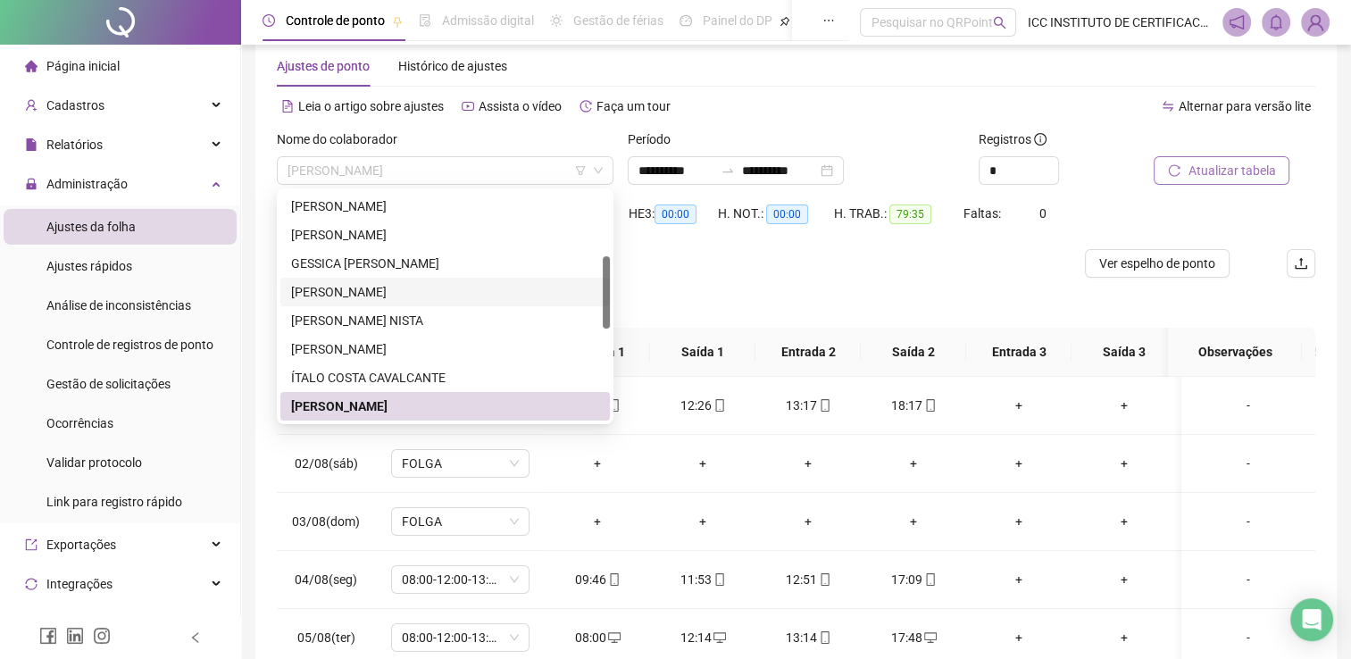
drag, startPoint x: 429, startPoint y: 173, endPoint x: 604, endPoint y: 283, distance: 205.8
click at [604, 283] on body "**********" at bounding box center [675, 294] width 1351 height 659
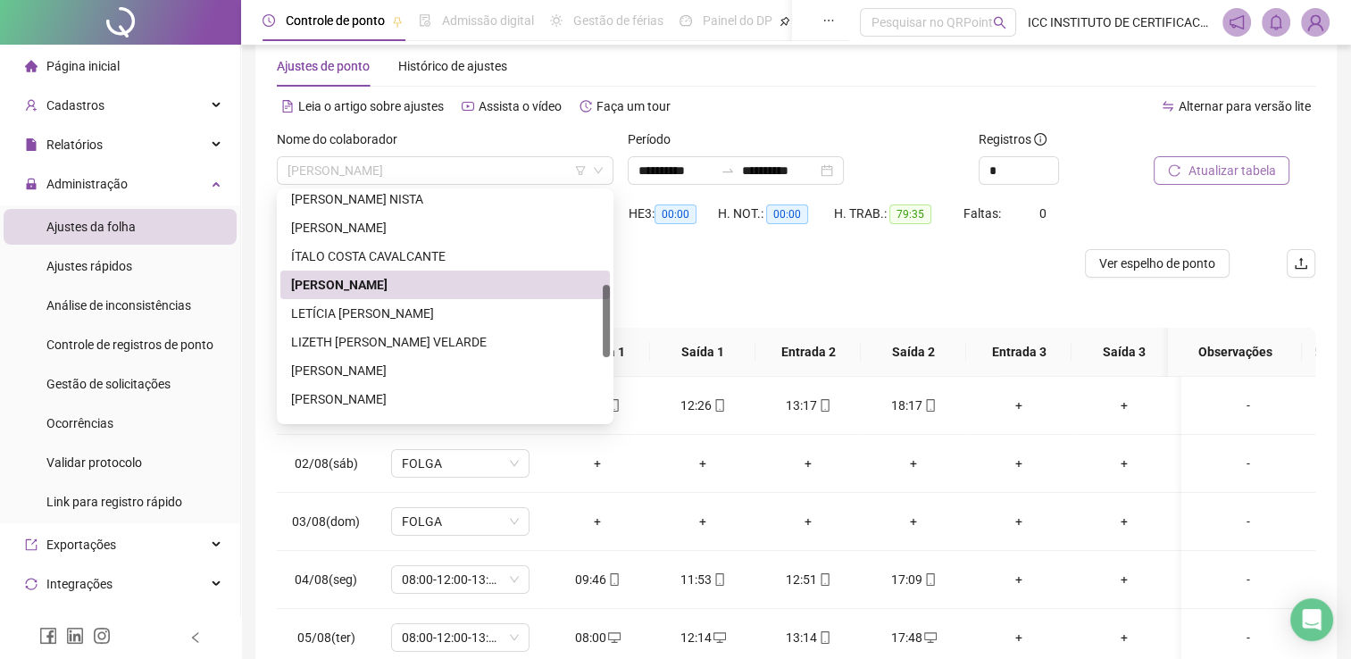
drag, startPoint x: 604, startPoint y: 283, endPoint x: 602, endPoint y: 323, distance: 40.2
click at [603, 323] on div at bounding box center [606, 321] width 7 height 72
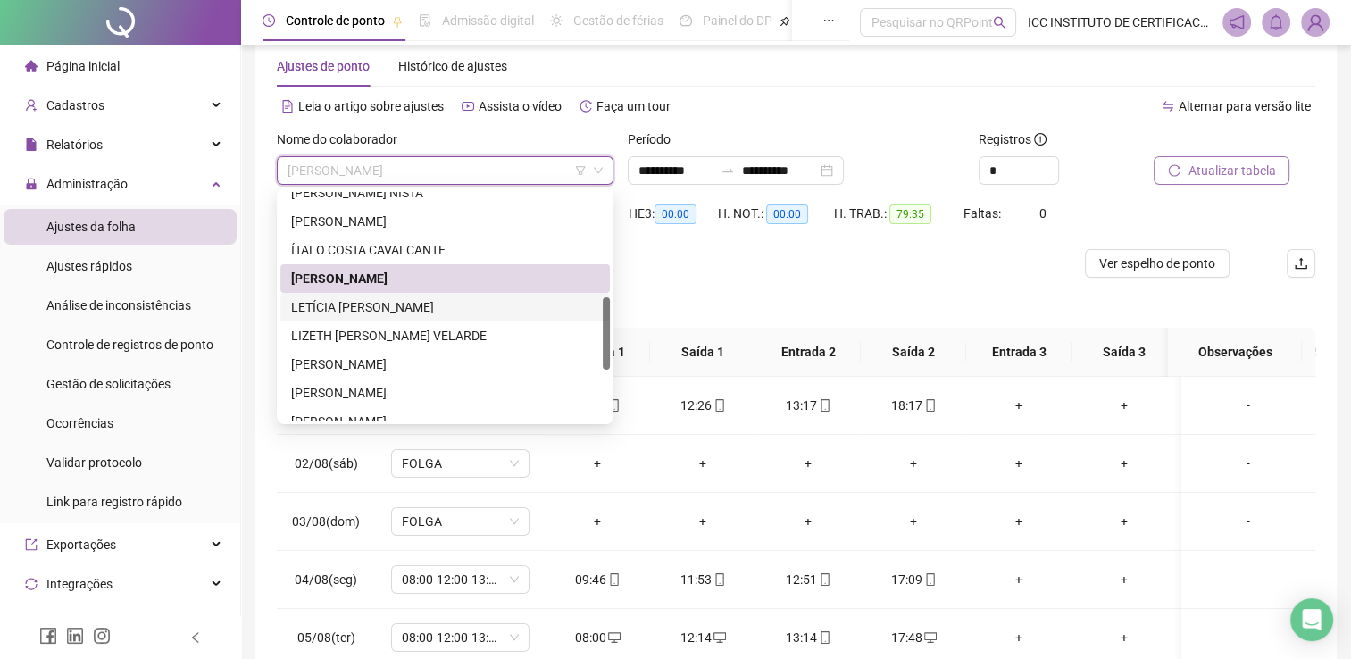
click at [496, 305] on div "LETÍCIA [PERSON_NAME]" at bounding box center [445, 307] width 308 height 20
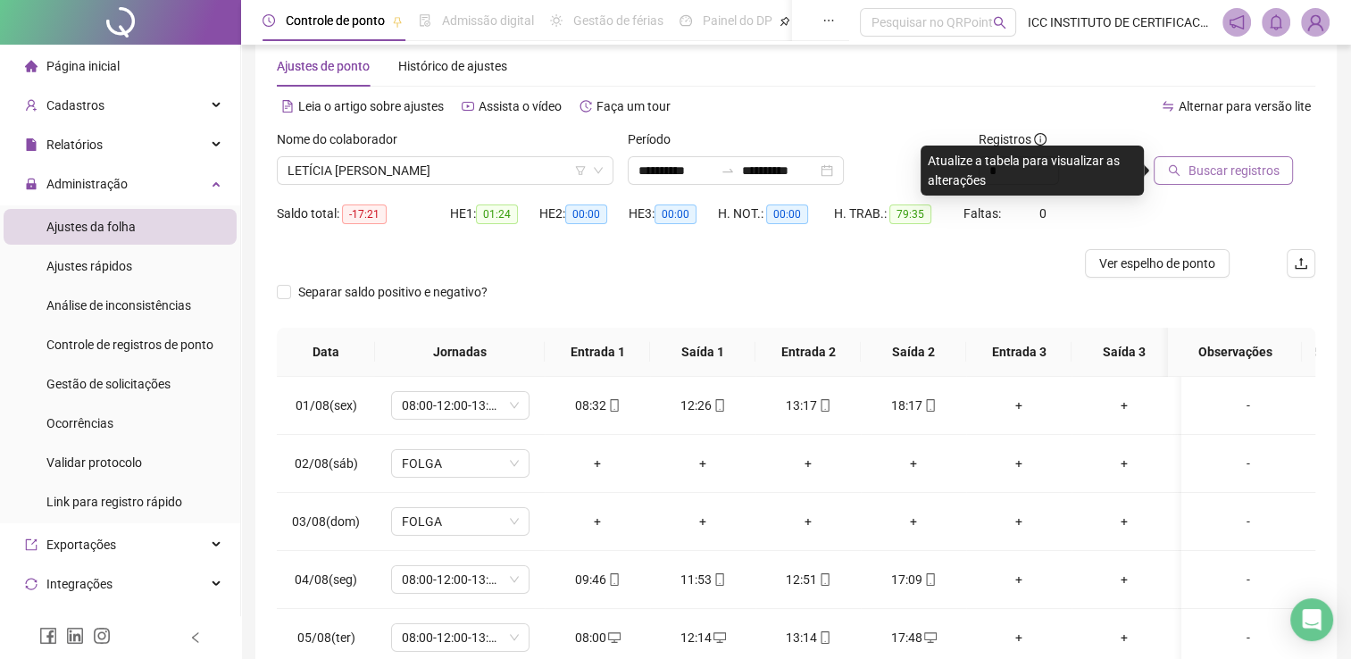
click at [1185, 177] on button "Buscar registros" at bounding box center [1223, 170] width 139 height 29
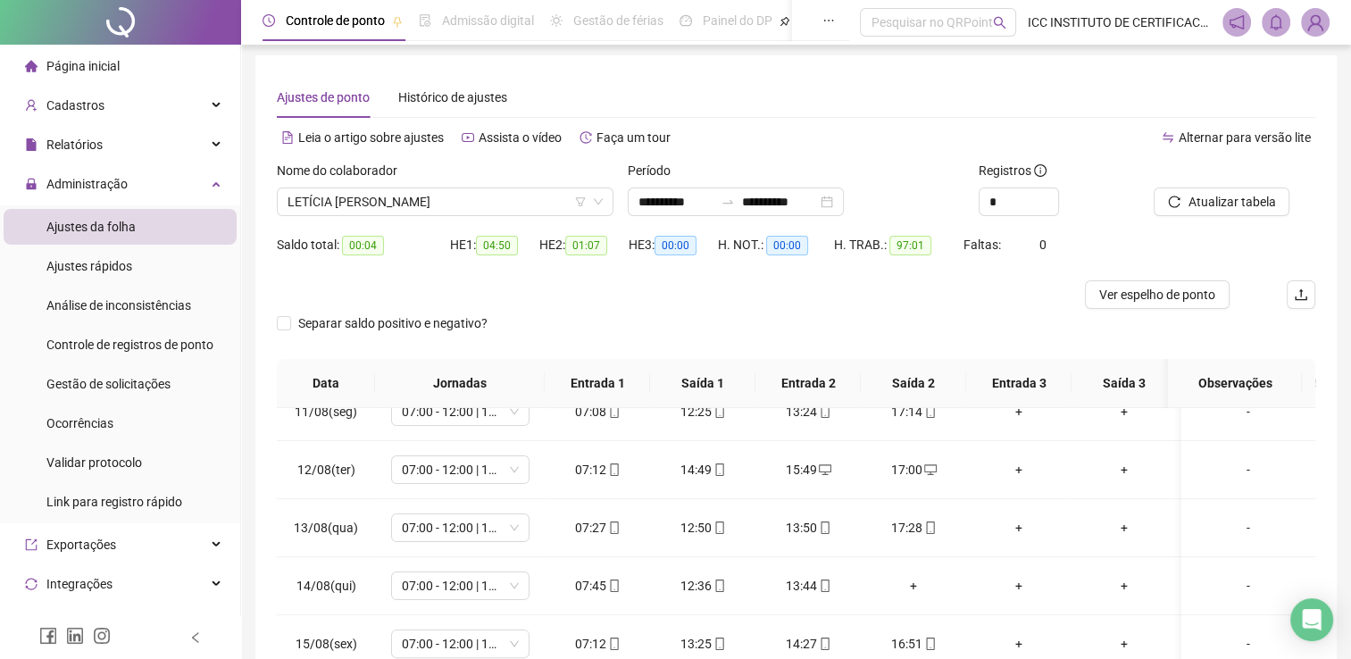
scroll to position [0, 0]
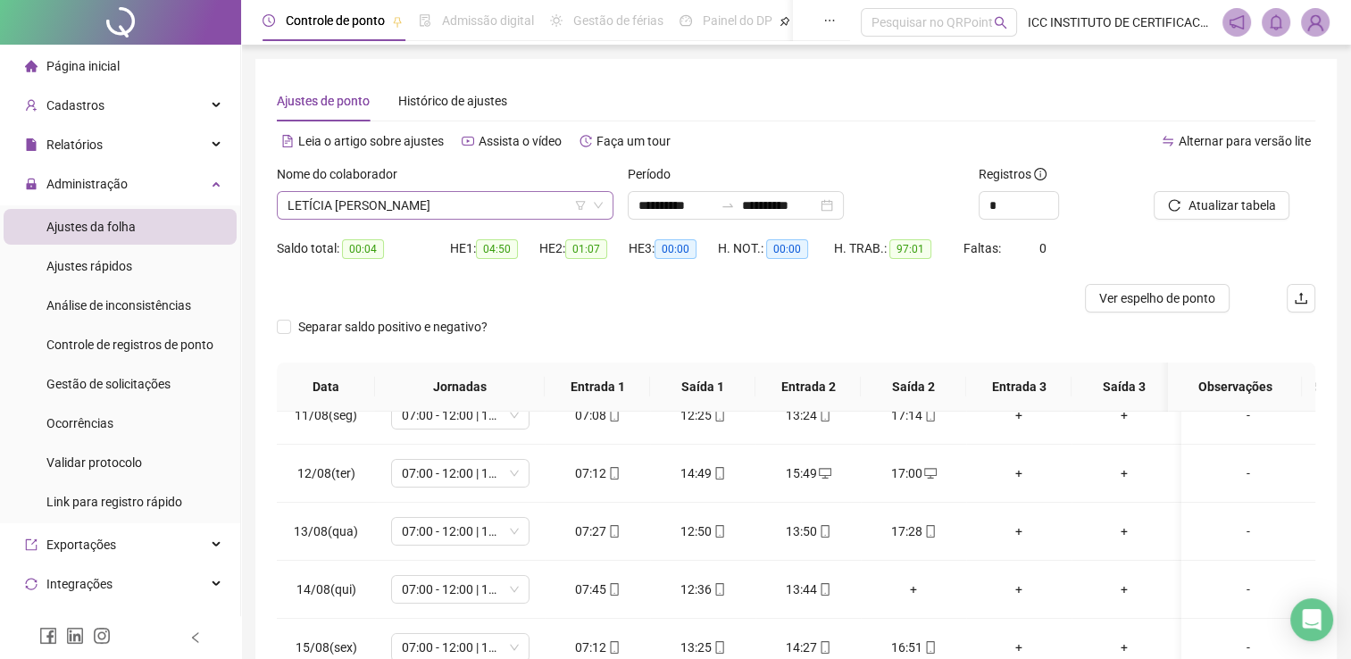
click at [447, 197] on span "LETÍCIA [PERSON_NAME]" at bounding box center [444, 205] width 315 height 27
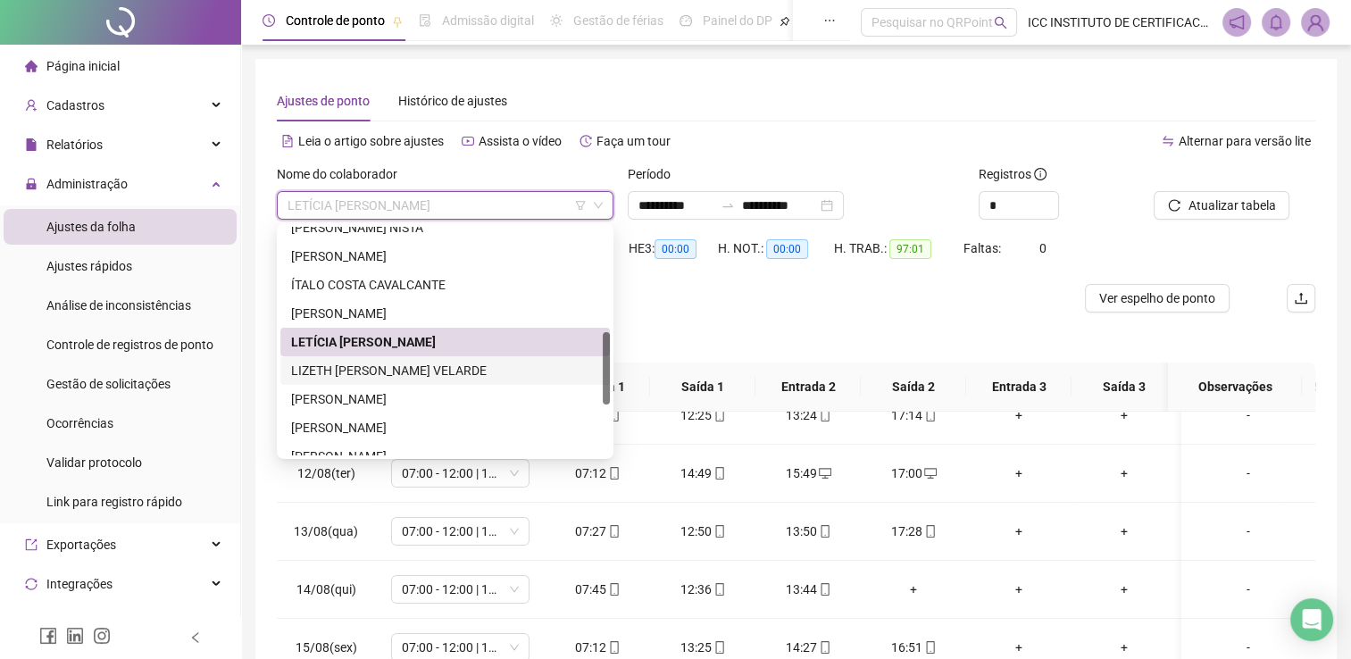
click at [412, 366] on div "LIZETH [PERSON_NAME] VELARDE" at bounding box center [445, 371] width 308 height 20
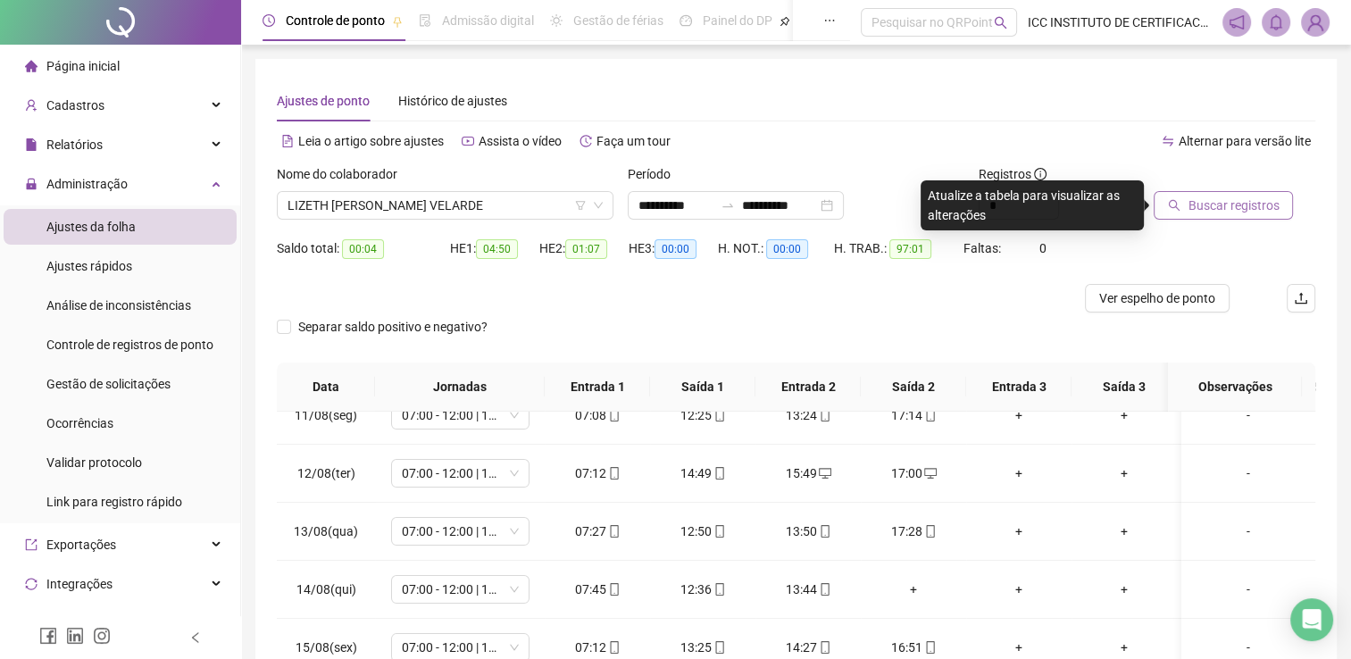
click at [1221, 218] on button "Buscar registros" at bounding box center [1223, 205] width 139 height 29
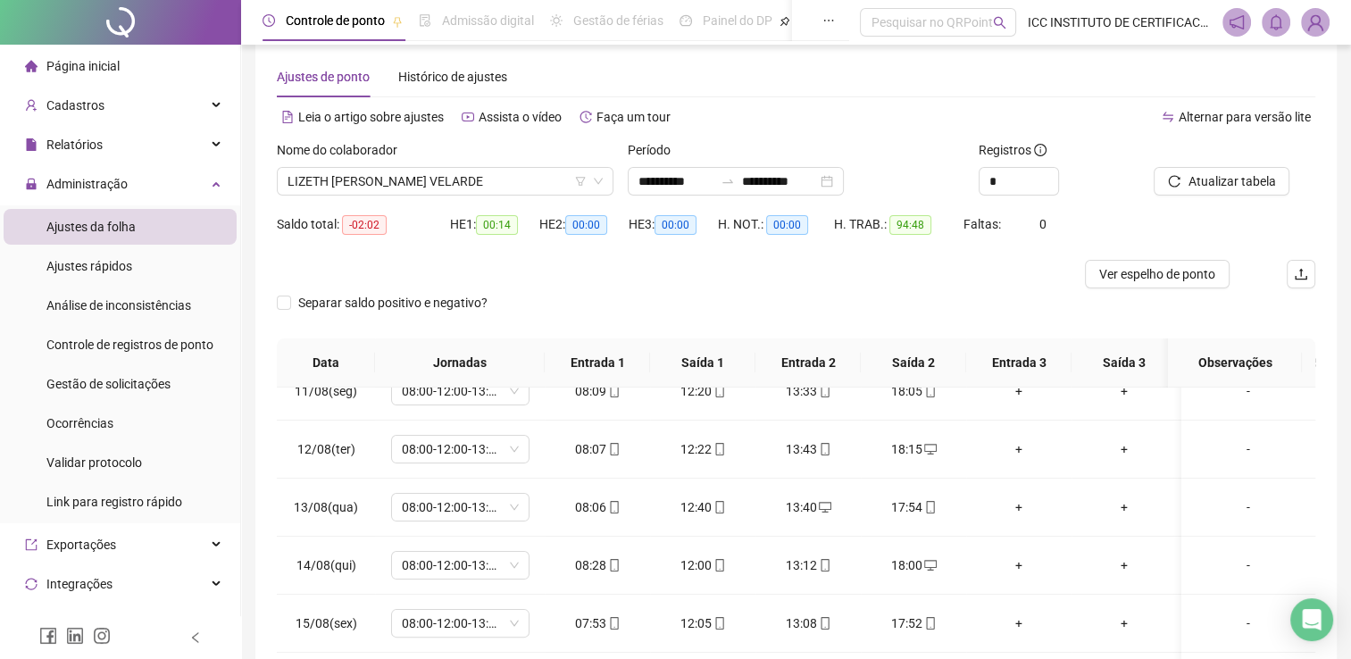
scroll to position [5, 0]
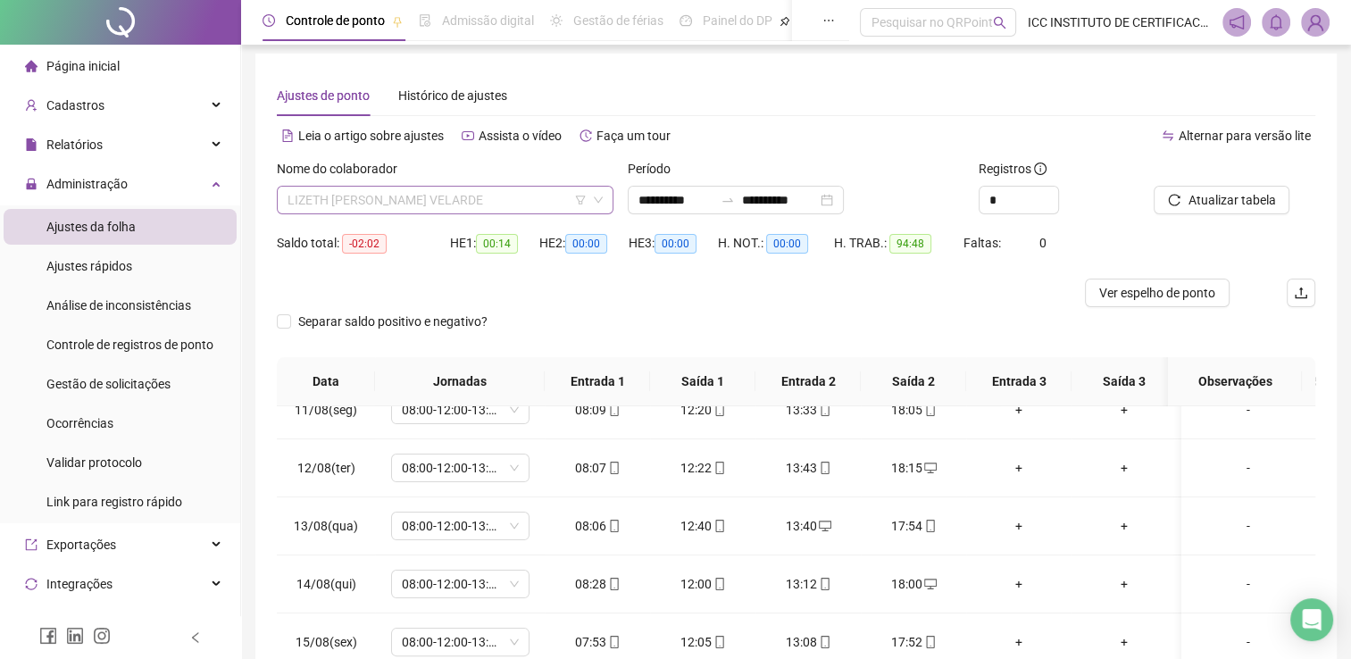
click at [437, 203] on span "LIZETH [PERSON_NAME] VELARDE" at bounding box center [444, 200] width 315 height 27
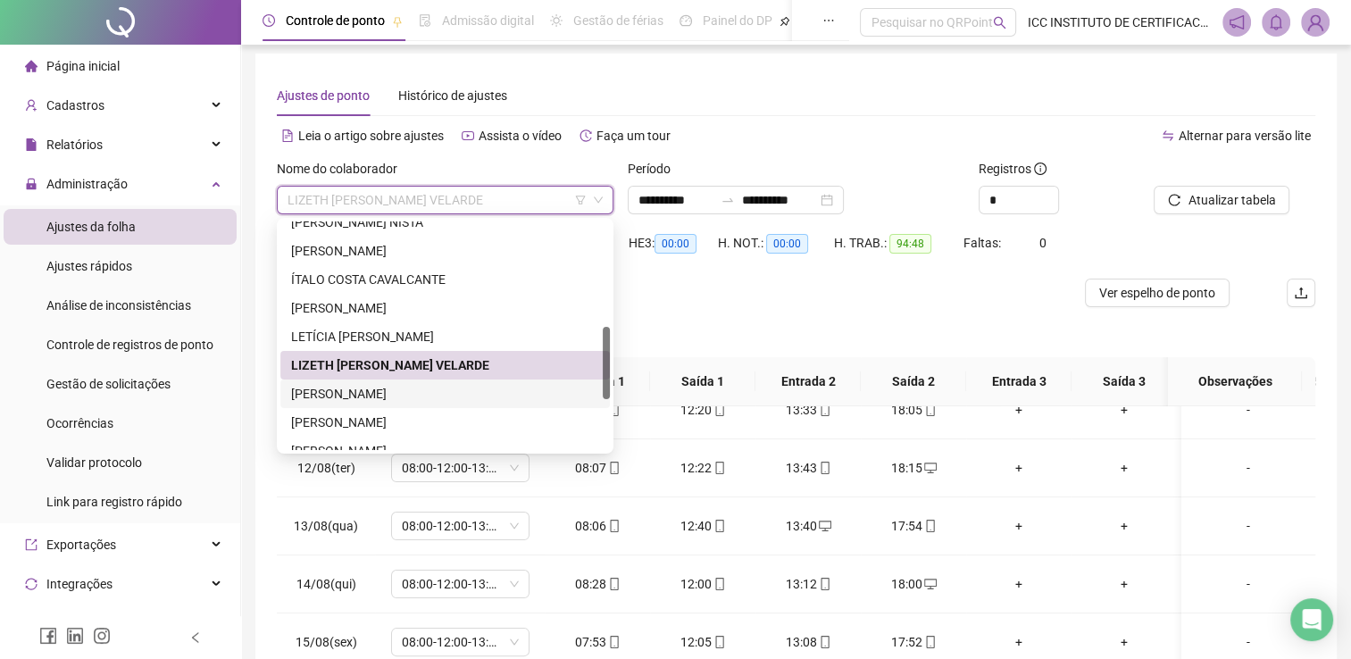
click at [421, 398] on div "[PERSON_NAME]" at bounding box center [445, 394] width 308 height 20
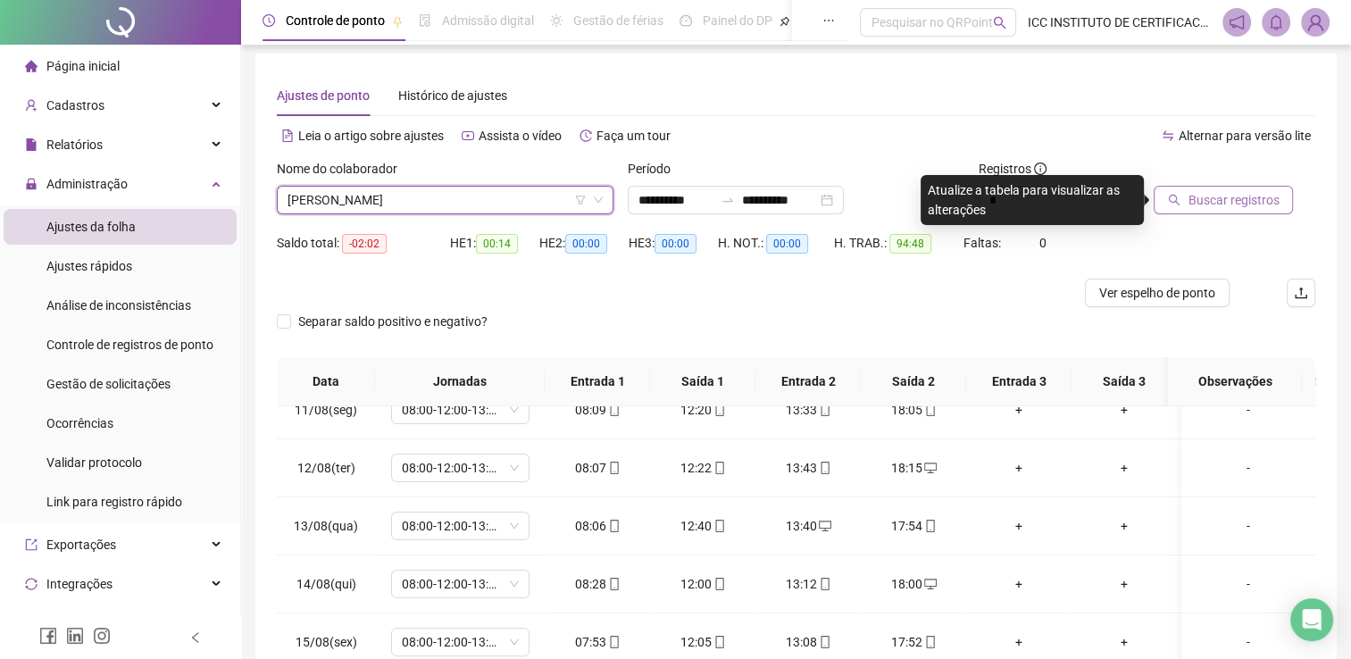
click at [1240, 193] on span "Buscar registros" at bounding box center [1232, 200] width 91 height 20
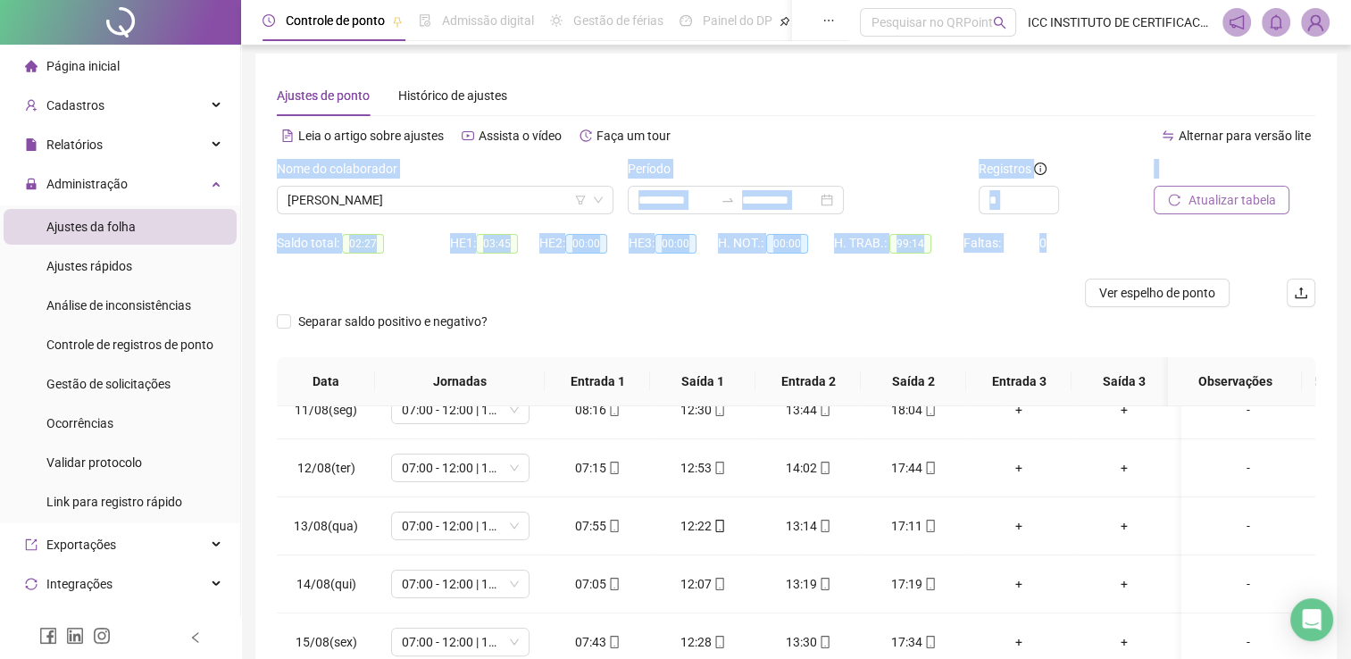
drag, startPoint x: 1348, startPoint y: 156, endPoint x: 1333, endPoint y: 244, distance: 88.8
click at [1333, 244] on div "**********" at bounding box center [796, 440] width 1110 height 891
click at [1333, 244] on div "**********" at bounding box center [795, 431] width 1081 height 755
click at [1313, 173] on div "Atualizar tabela" at bounding box center [1235, 186] width 162 height 55
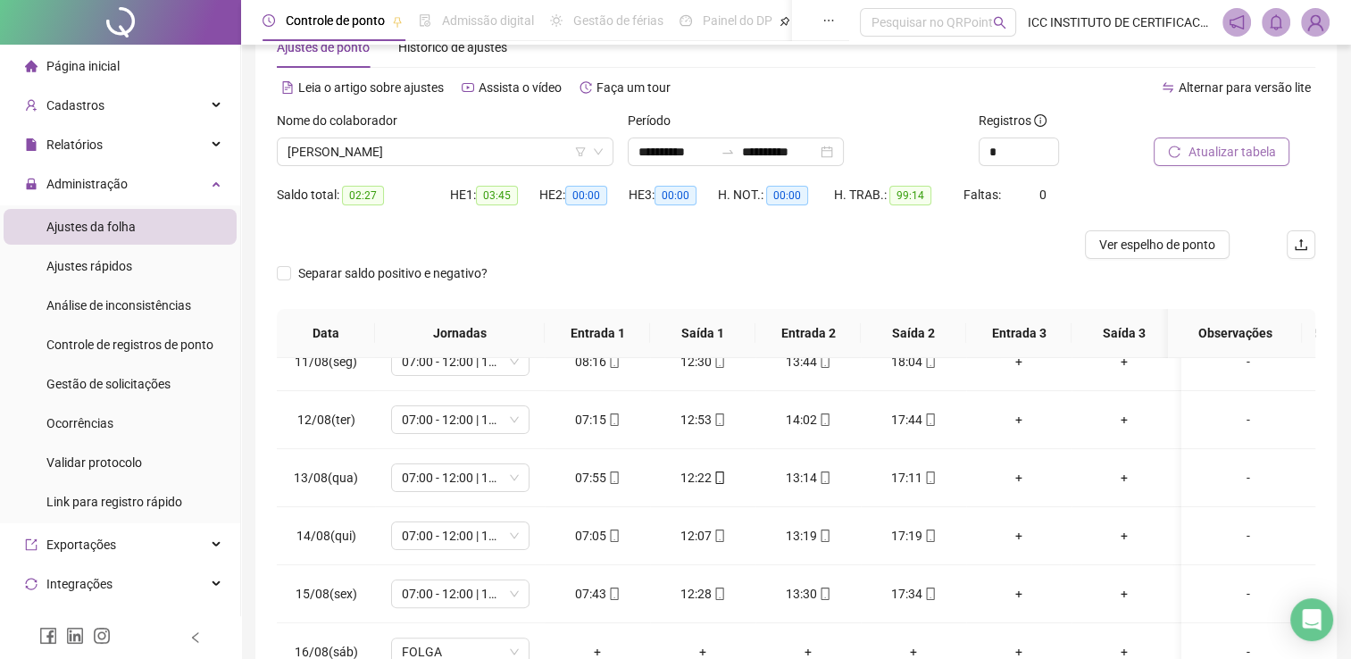
scroll to position [0, 0]
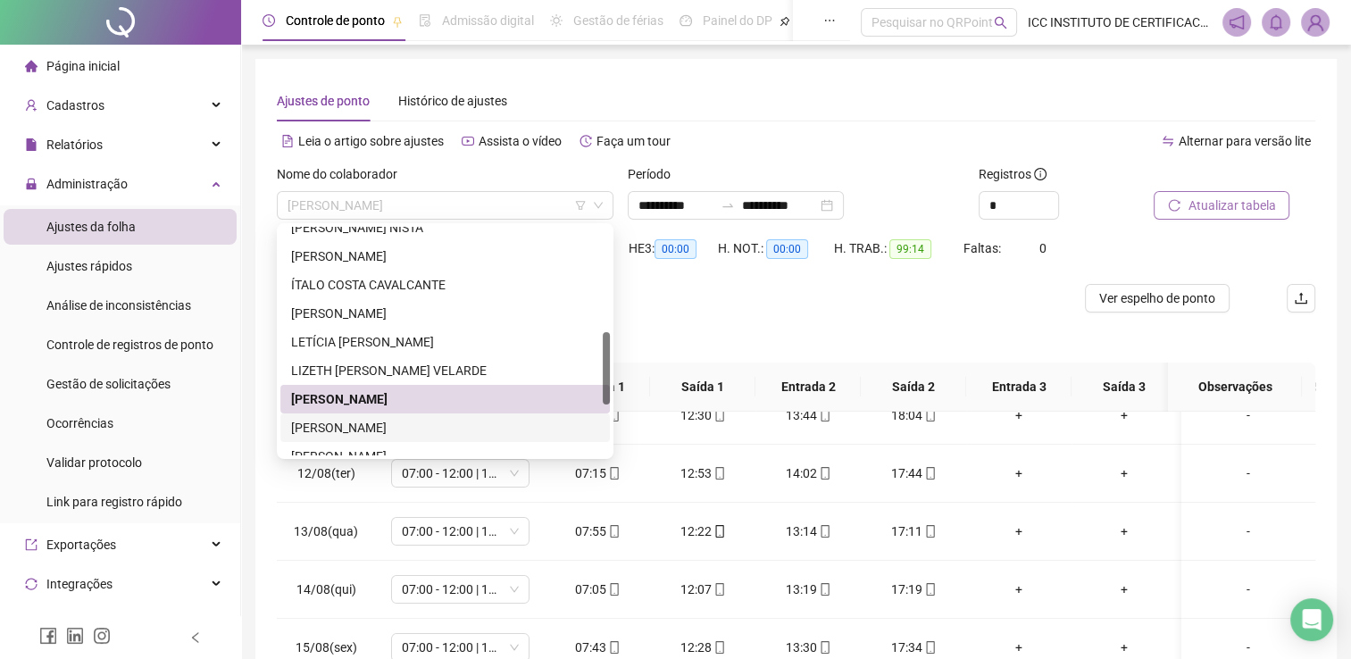
drag, startPoint x: 446, startPoint y: 196, endPoint x: 440, endPoint y: 437, distance: 241.1
click at [440, 437] on body "**********" at bounding box center [675, 329] width 1351 height 659
click at [440, 437] on div "[PERSON_NAME]" at bounding box center [444, 427] width 329 height 29
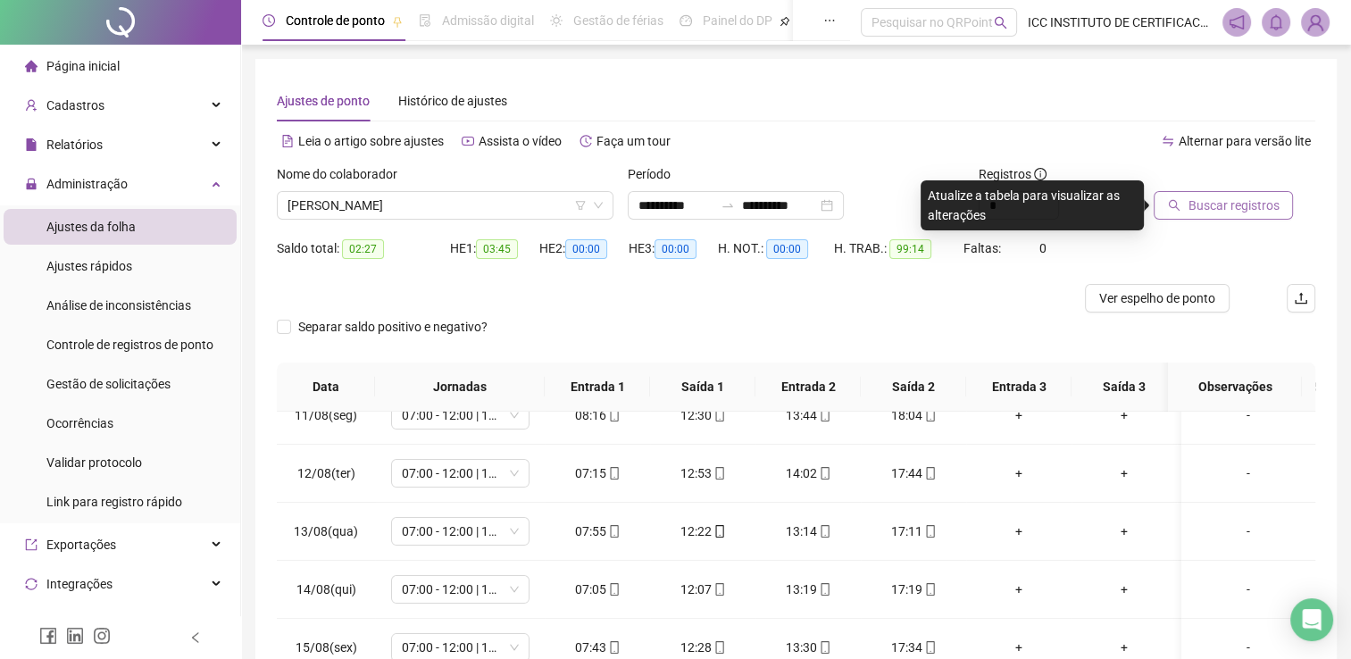
click at [1214, 213] on span "Buscar registros" at bounding box center [1232, 206] width 91 height 20
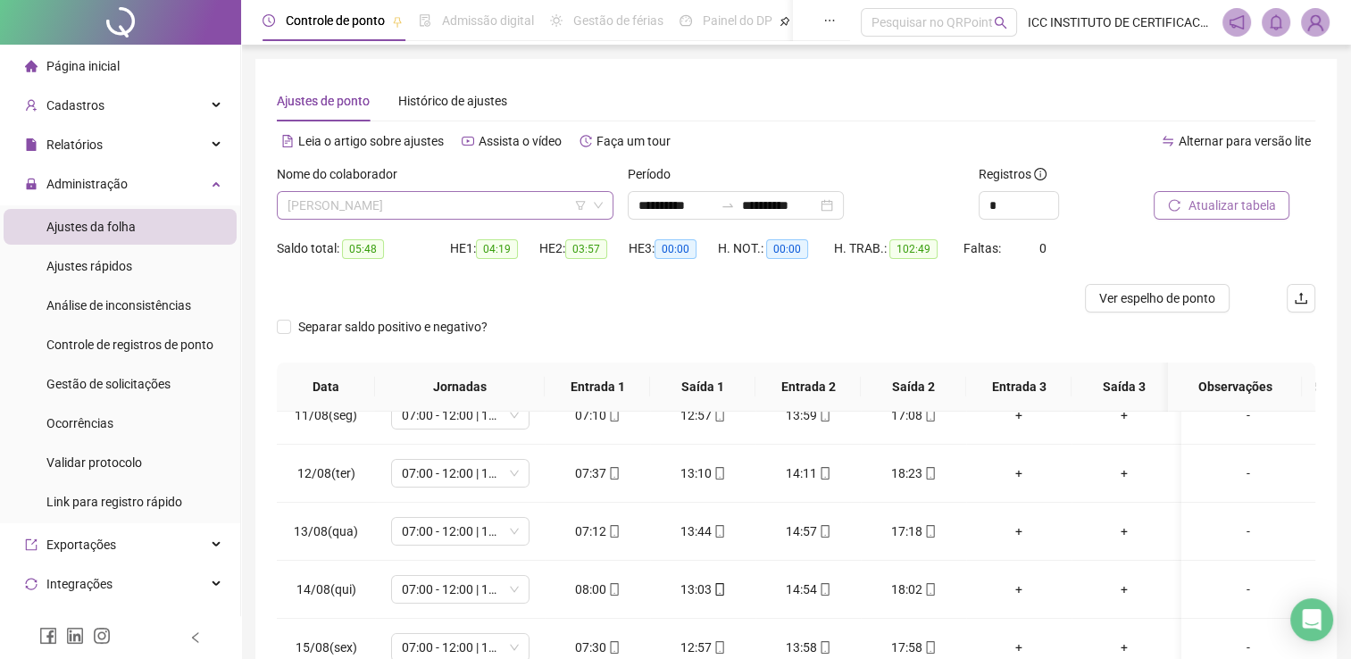
click at [496, 207] on span "[PERSON_NAME]" at bounding box center [444, 205] width 315 height 27
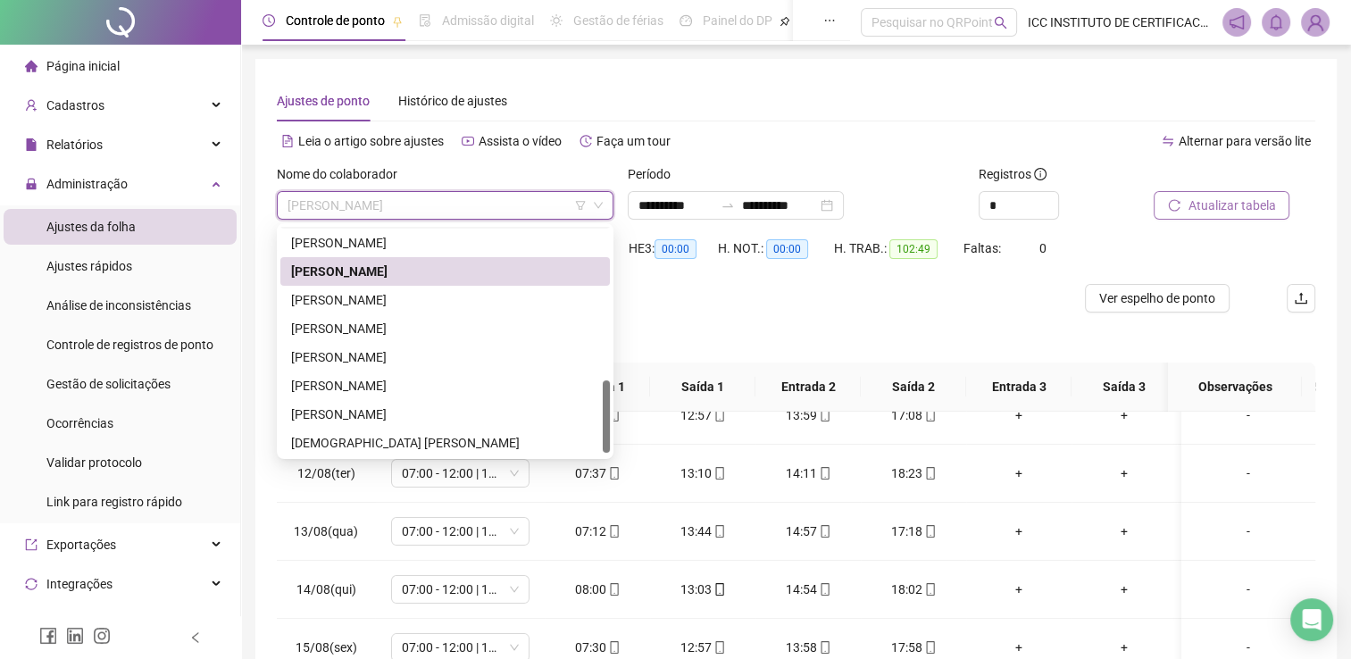
scroll to position [486, 0]
drag, startPoint x: 605, startPoint y: 370, endPoint x: 609, endPoint y: 425, distance: 55.5
click at [609, 425] on div at bounding box center [606, 416] width 7 height 72
click at [446, 302] on div "[PERSON_NAME]" at bounding box center [445, 298] width 308 height 20
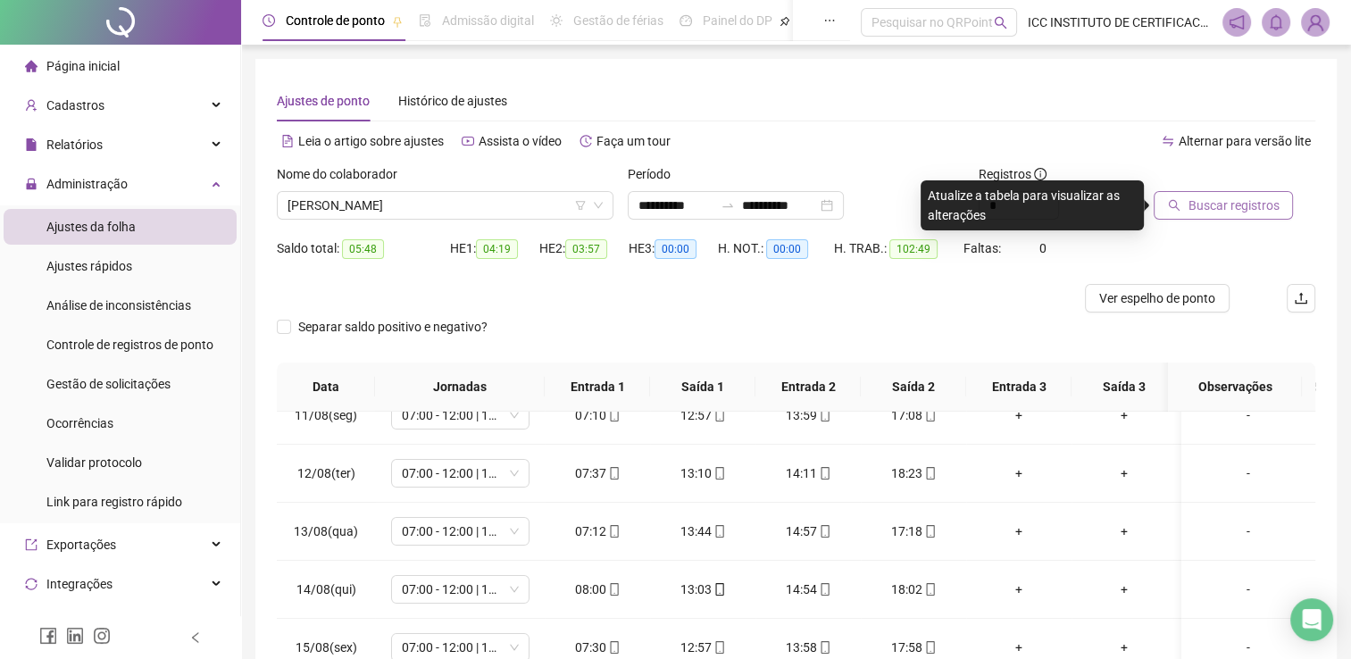
click at [1217, 209] on span "Buscar registros" at bounding box center [1232, 206] width 91 height 20
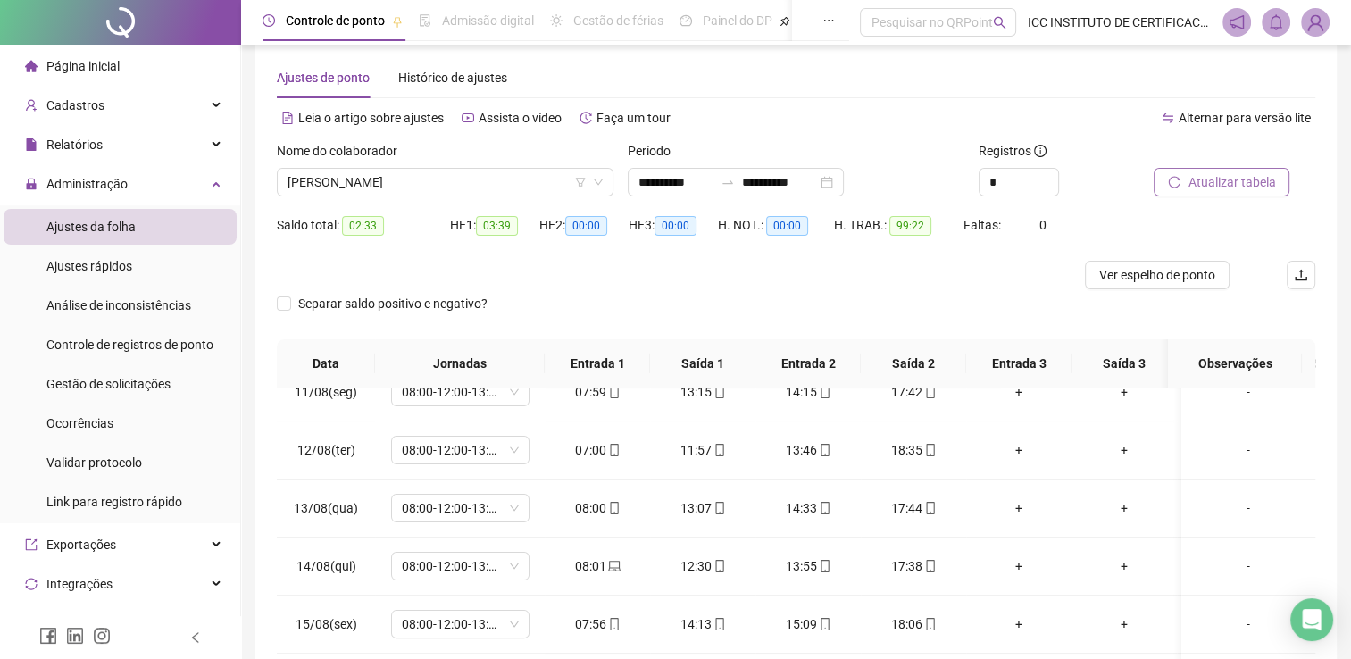
scroll to position [21, 0]
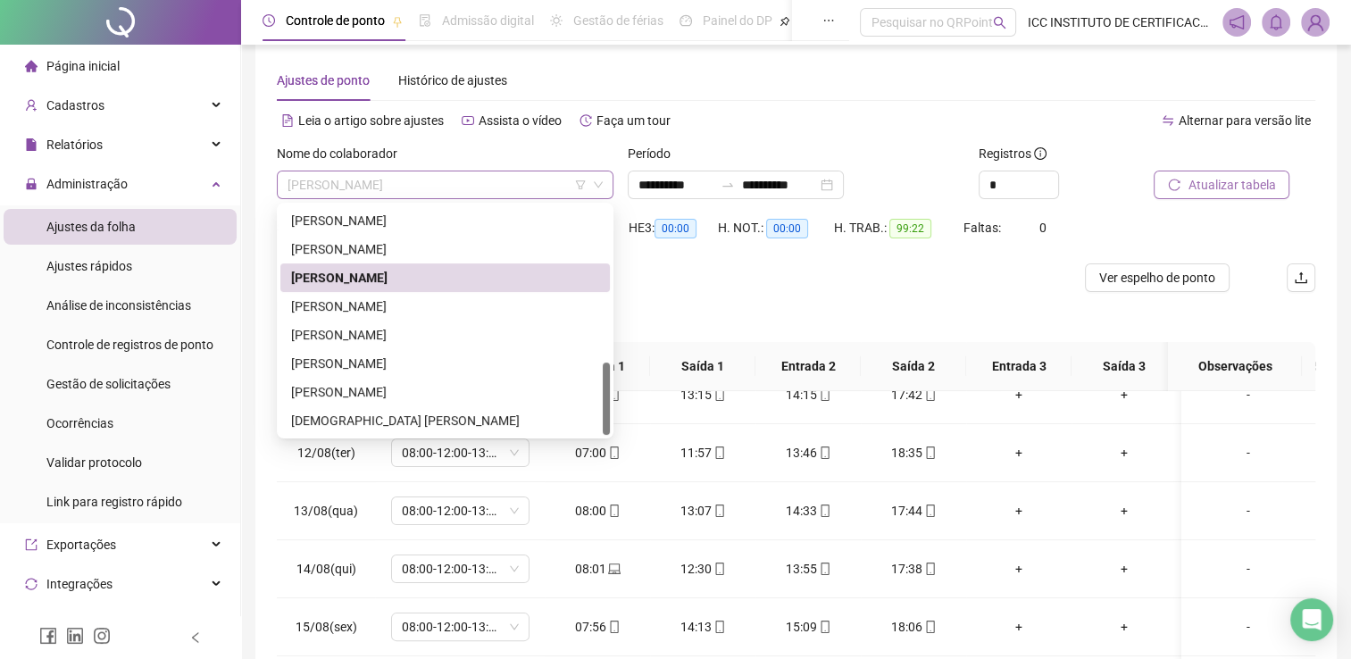
click at [474, 196] on span "[PERSON_NAME]" at bounding box center [444, 184] width 315 height 27
click at [423, 308] on div "[PERSON_NAME]" at bounding box center [445, 306] width 308 height 20
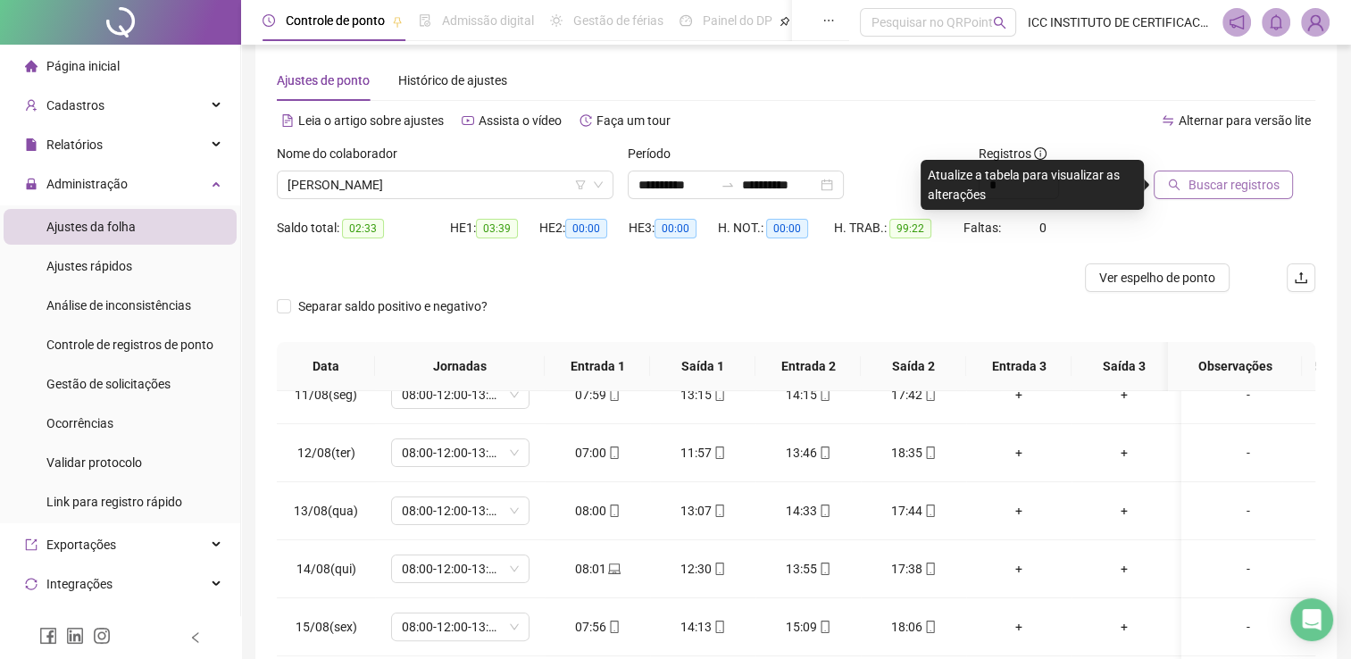
click at [1197, 188] on span "Buscar registros" at bounding box center [1232, 185] width 91 height 20
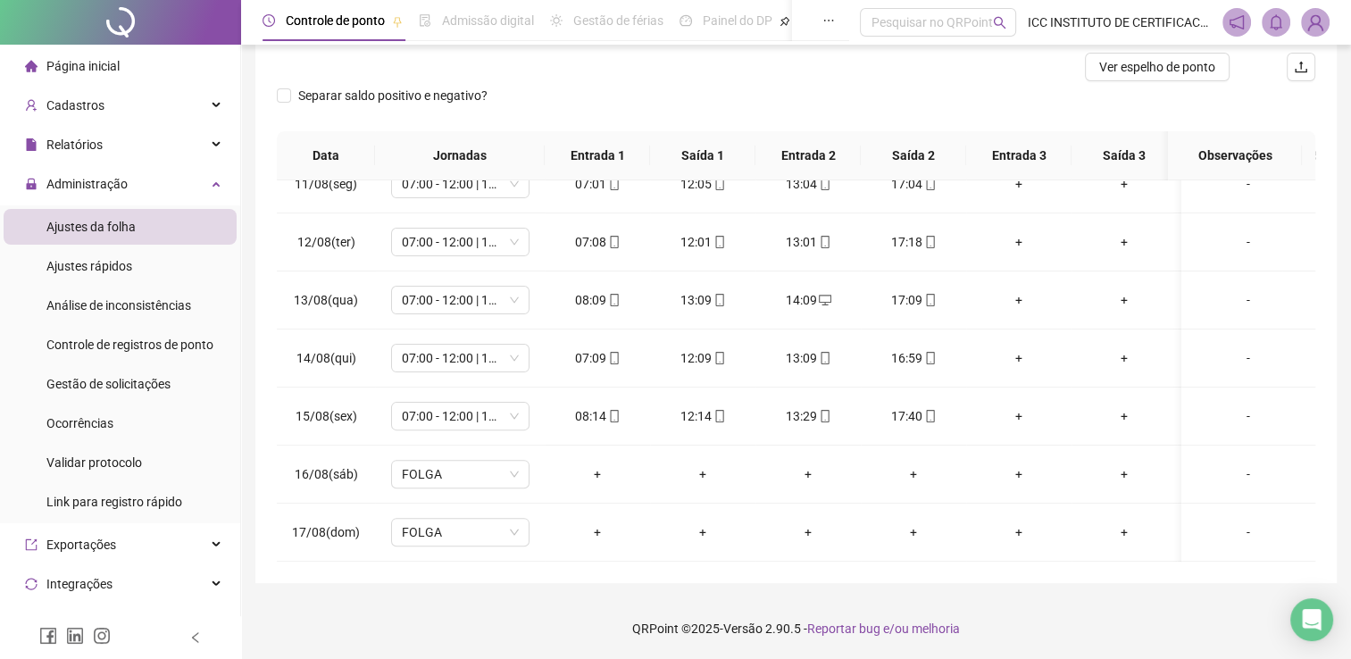
scroll to position [0, 0]
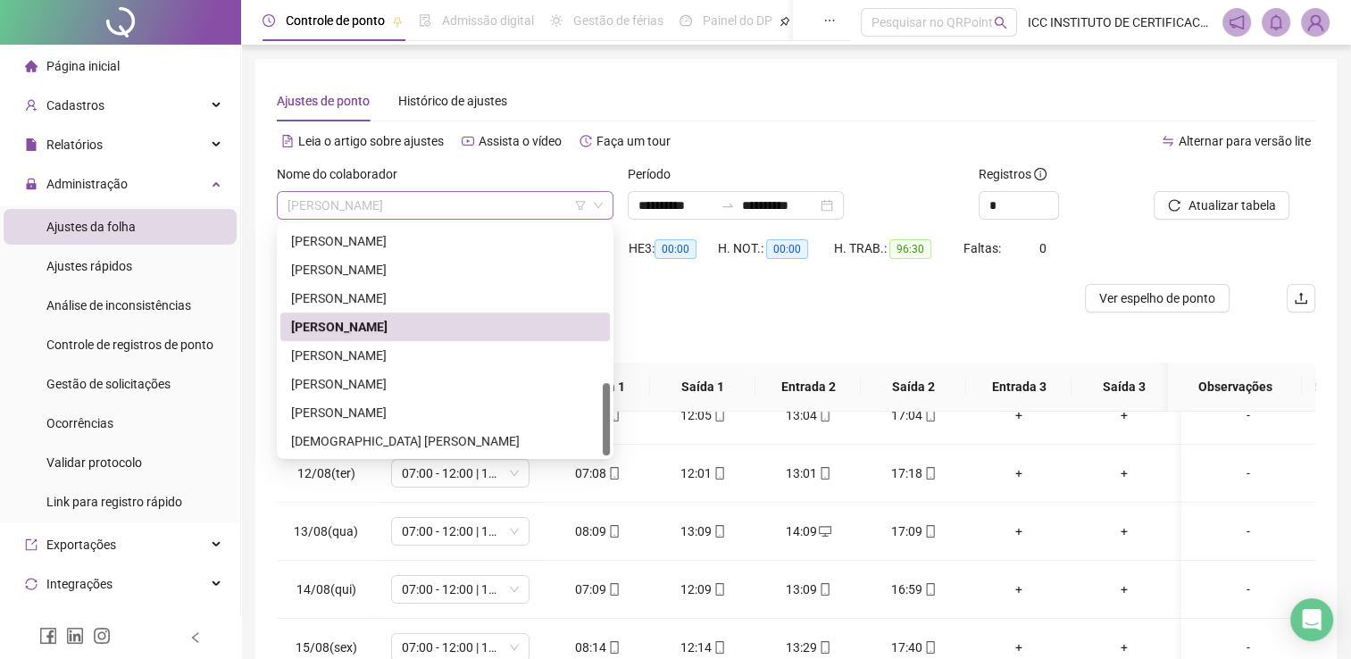
click at [457, 196] on span "[PERSON_NAME]" at bounding box center [444, 205] width 315 height 27
click at [428, 362] on div "[PERSON_NAME]" at bounding box center [445, 356] width 308 height 20
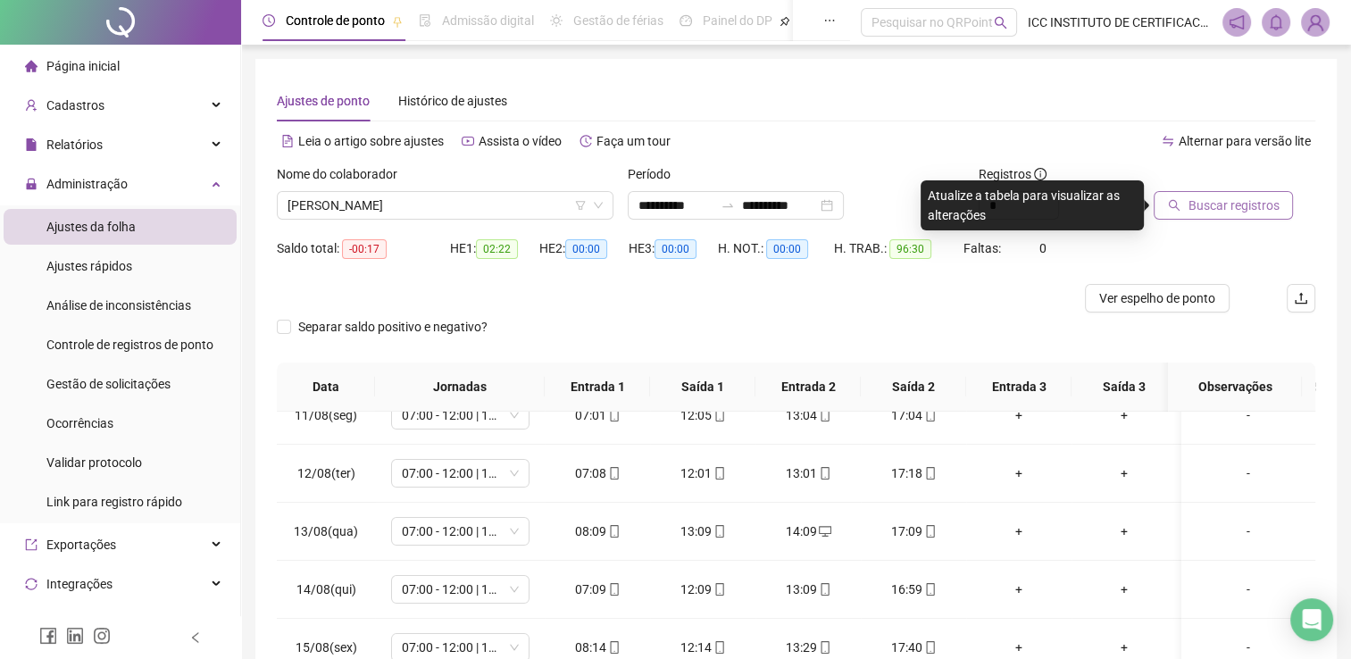
click at [1206, 209] on span "Buscar registros" at bounding box center [1232, 206] width 91 height 20
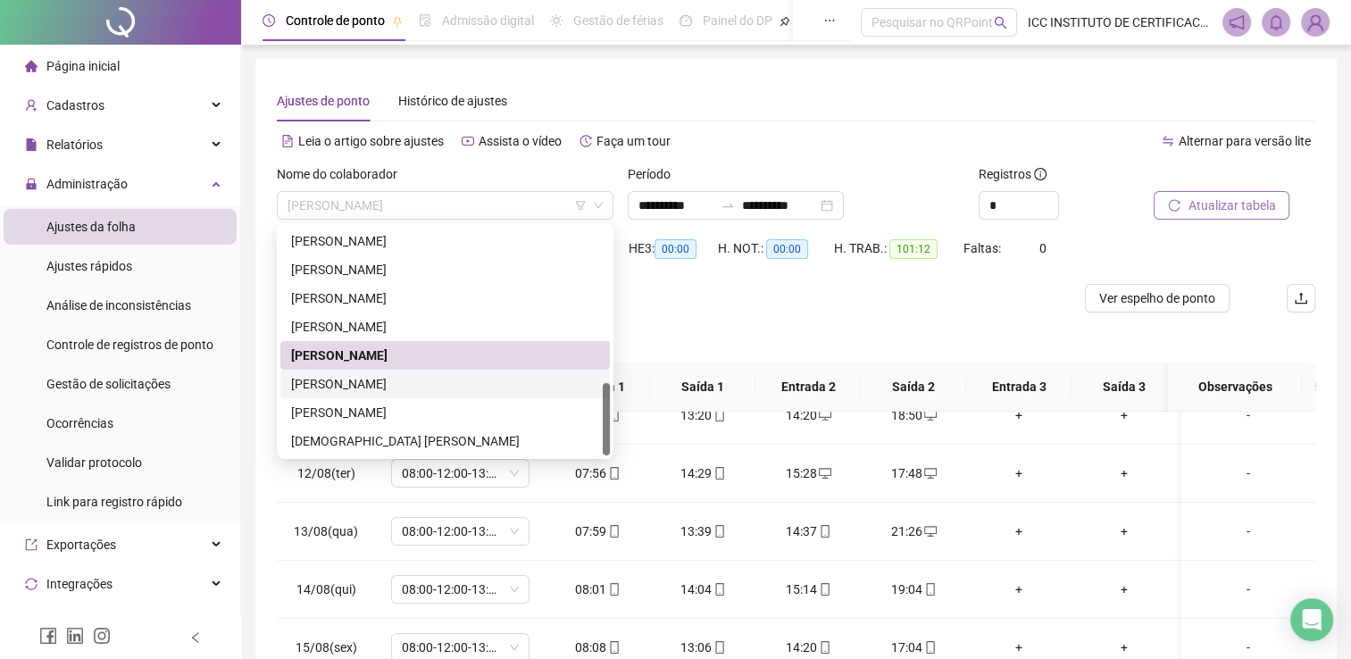
drag, startPoint x: 467, startPoint y: 200, endPoint x: 439, endPoint y: 380, distance: 182.5
click at [439, 380] on body "**********" at bounding box center [675, 329] width 1351 height 659
click at [439, 380] on div "[PERSON_NAME]" at bounding box center [445, 384] width 308 height 20
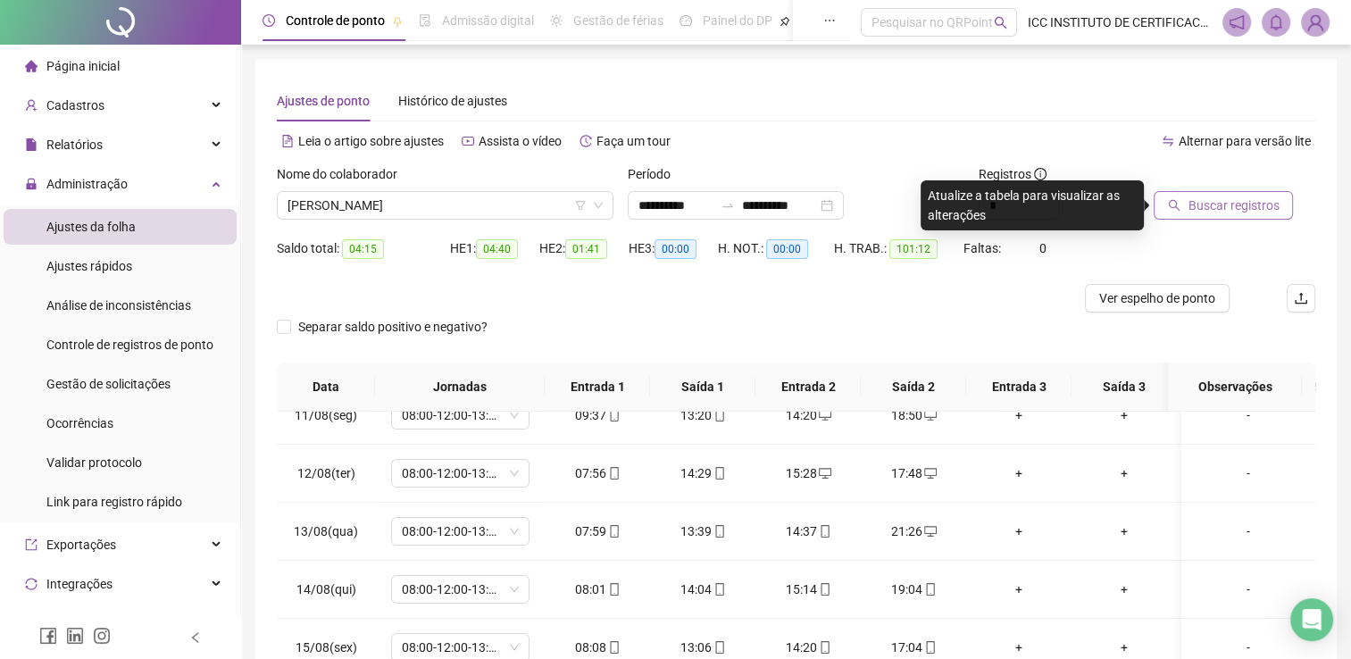
click at [1214, 196] on span "Buscar registros" at bounding box center [1232, 206] width 91 height 20
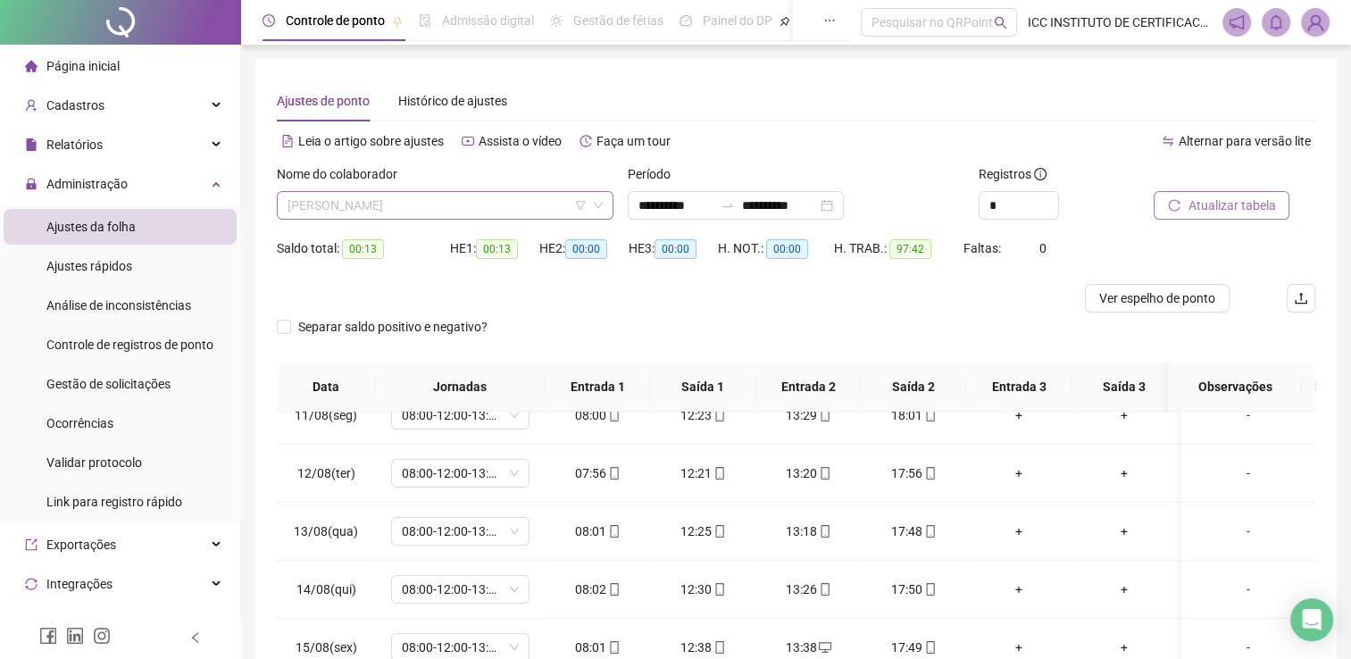
click at [480, 197] on span "[PERSON_NAME]" at bounding box center [444, 205] width 315 height 27
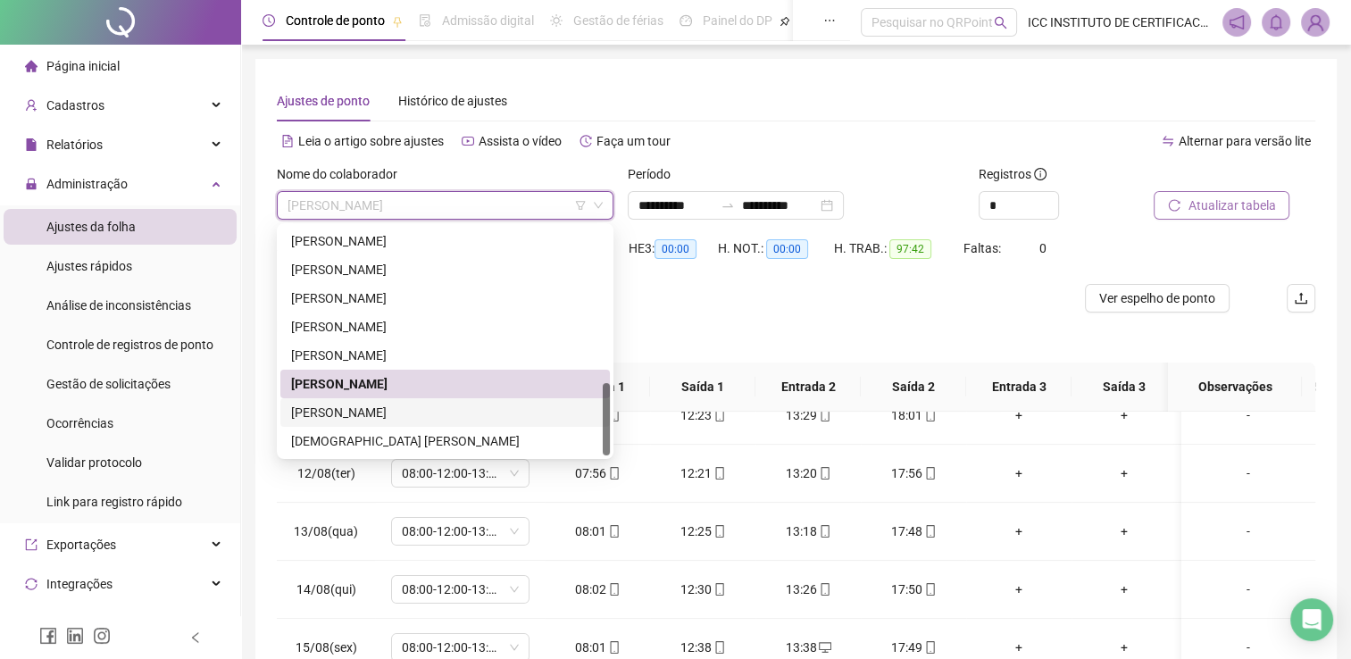
click at [446, 414] on div "[PERSON_NAME]" at bounding box center [445, 413] width 308 height 20
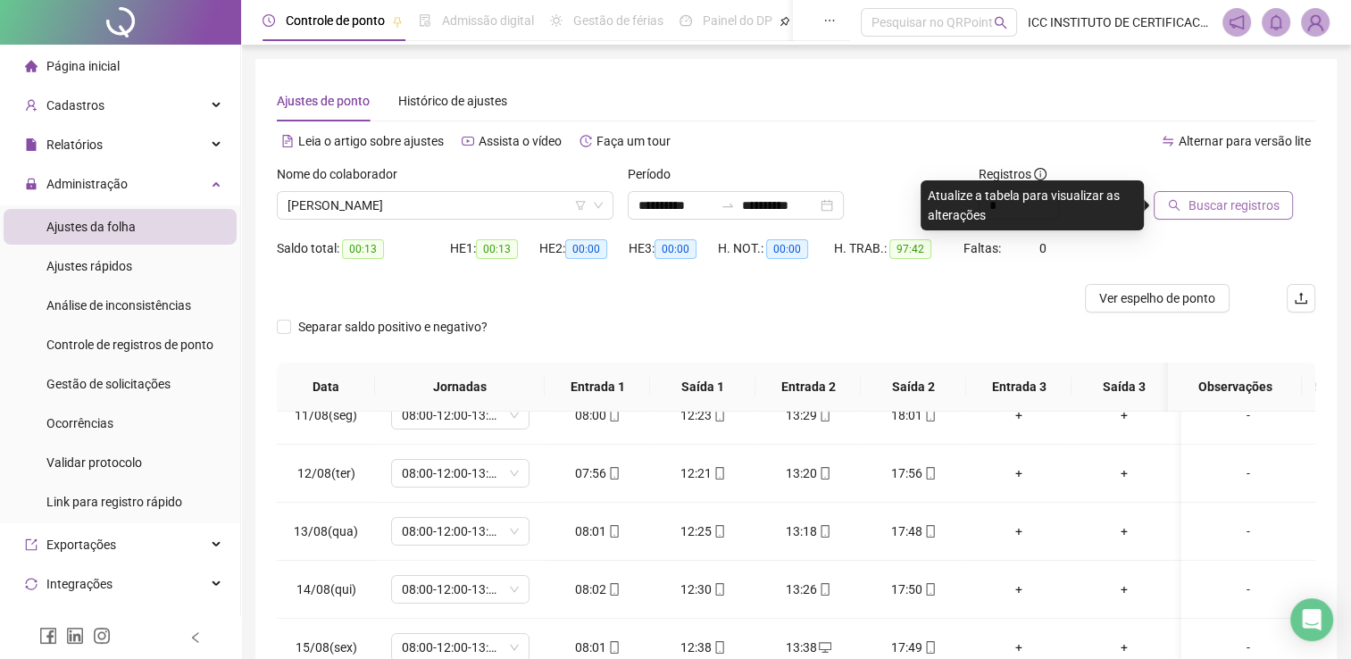
click at [1225, 194] on button "Buscar registros" at bounding box center [1223, 205] width 139 height 29
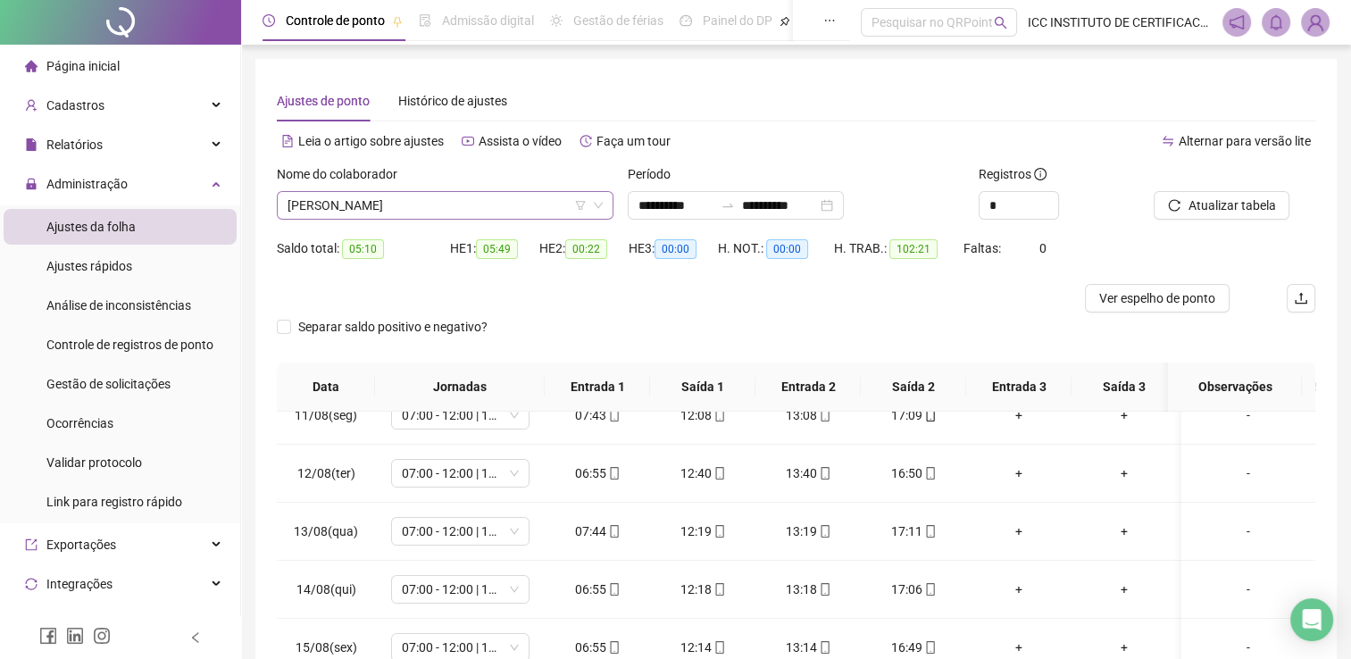
click at [433, 196] on span "[PERSON_NAME]" at bounding box center [444, 205] width 315 height 27
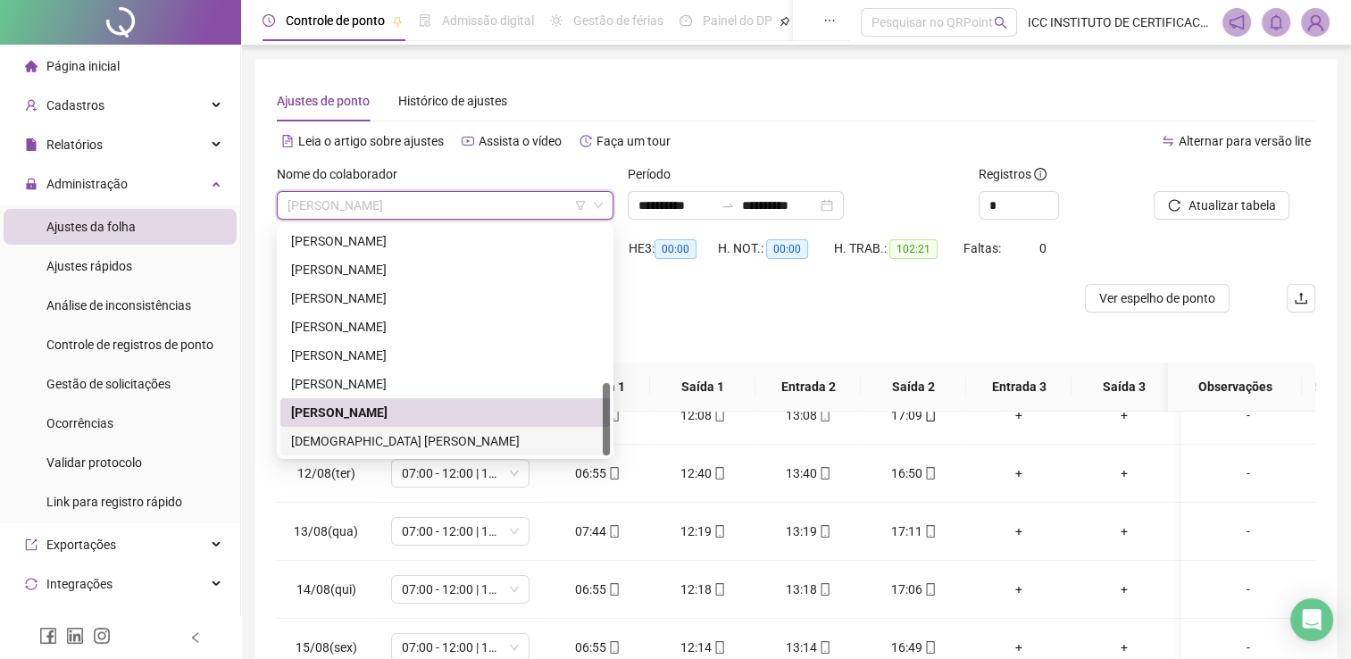
click at [407, 446] on div "[DEMOGRAPHIC_DATA] [PERSON_NAME]" at bounding box center [445, 441] width 308 height 20
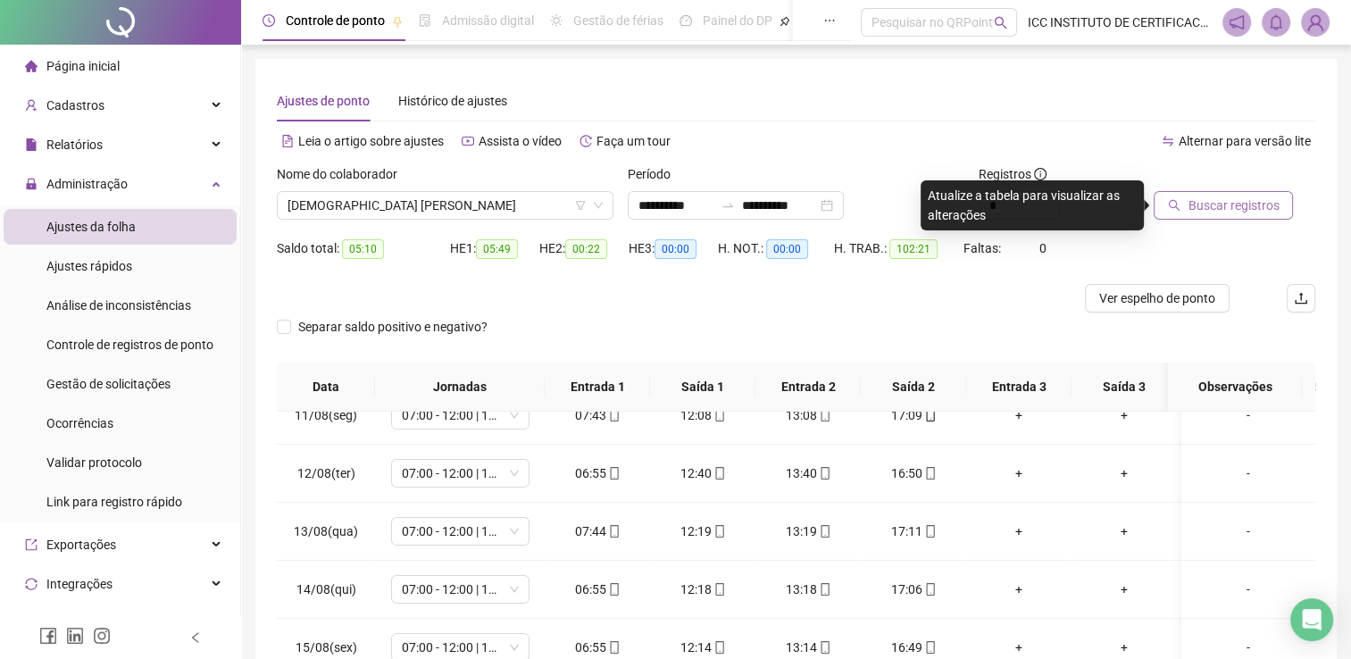
click at [1218, 201] on span "Buscar registros" at bounding box center [1232, 206] width 91 height 20
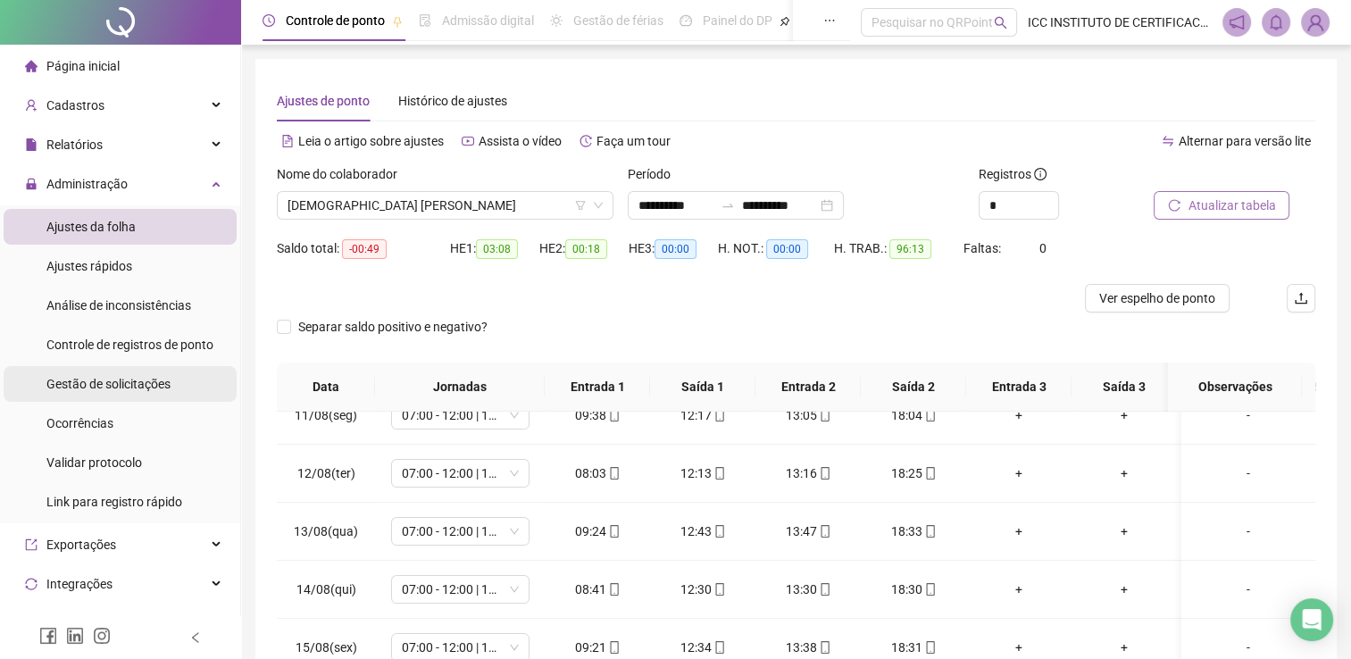
click at [129, 392] on div "Gestão de solicitações" at bounding box center [108, 384] width 124 height 36
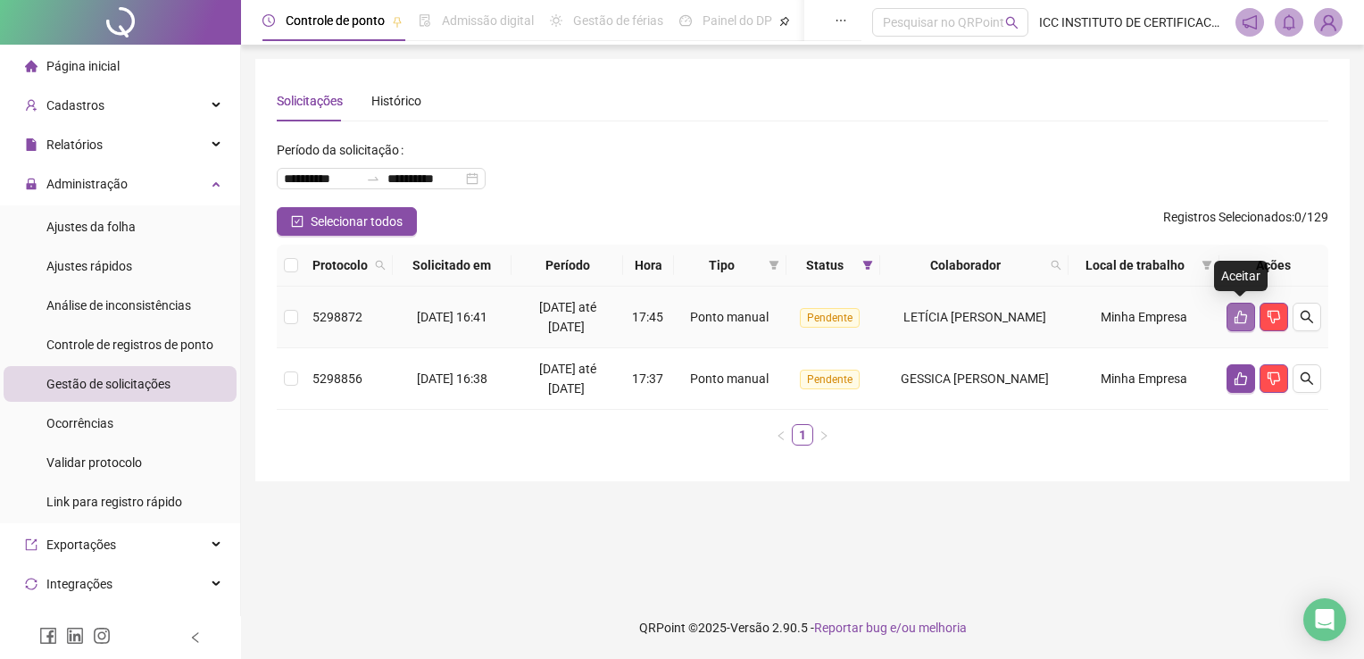
click at [1236, 311] on icon "like" at bounding box center [1241, 317] width 14 height 14
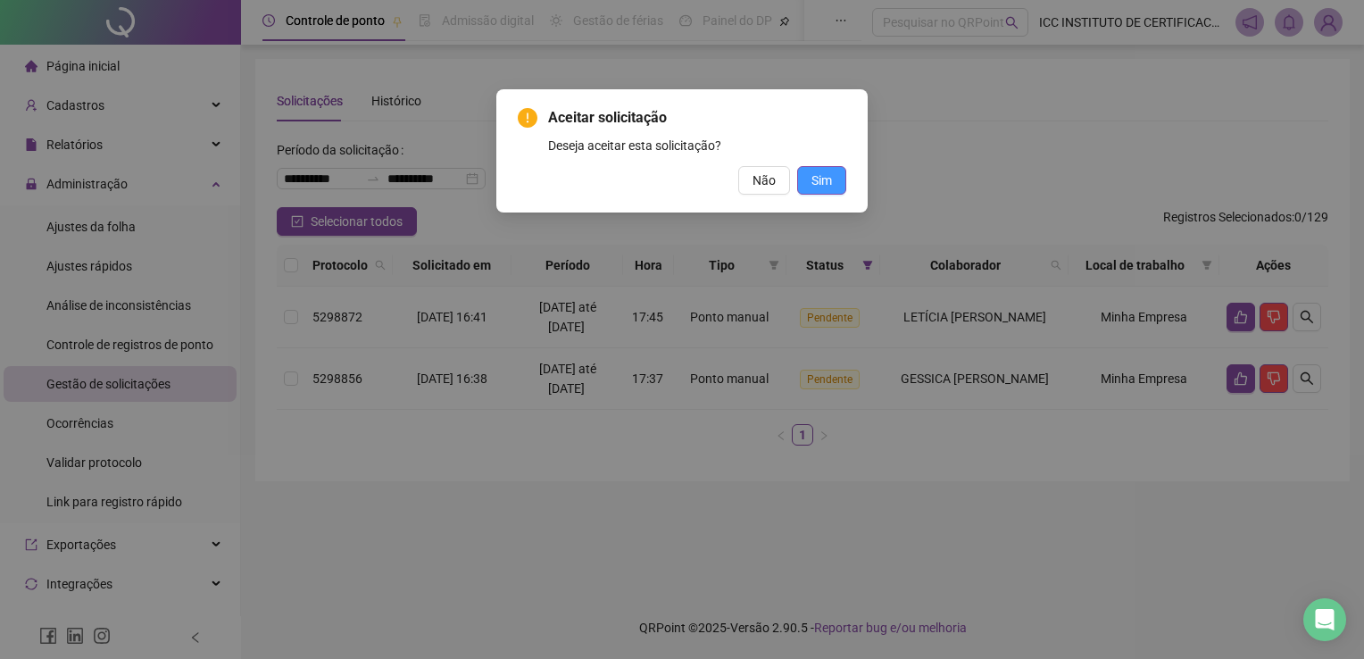
click at [835, 183] on button "Sim" at bounding box center [821, 180] width 49 height 29
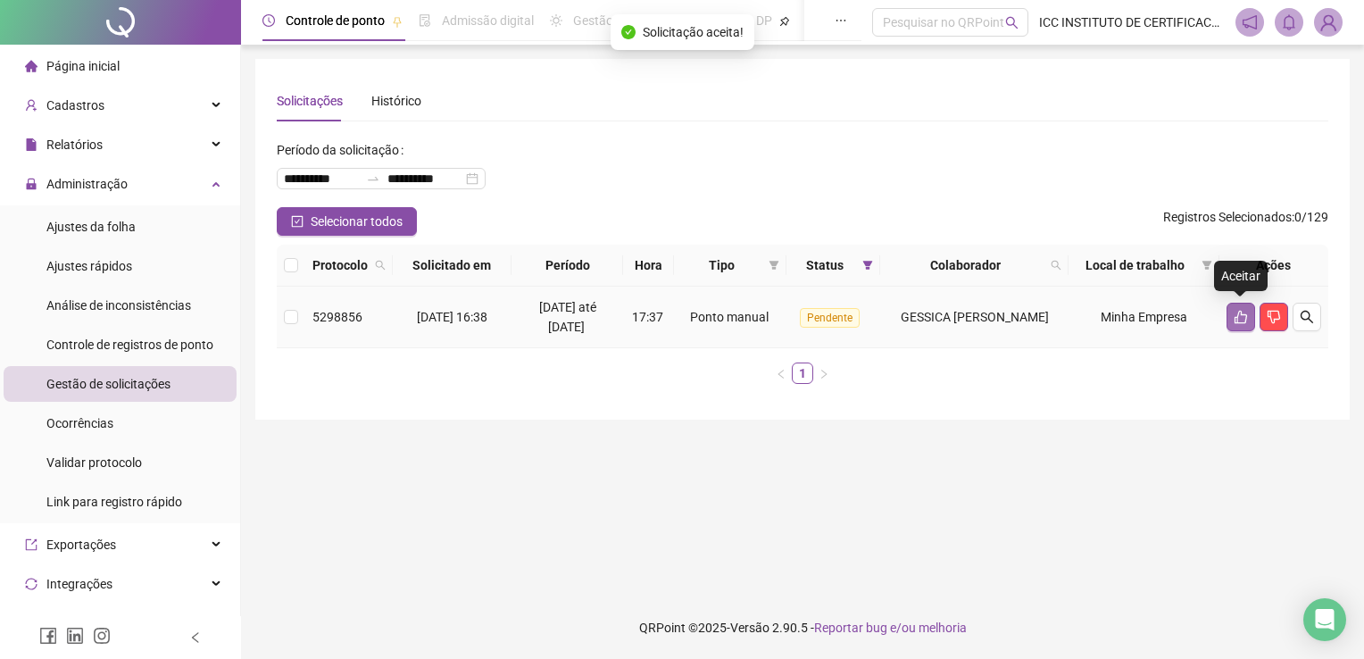
click at [1234, 316] on icon "like" at bounding box center [1241, 317] width 14 height 14
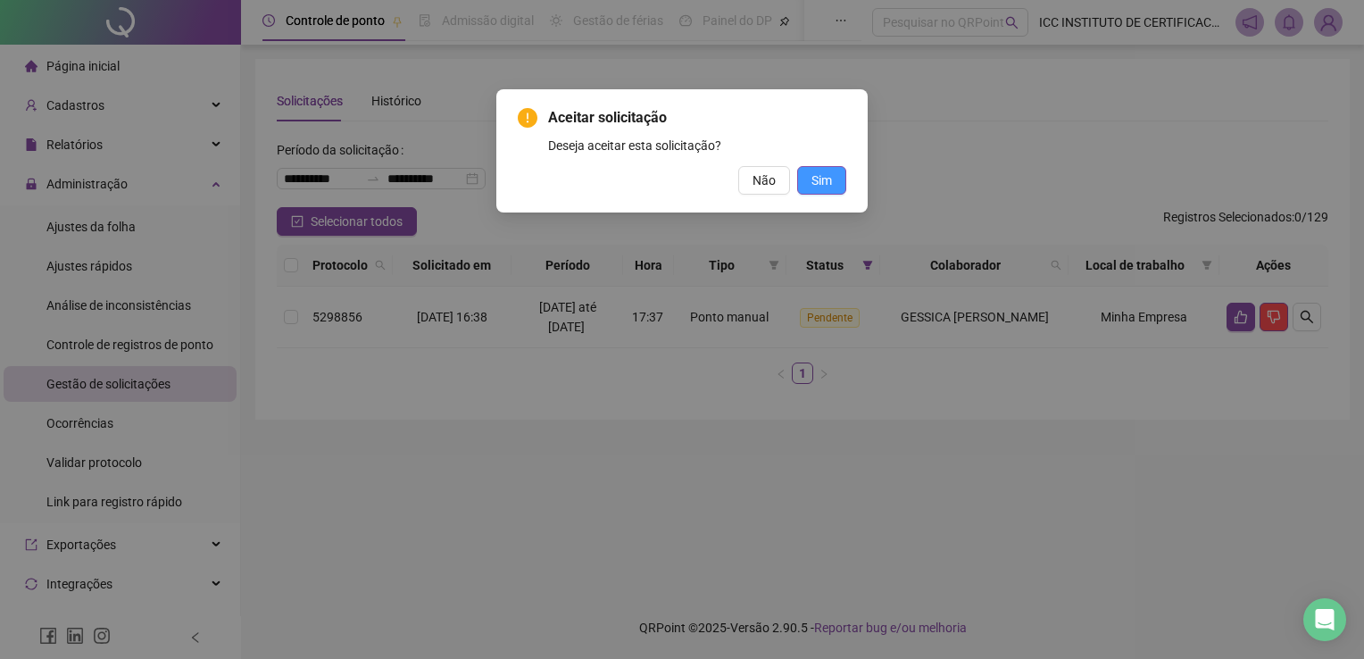
click at [829, 184] on span "Sim" at bounding box center [822, 181] width 21 height 20
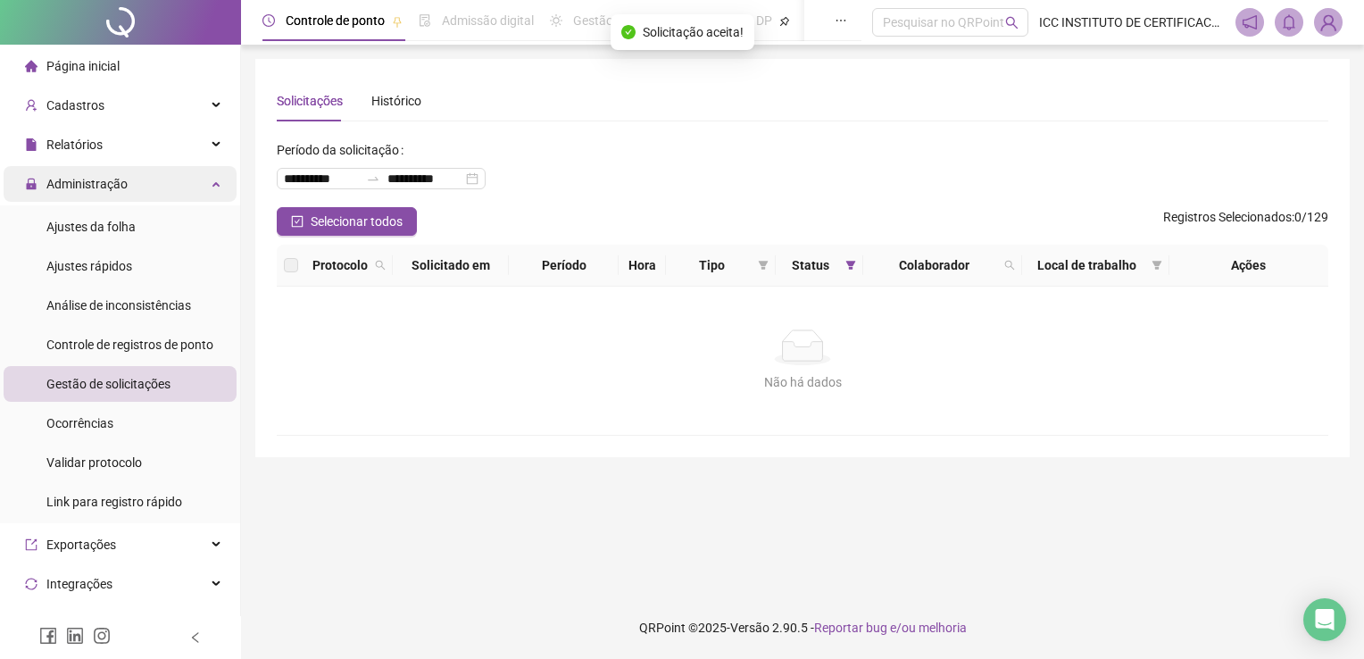
click at [207, 189] on div "Administração" at bounding box center [120, 184] width 233 height 36
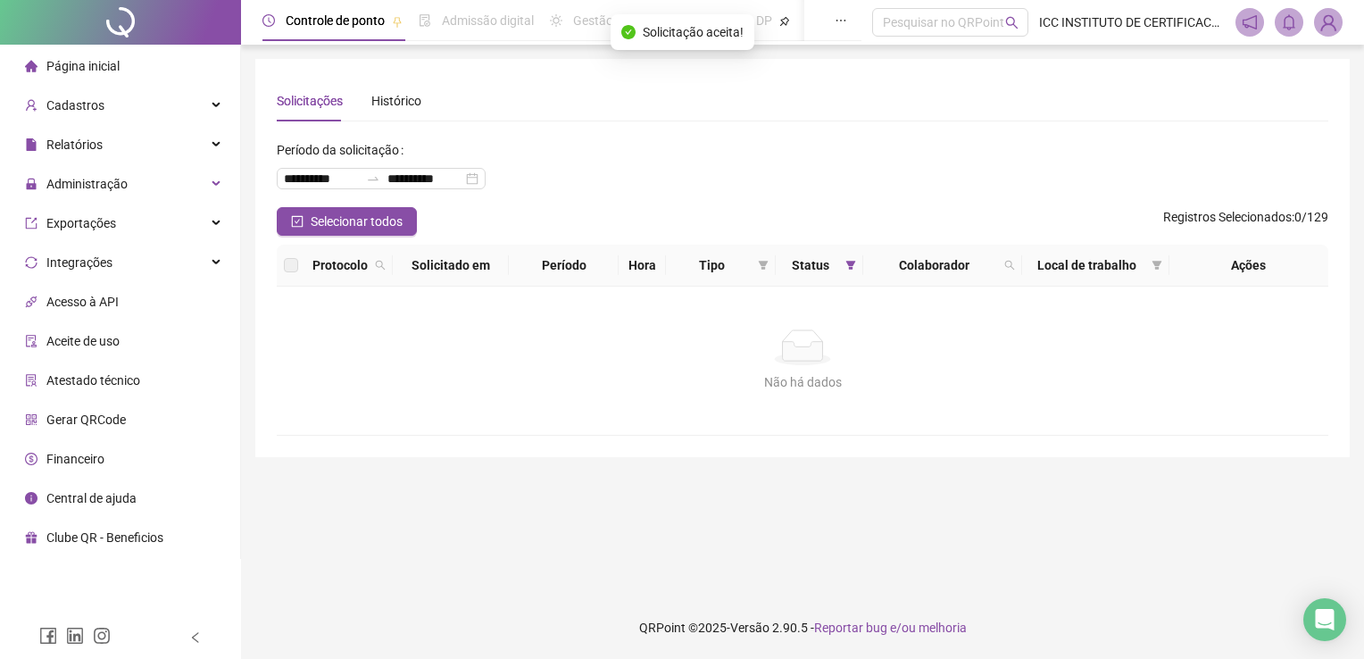
click at [149, 69] on li "Página inicial" at bounding box center [120, 66] width 233 height 36
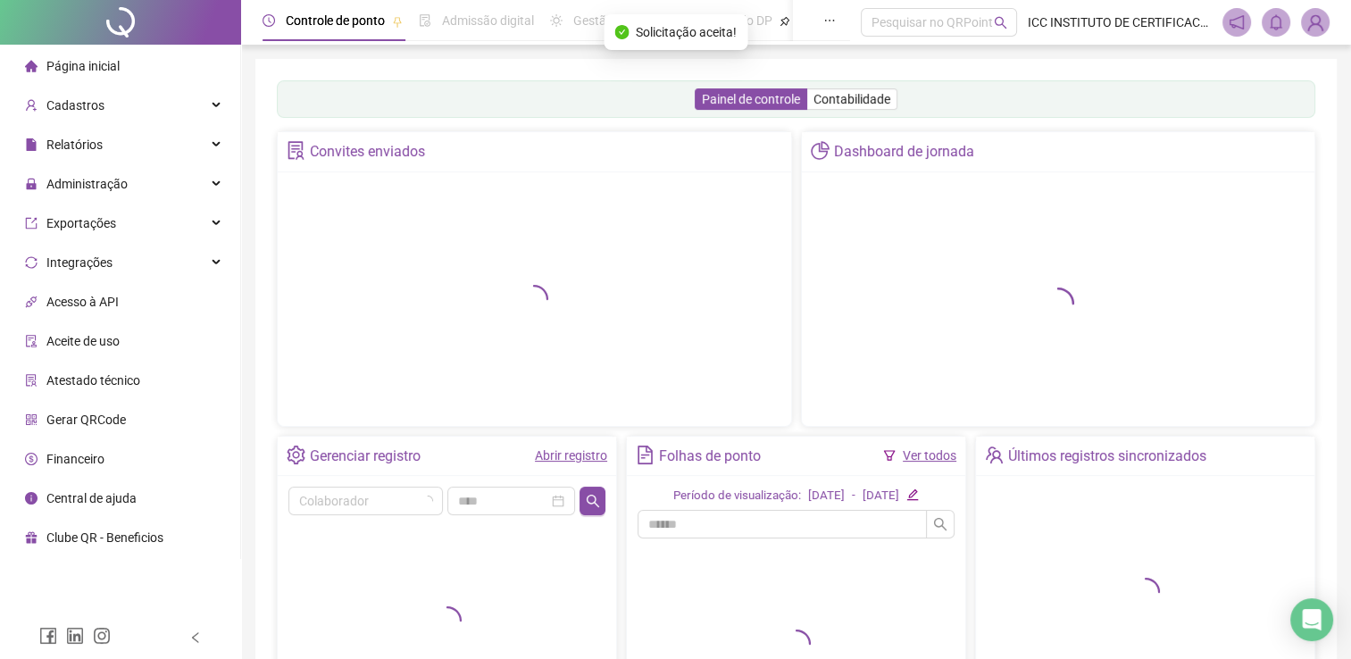
click at [904, 382] on div at bounding box center [1058, 299] width 492 height 232
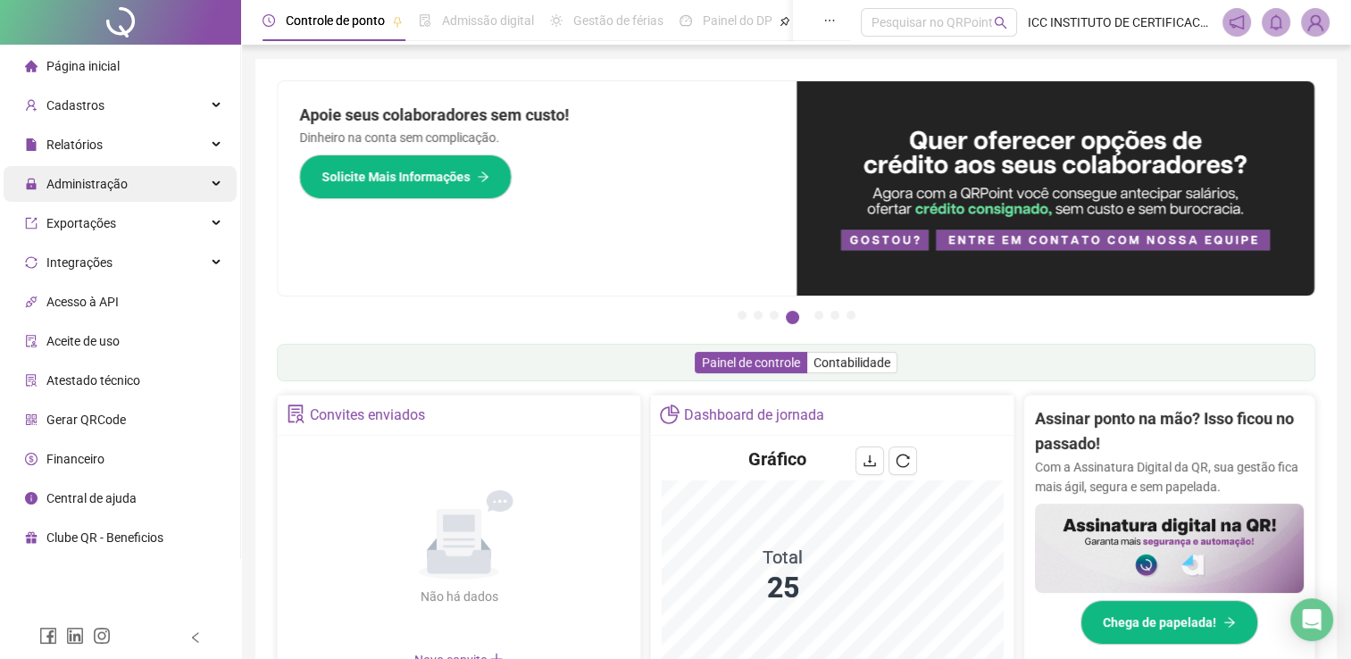
click at [103, 178] on span "Administração" at bounding box center [86, 184] width 81 height 14
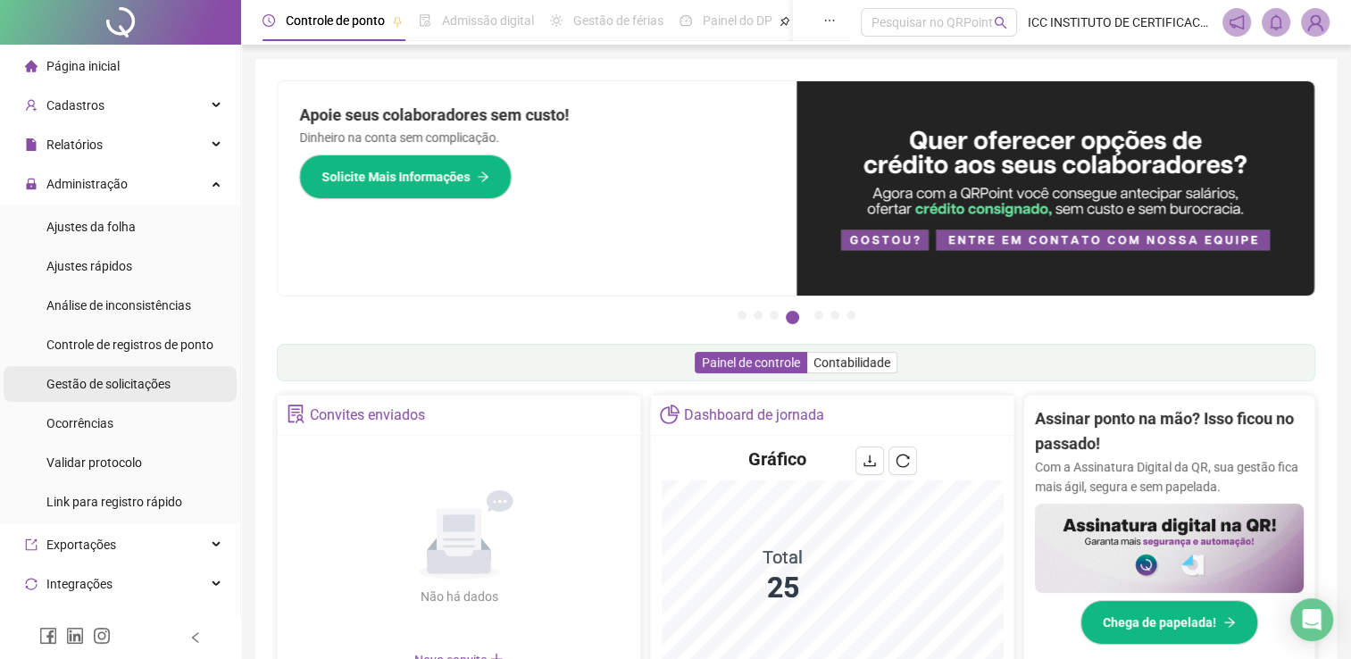
click at [144, 373] on div "Gestão de solicitações" at bounding box center [108, 384] width 124 height 36
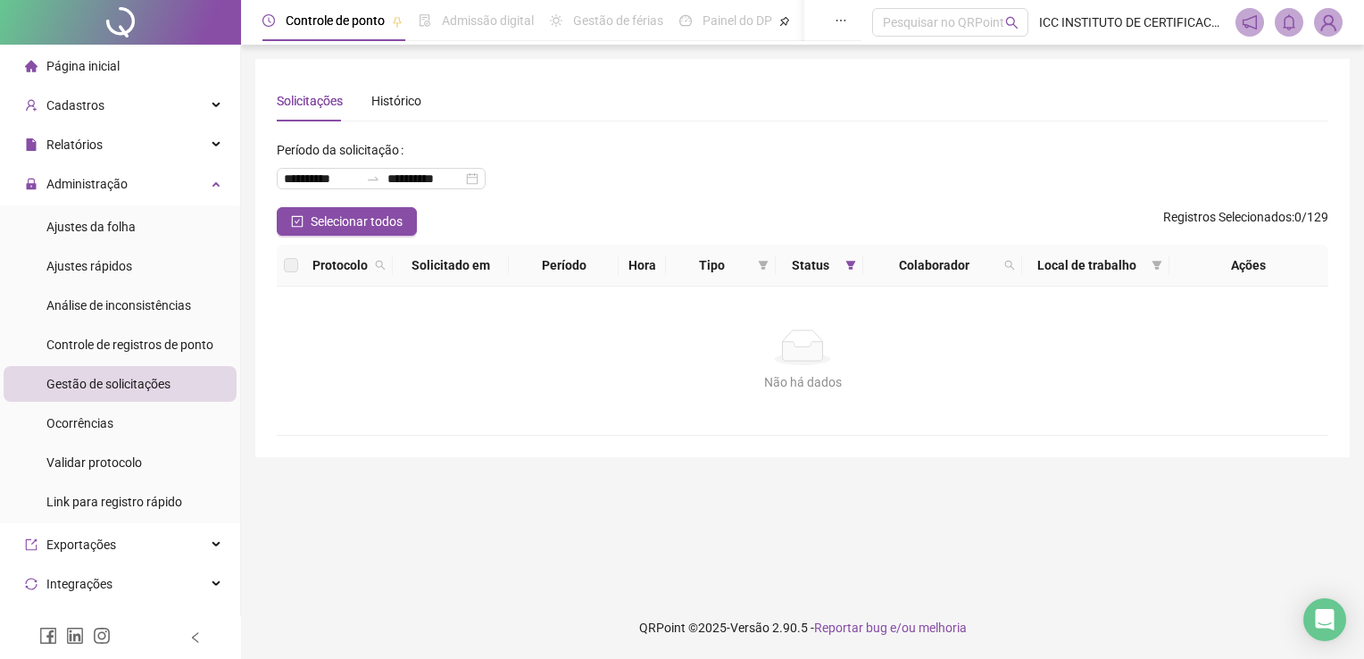
click at [1328, 14] on img at bounding box center [1328, 22] width 27 height 27
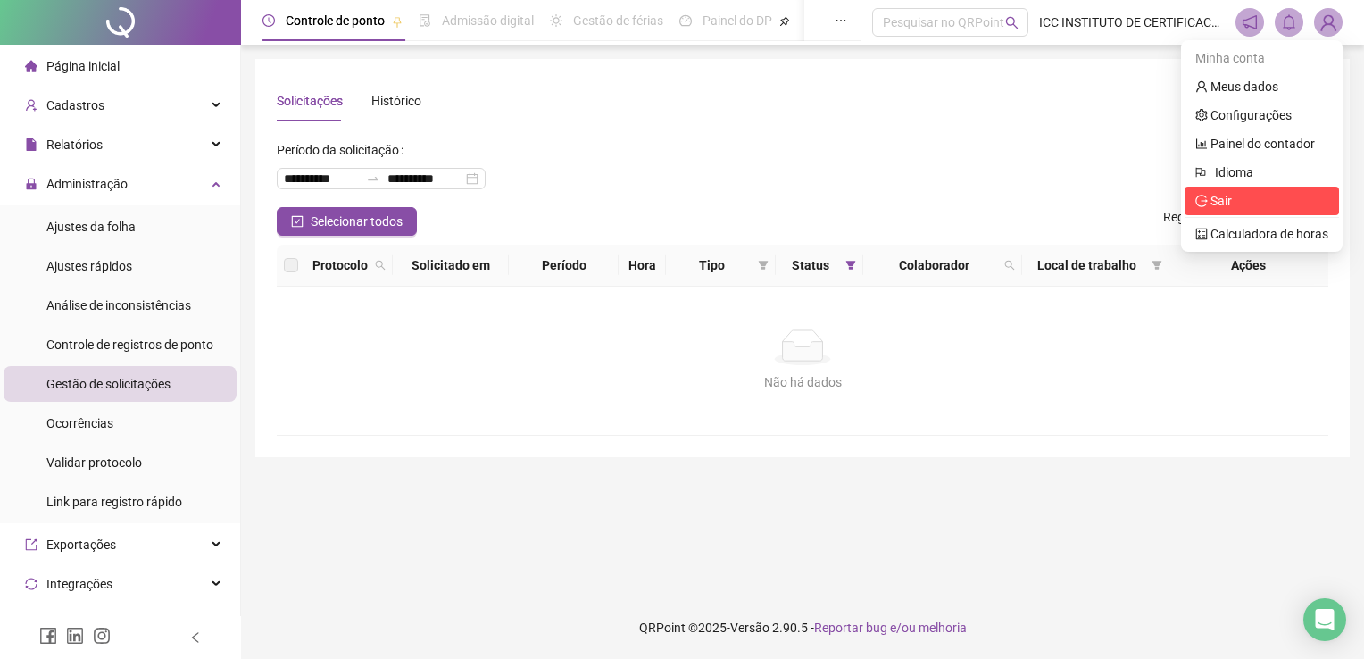
click at [1206, 212] on li "Sair" at bounding box center [1262, 201] width 154 height 29
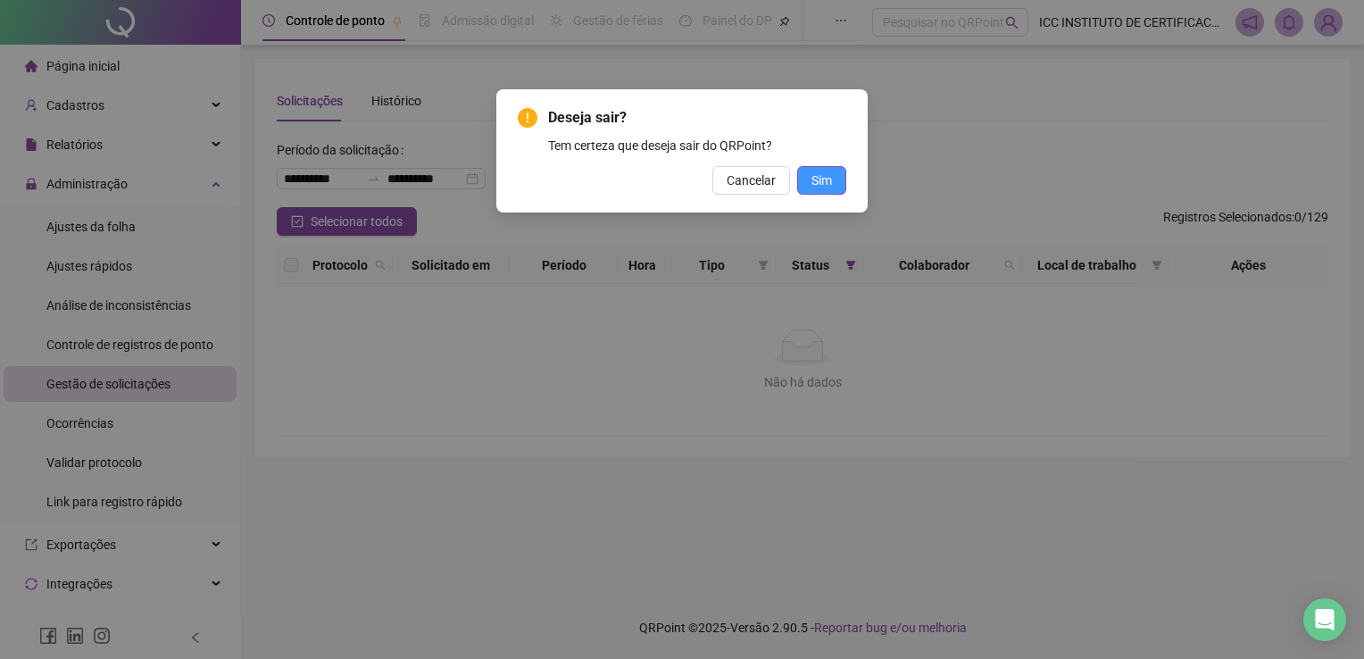
click at [837, 190] on button "Sim" at bounding box center [821, 180] width 49 height 29
